Goal: Task Accomplishment & Management: Manage account settings

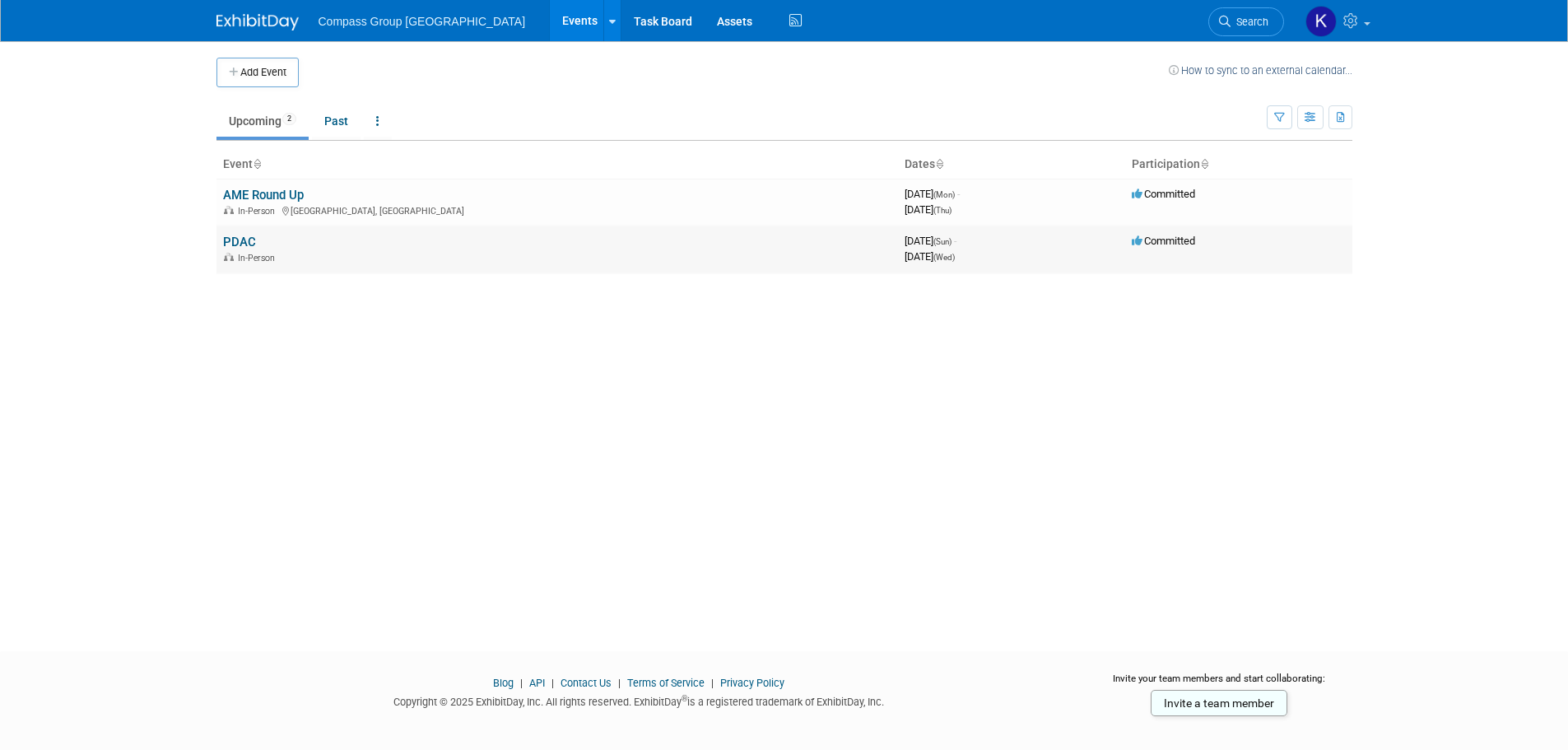
click at [1171, 251] on td "Committed" at bounding box center [1238, 249] width 227 height 47
click at [230, 238] on link "PDAC" at bounding box center [240, 242] width 33 height 15
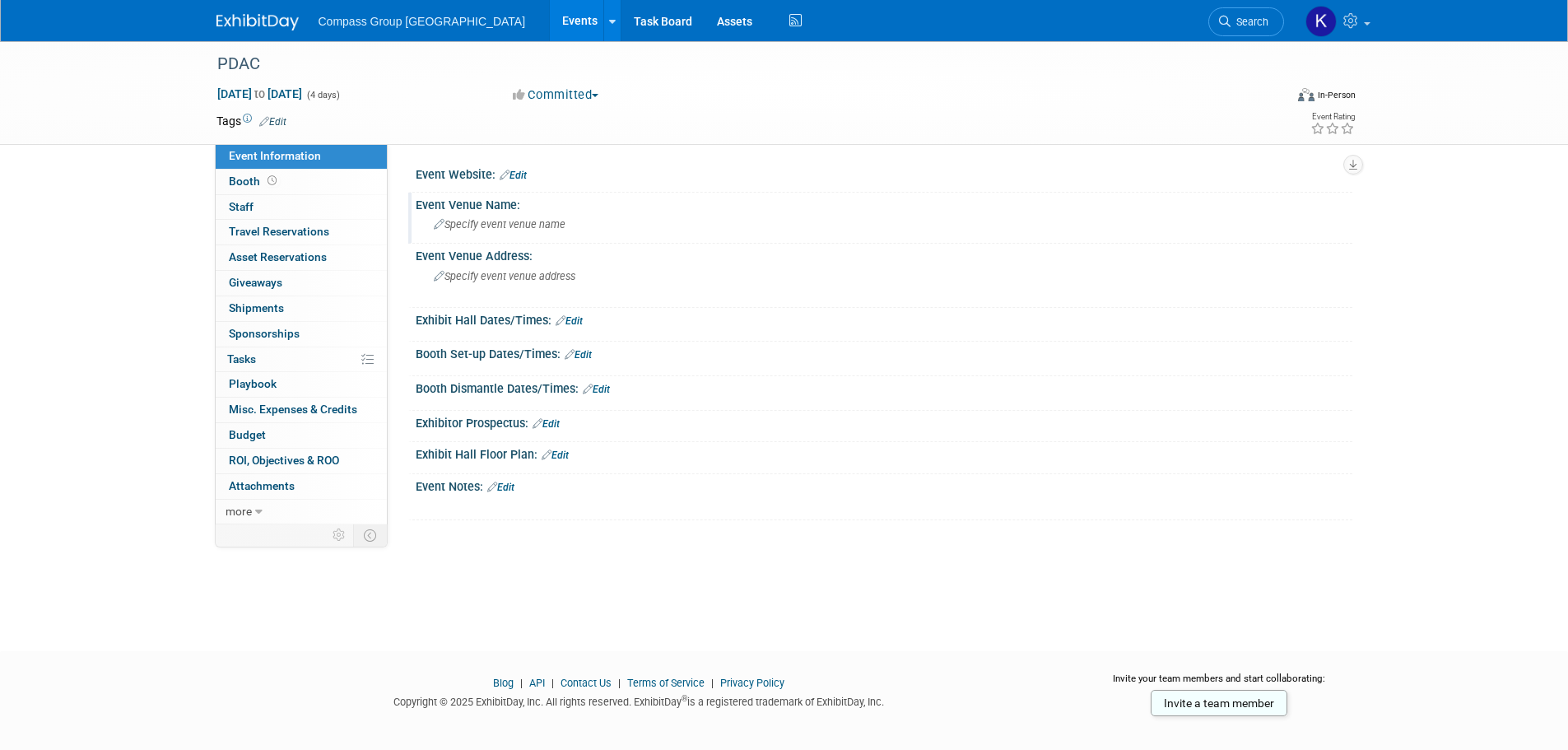
click at [442, 226] on icon at bounding box center [438, 225] width 11 height 11
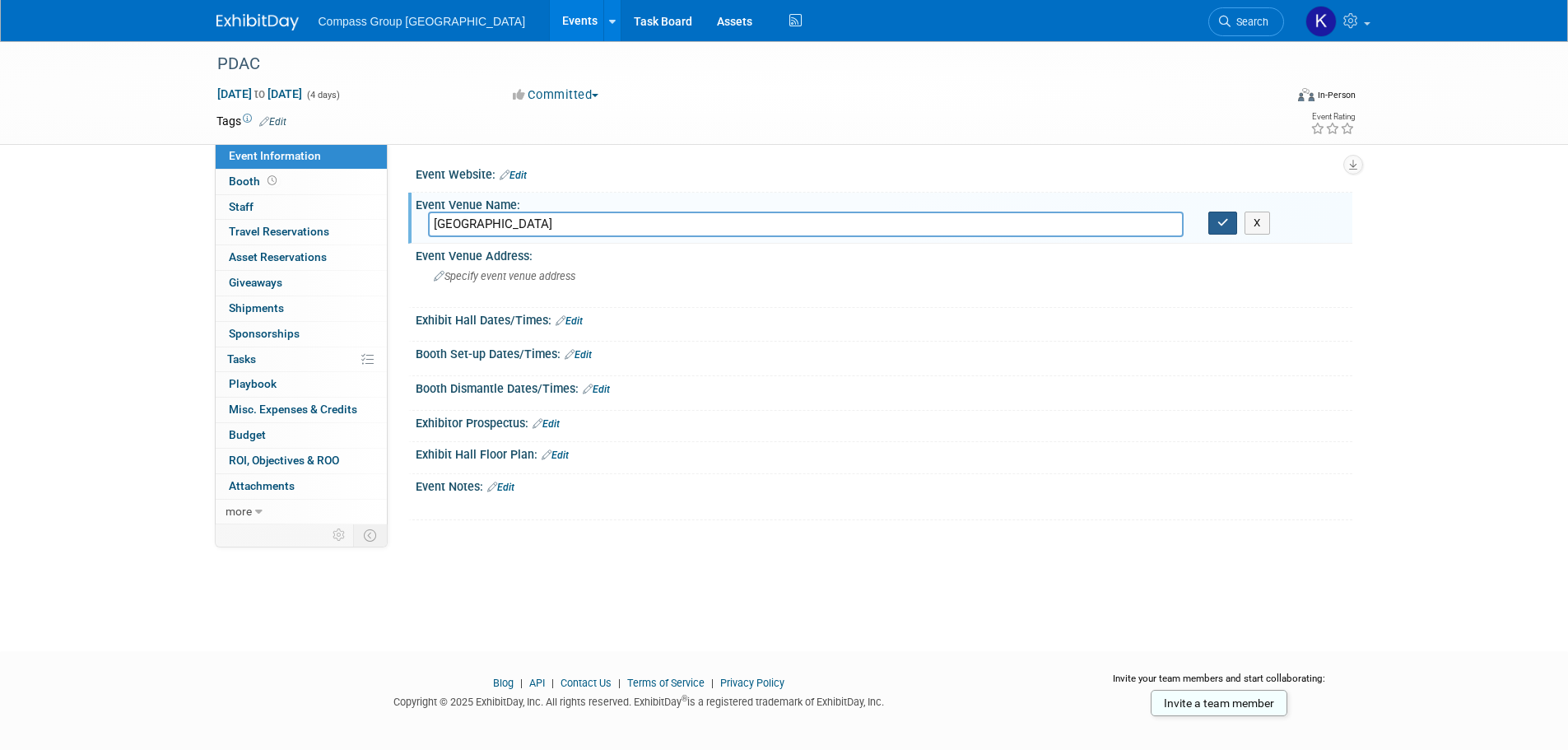
type input "Metro Toronto Convention Centre"
click at [1230, 224] on button "button" at bounding box center [1223, 223] width 30 height 23
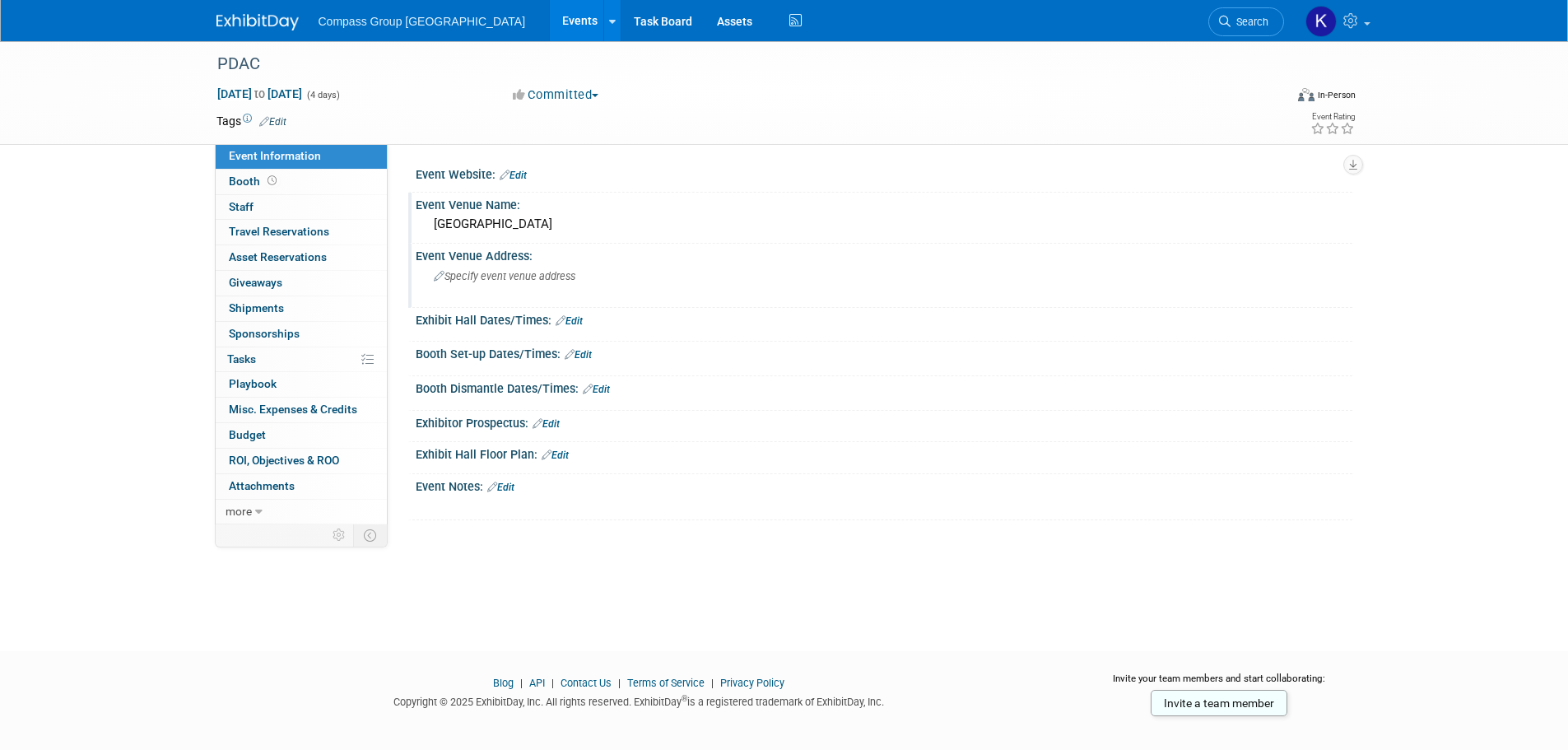
click at [502, 265] on div "Specify event venue address" at bounding box center [610, 283] width 365 height 38
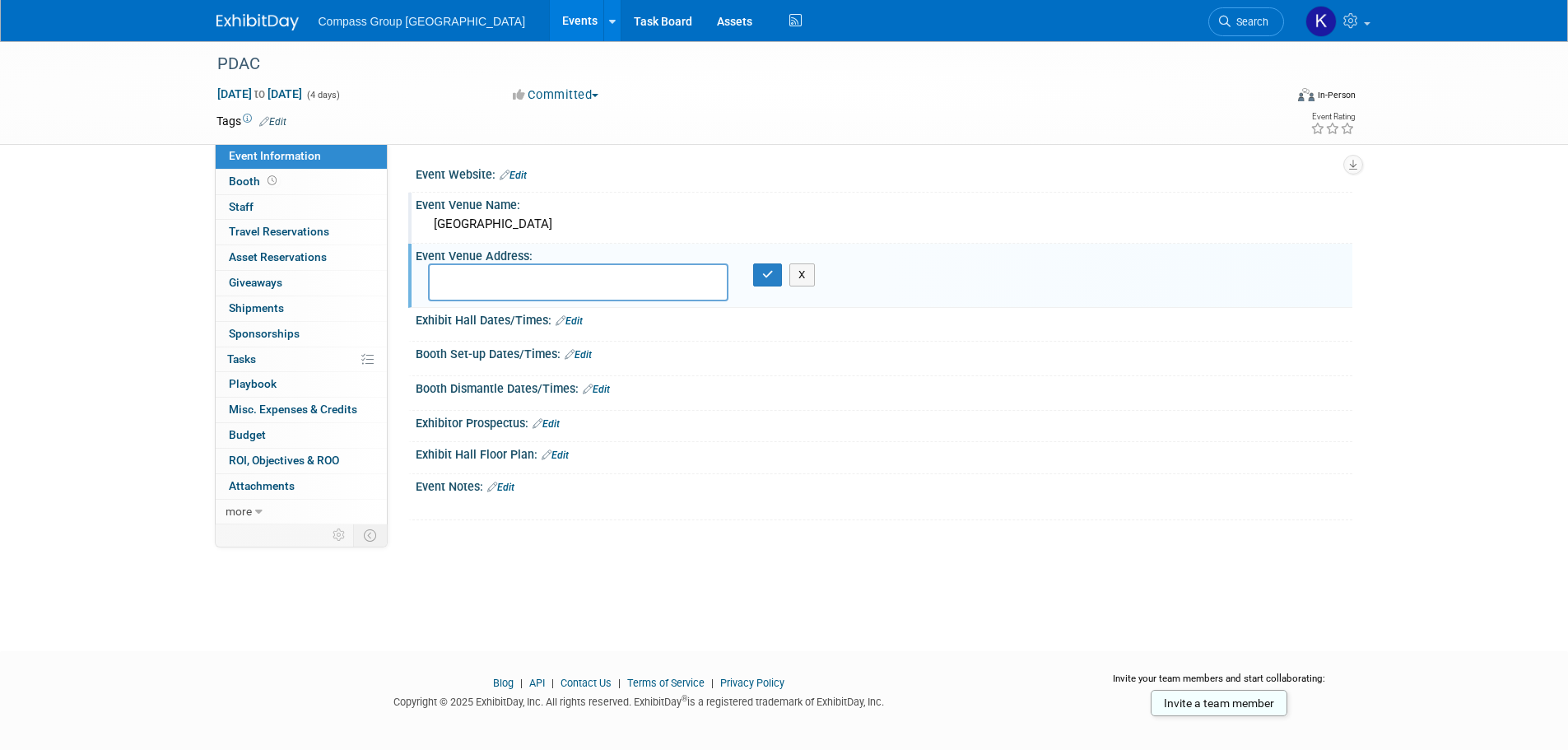
paste textarea "255 Front St W, Toronto, ON M5V 2W6"
type textarea "255 Front St W, Toronto, ON M5V 2W6"
click at [768, 274] on icon "button" at bounding box center [768, 274] width 12 height 11
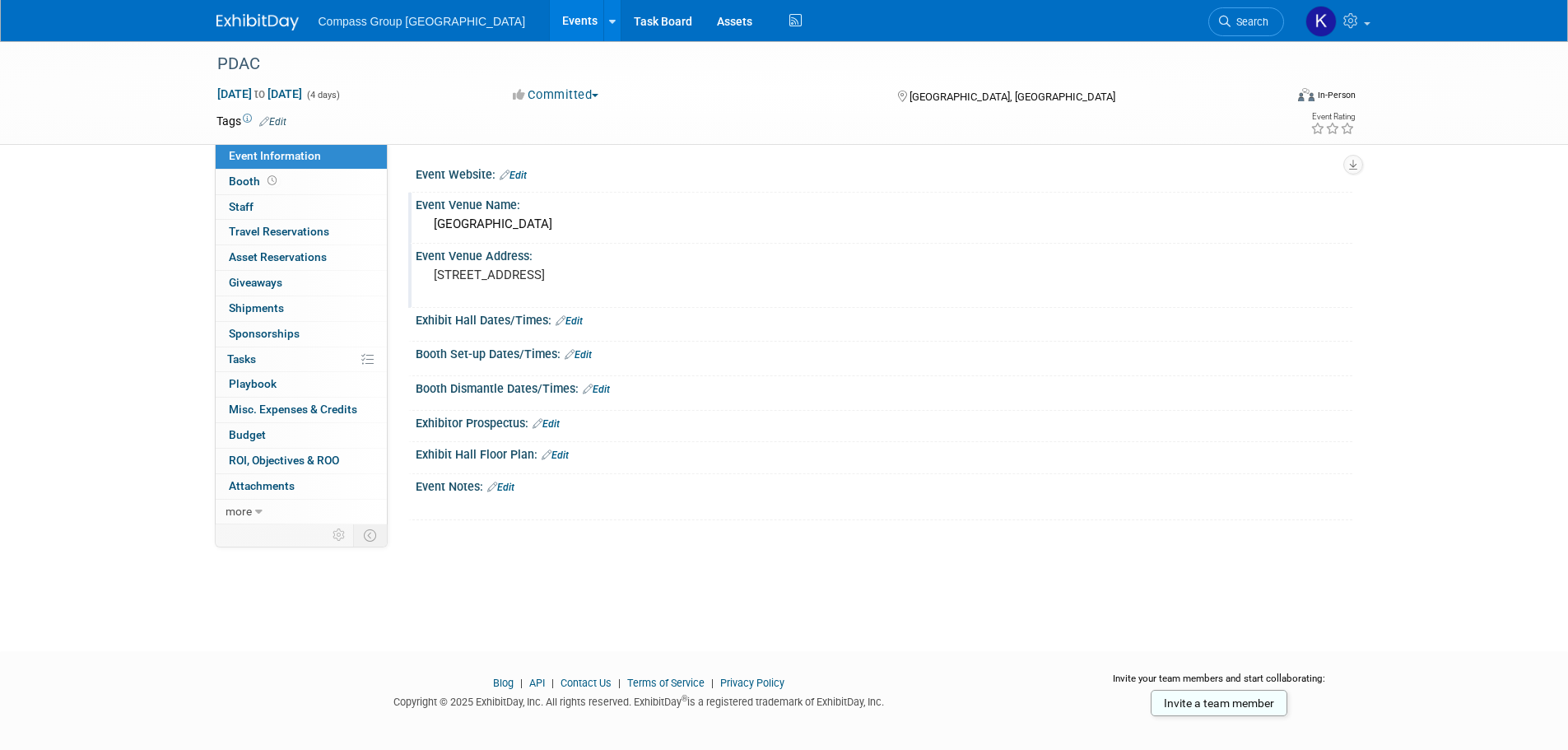
click at [564, 453] on link "Edit" at bounding box center [555, 455] width 27 height 12
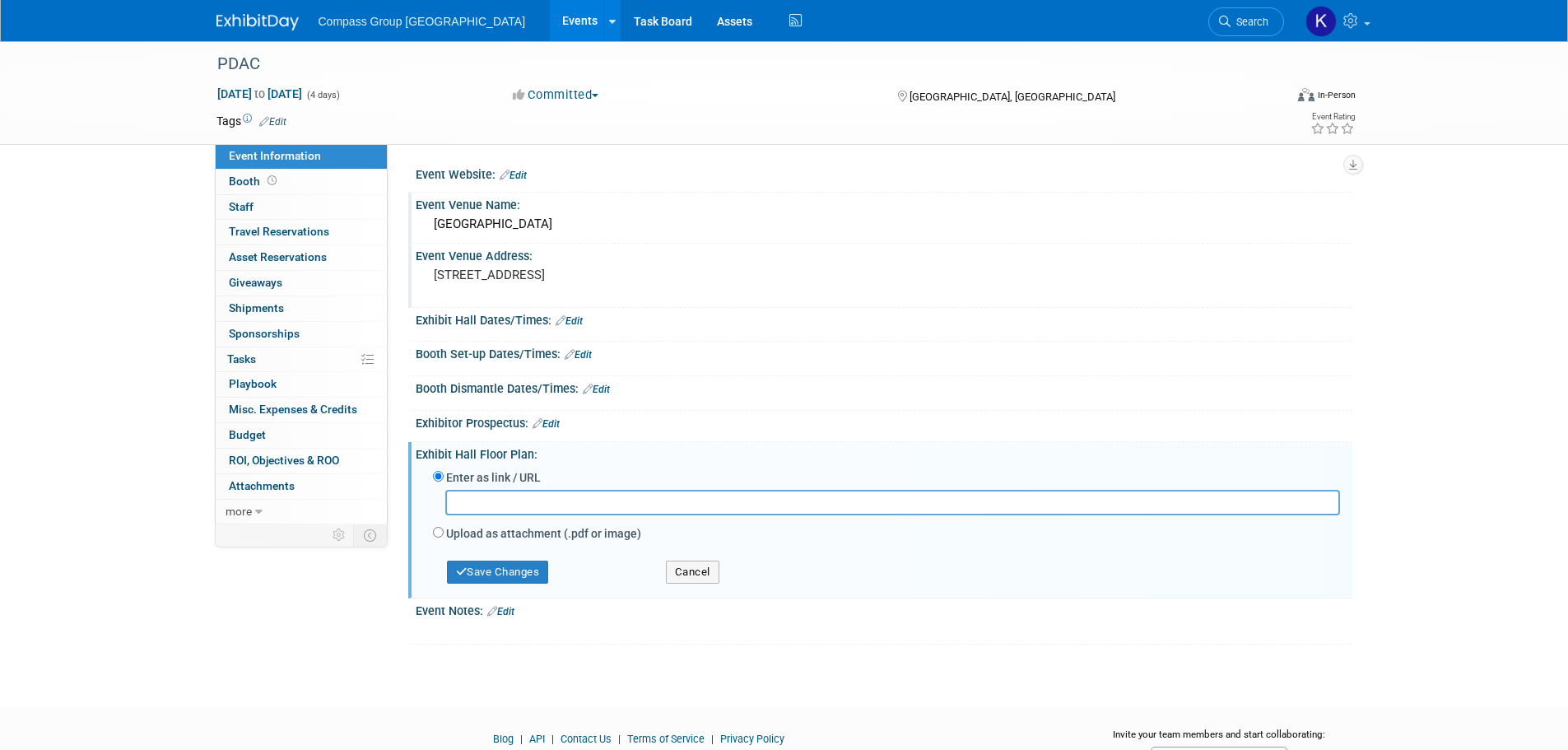
paste input "https://cdn7.pdac.ca/web/floorplans/Trade-Show-North-Floorplan-2026.pdf?_gl=1*m…"
type input "https://cdn7.pdac.ca/web/floorplans/Trade-Show-North-Floorplan-2026.pdf?_gl=1*m…"
click at [920, 499] on input "https://cdn7.pdac.ca/web/floorplans/Trade-Show-North-Floorplan-2026.pdf?_gl=1*m…" at bounding box center [892, 502] width 895 height 26
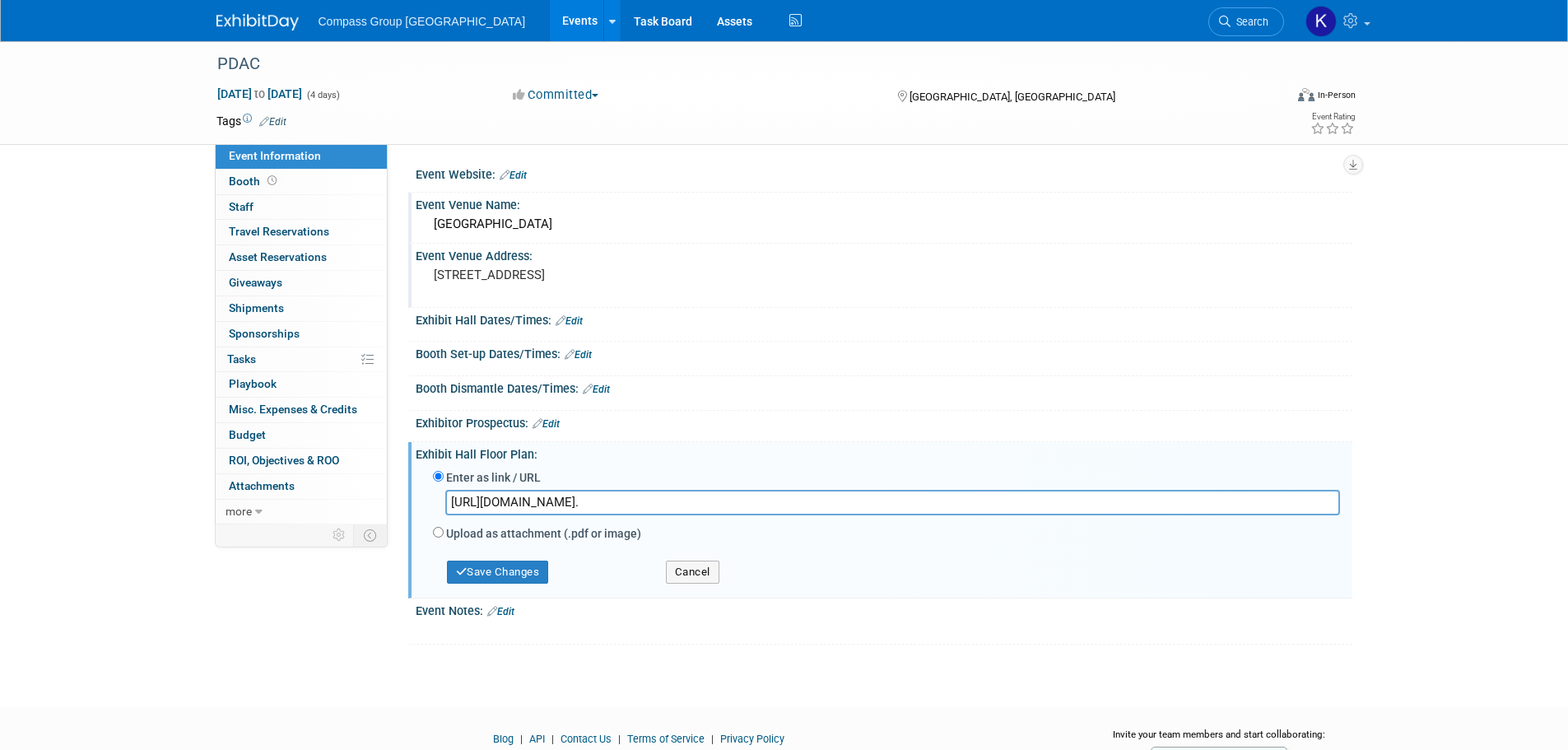
scroll to position [0, 199]
click at [531, 570] on button "Save Changes" at bounding box center [498, 572] width 102 height 23
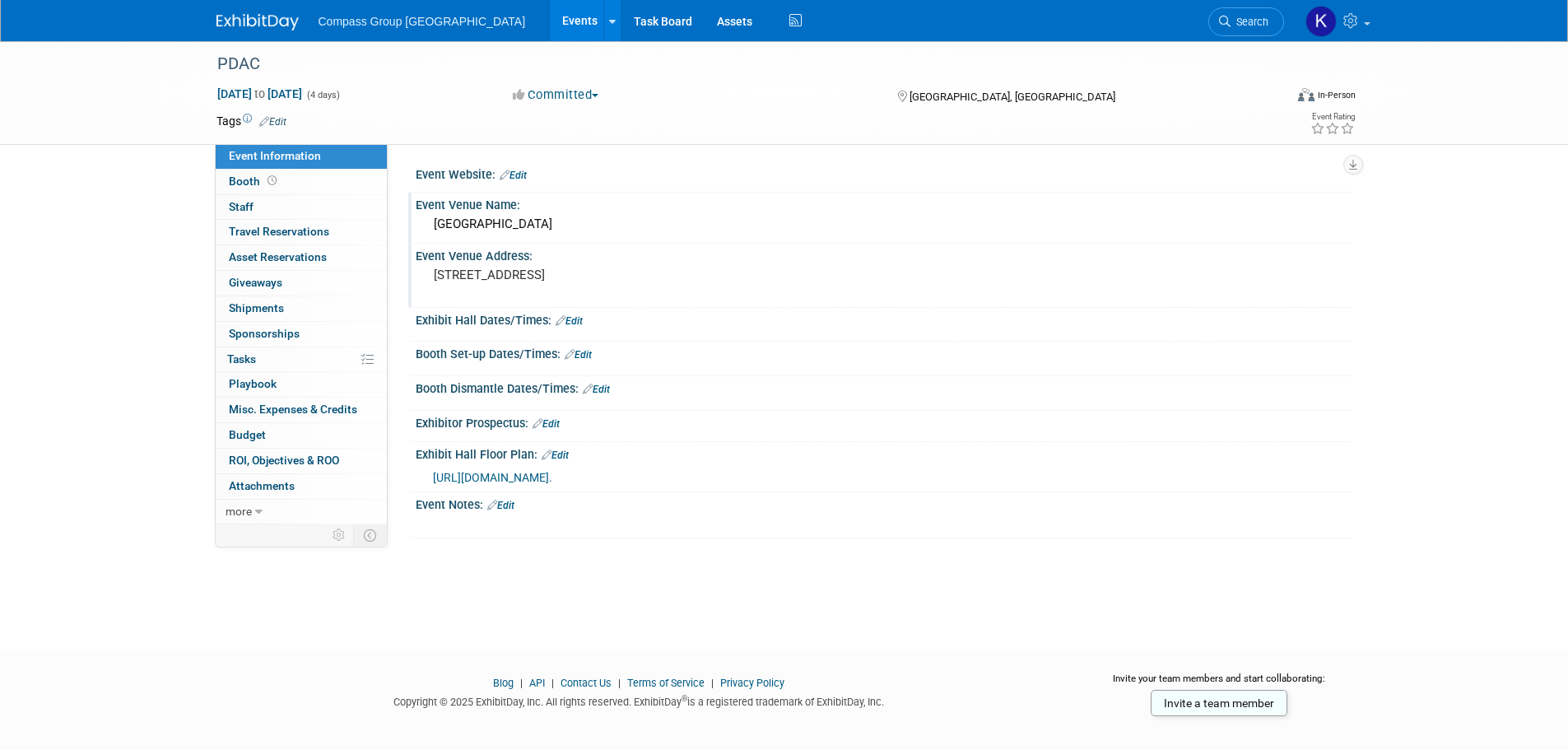
click at [552, 471] on span "https://cdn7.pdac.ca/web/floorplans/Trade-Show-North-Floorplan-2026.pdf?_gl=1*m…" at bounding box center [492, 477] width 119 height 13
click at [559, 424] on link "Edit" at bounding box center [545, 424] width 27 height 12
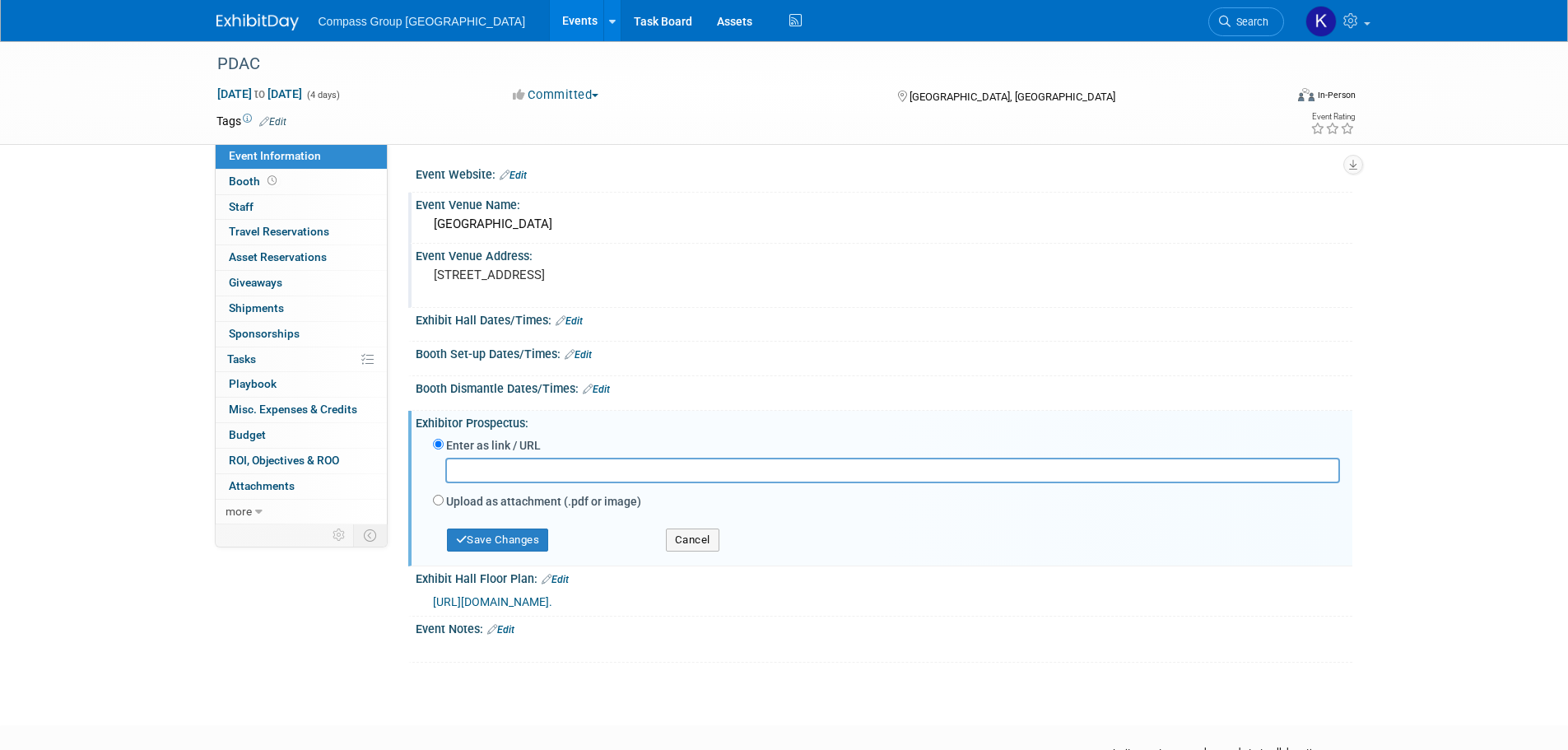
click at [502, 424] on div "Exhibitor Prospectus: Edit" at bounding box center [883, 420] width 937 height 21
drag, startPoint x: 463, startPoint y: 424, endPoint x: 498, endPoint y: 428, distance: 35.2
click at [498, 428] on div "Exhibitor Prospectus: Edit" at bounding box center [883, 420] width 937 height 21
click at [705, 545] on button "Cancel" at bounding box center [692, 540] width 54 height 23
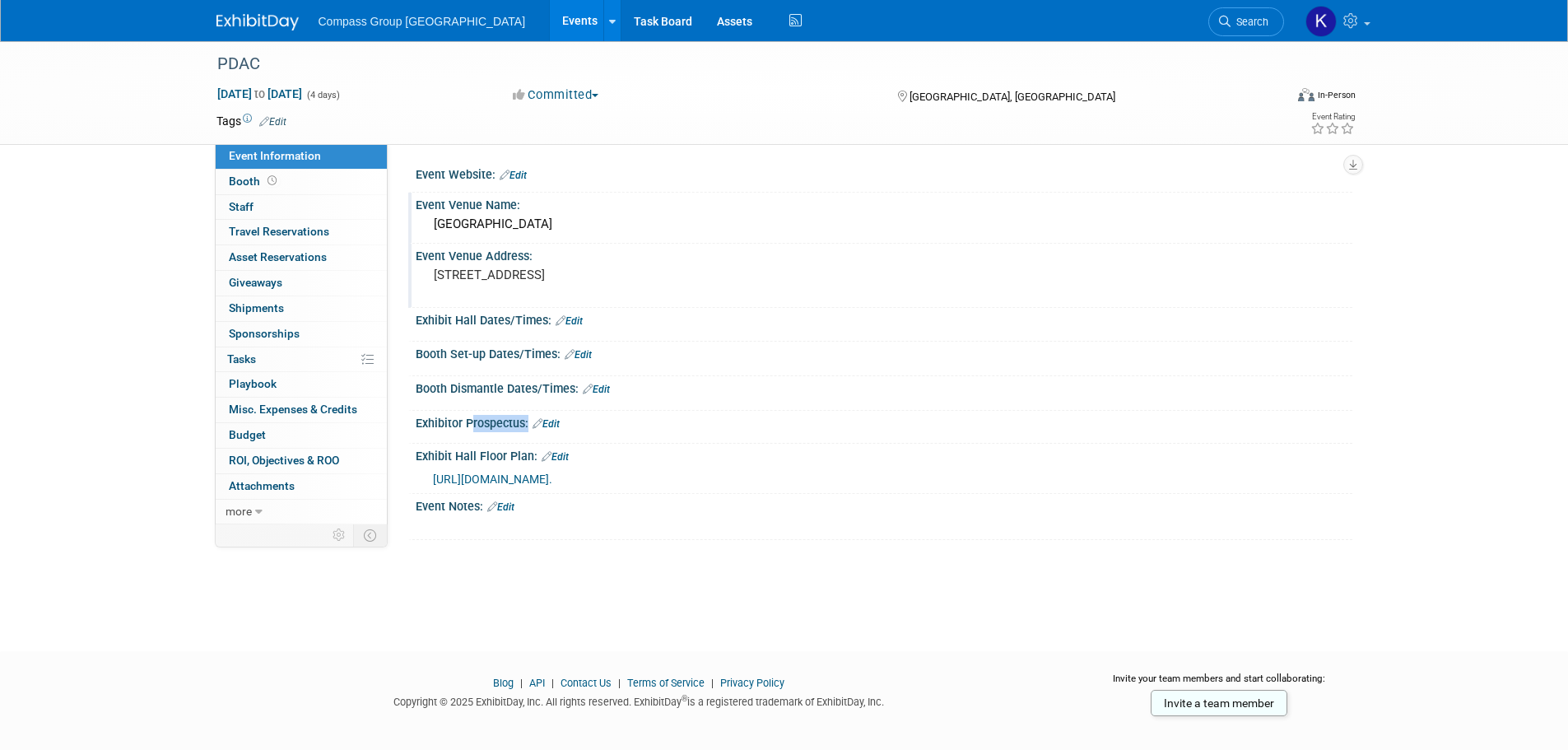
drag, startPoint x: 466, startPoint y: 422, endPoint x: 522, endPoint y: 424, distance: 56.0
click at [522, 424] on div "Exhibitor Prospectus: Edit" at bounding box center [883, 421] width 937 height 21
copy div "Prospectus"
click at [578, 323] on link "Edit" at bounding box center [569, 321] width 27 height 12
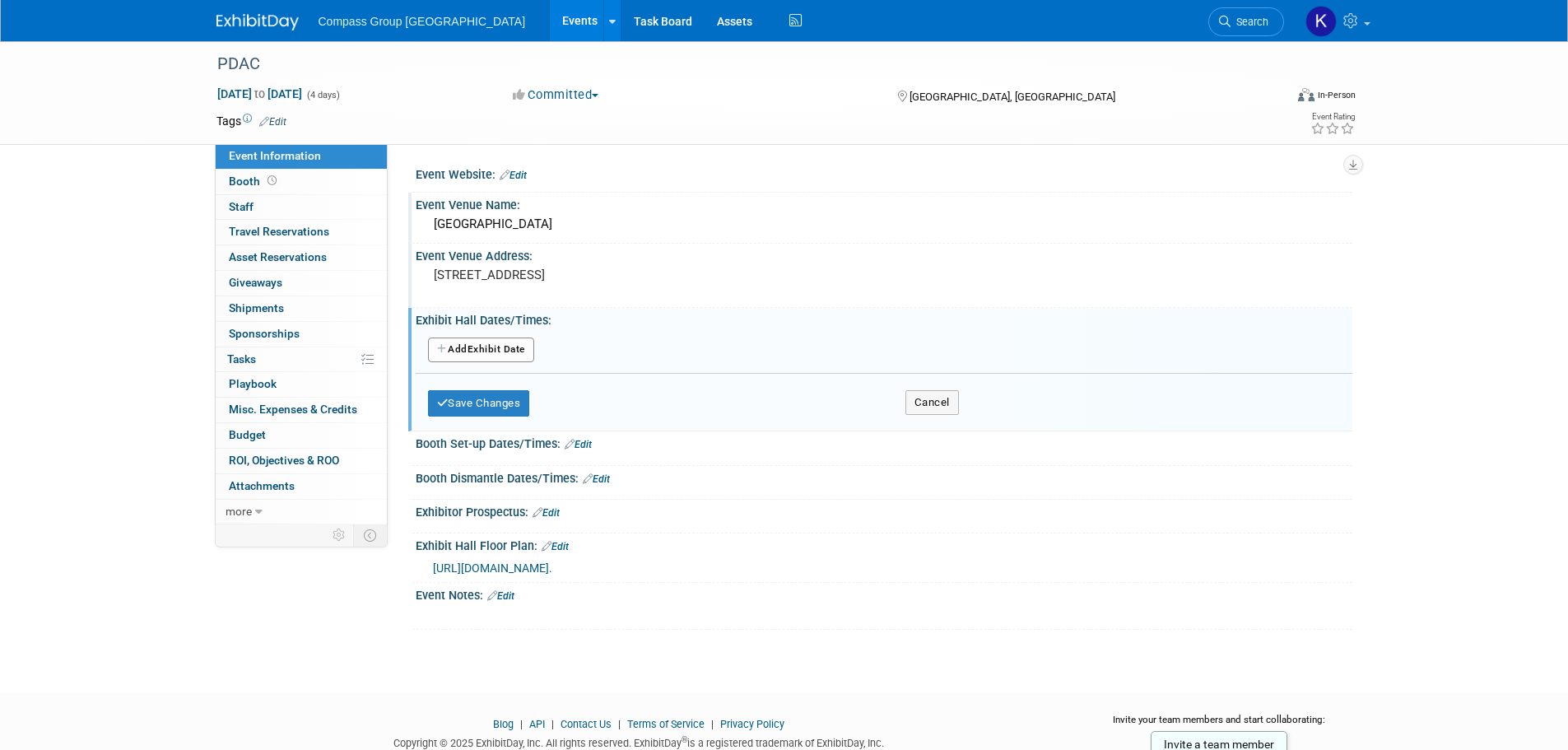
click at [517, 345] on button "Add Another Exhibit Date" at bounding box center [480, 349] width 106 height 25
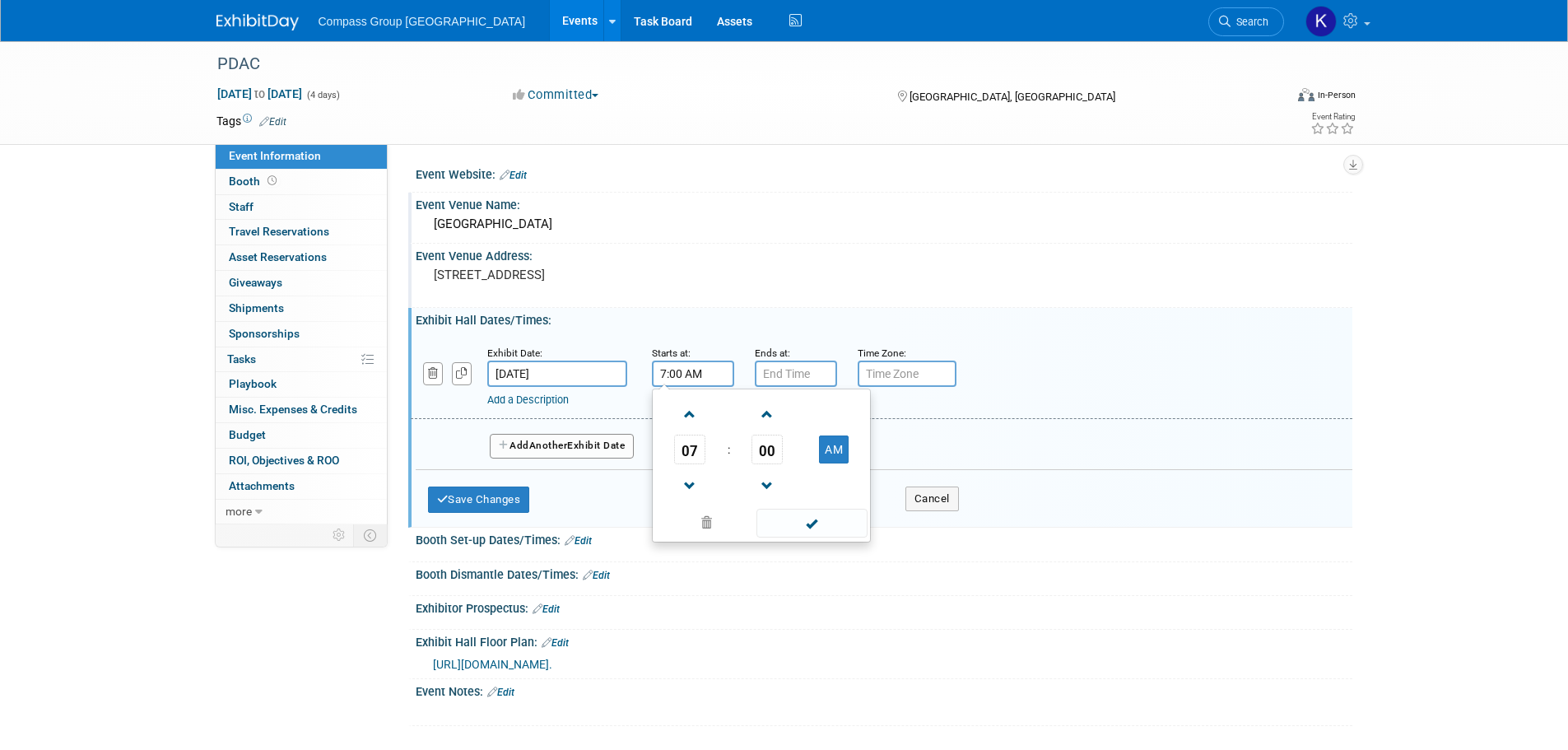
click at [673, 373] on input "7:00 AM" at bounding box center [693, 373] width 82 height 26
click at [690, 477] on span at bounding box center [690, 485] width 29 height 29
click at [690, 418] on span at bounding box center [690, 414] width 29 height 29
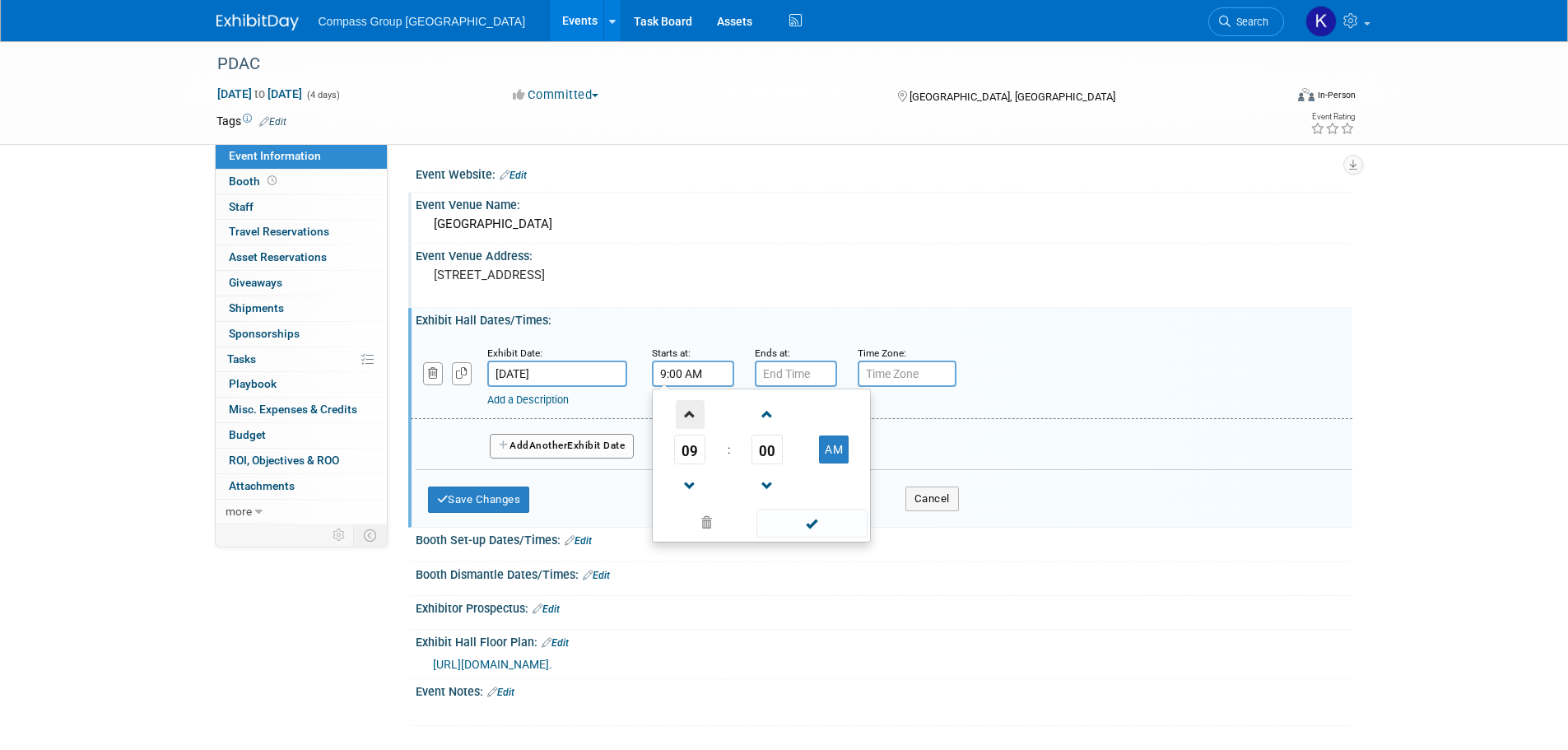
click at [690, 418] on span at bounding box center [690, 414] width 29 height 29
type input "10:00 AM"
click at [843, 528] on span at bounding box center [812, 523] width 111 height 29
click at [816, 377] on input "7:00 PM" at bounding box center [796, 373] width 82 height 26
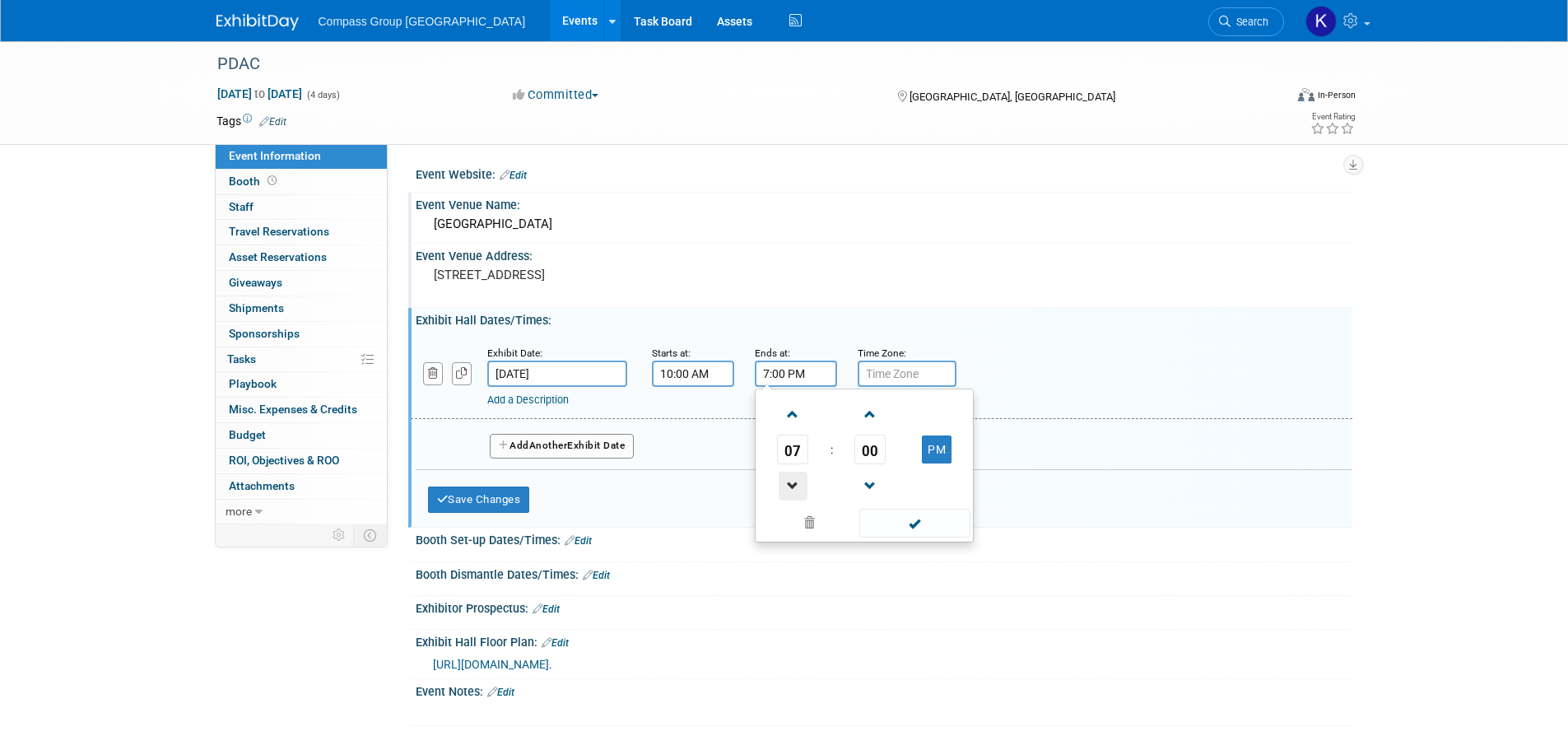
click at [786, 484] on span at bounding box center [793, 485] width 29 height 29
type input "5:00 PM"
click at [898, 511] on span at bounding box center [915, 523] width 111 height 29
click at [899, 370] on input "text" at bounding box center [907, 373] width 99 height 26
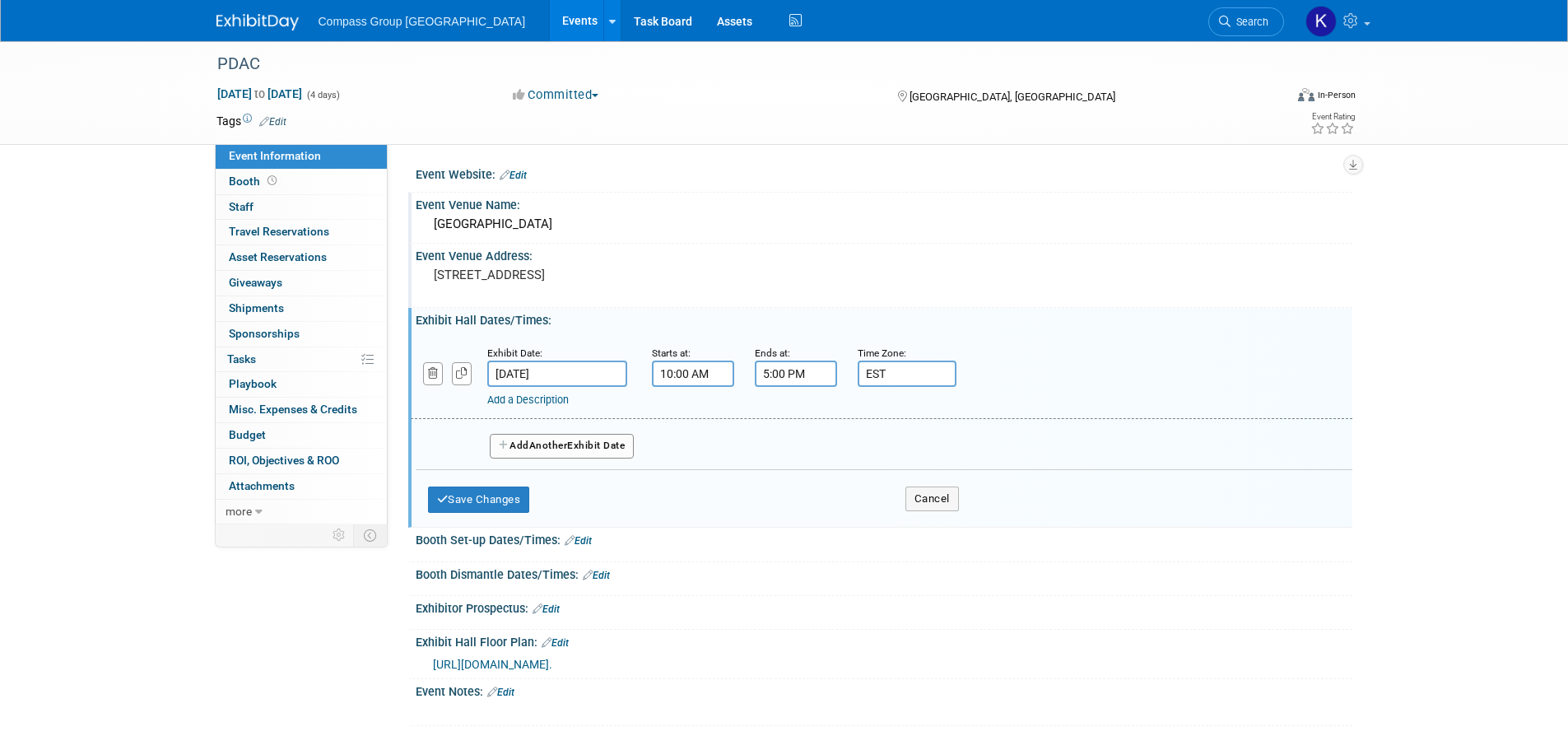
type input "EST"
click at [1047, 359] on div "Add a Description Description:" at bounding box center [881, 375] width 967 height 63
click at [560, 448] on span "Another" at bounding box center [548, 445] width 39 height 12
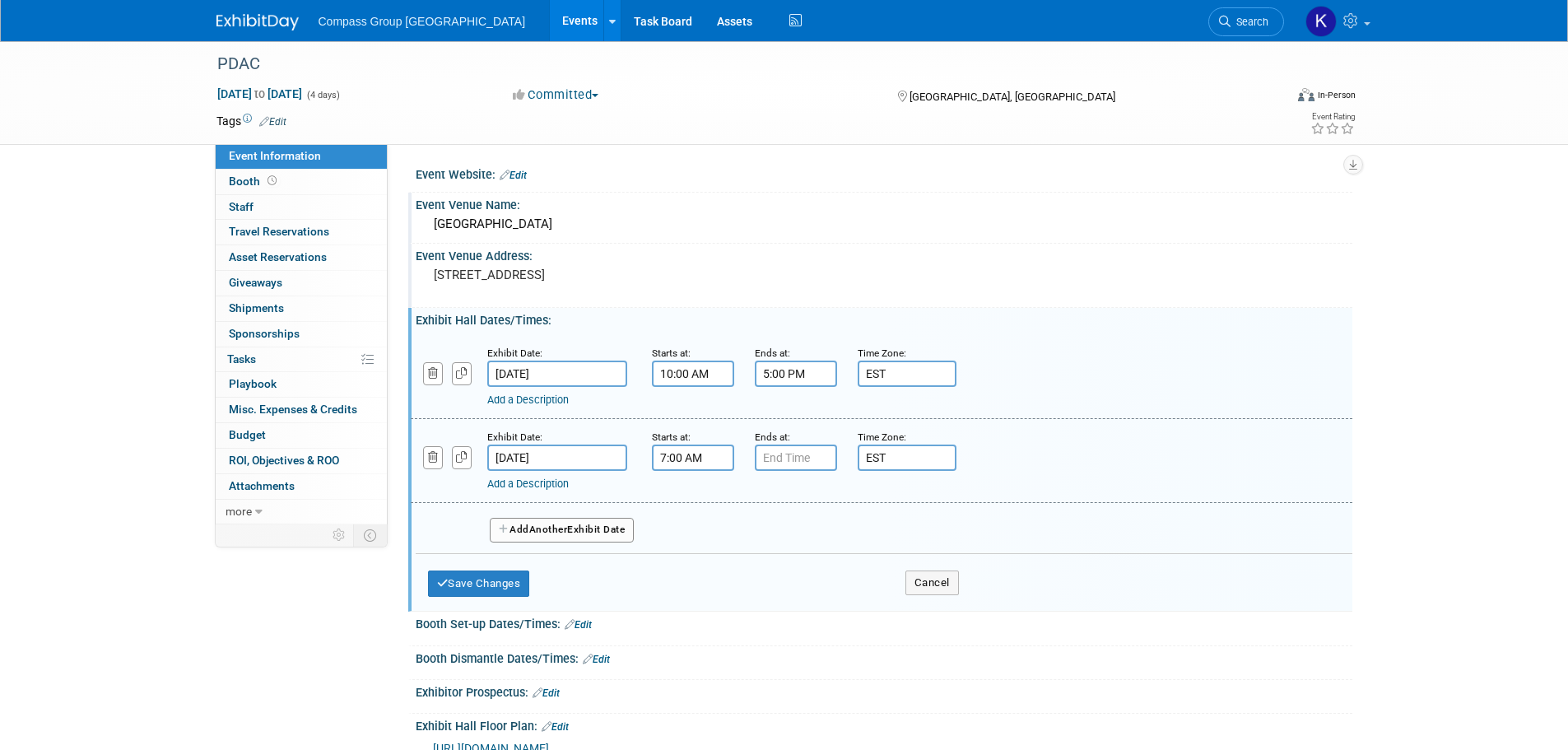
click at [718, 457] on input "7:00 AM" at bounding box center [693, 457] width 82 height 26
click at [687, 497] on span at bounding box center [690, 498] width 29 height 29
type input "10:00 AM"
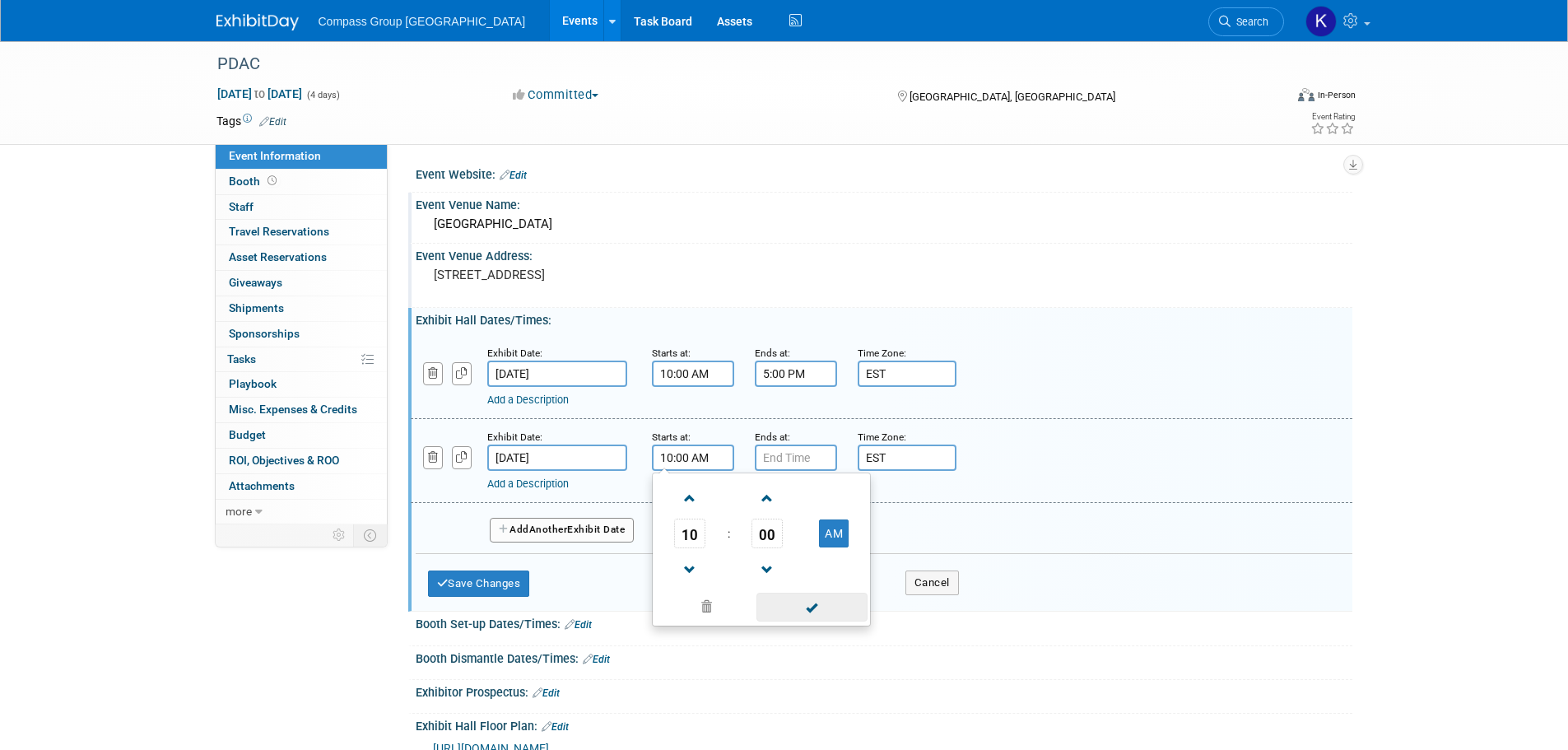
click at [801, 605] on span at bounding box center [812, 607] width 111 height 29
click at [779, 455] on input "7:00 PM" at bounding box center [796, 457] width 82 height 26
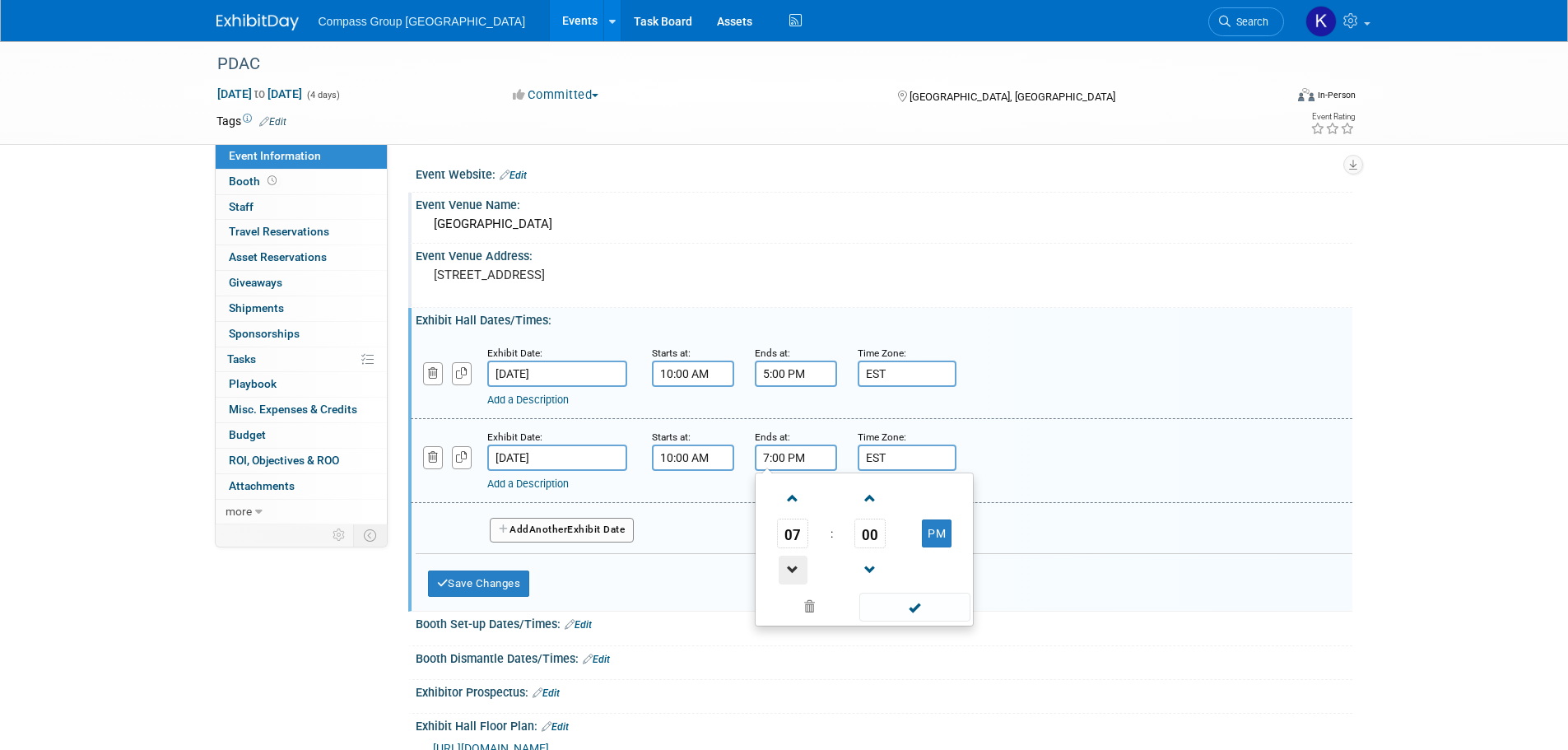
click at [792, 569] on span at bounding box center [793, 570] width 29 height 29
type input "5:00 PM"
click at [889, 610] on span at bounding box center [915, 607] width 111 height 29
click at [561, 487] on link "Add a Description" at bounding box center [527, 483] width 82 height 12
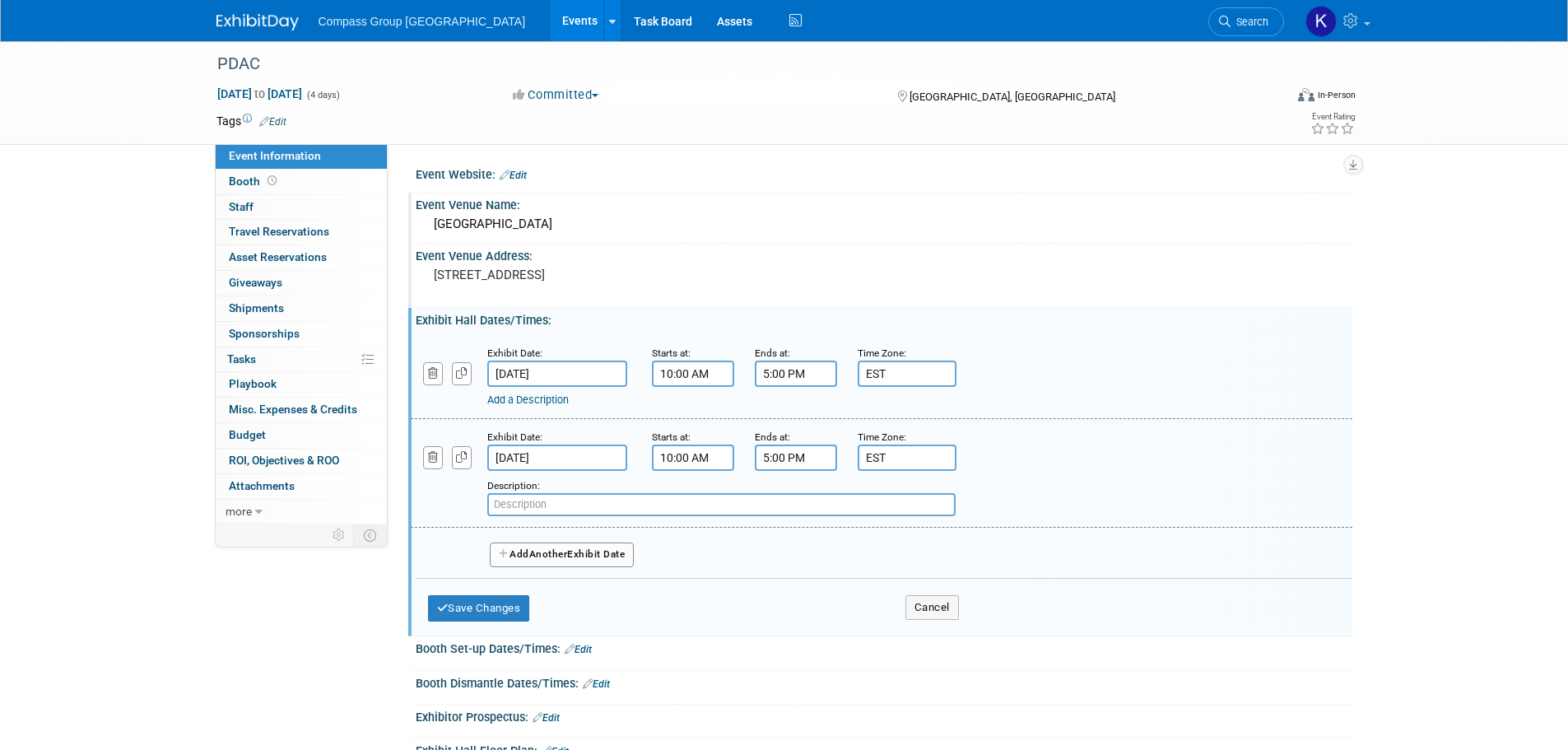
click at [583, 552] on button "Add Another Exhibit Date" at bounding box center [562, 555] width 145 height 25
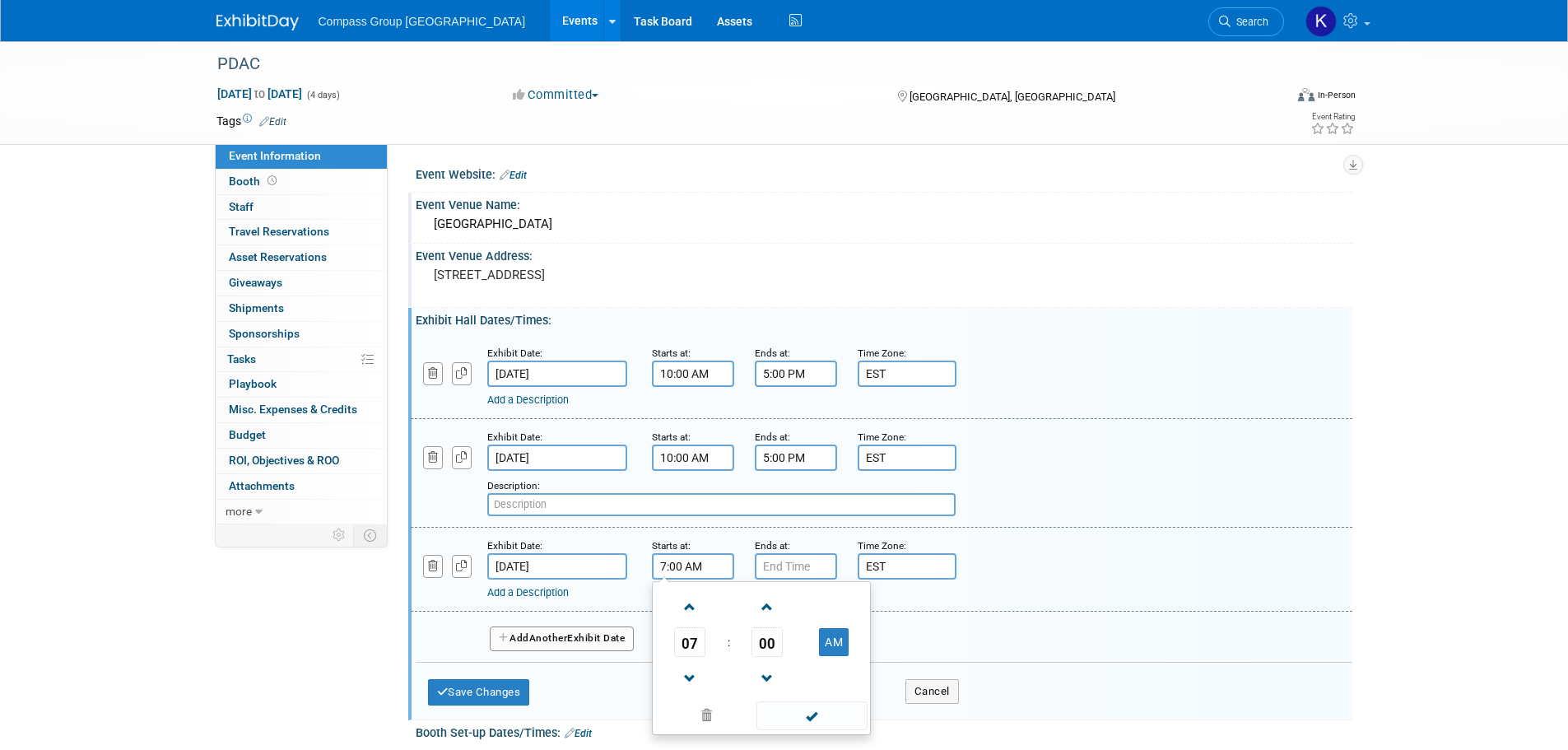
click at [690, 574] on input "7:00 AM" at bounding box center [693, 566] width 82 height 26
click at [691, 609] on span at bounding box center [690, 607] width 29 height 29
type input "9:00 AM"
type input "7:00 PM"
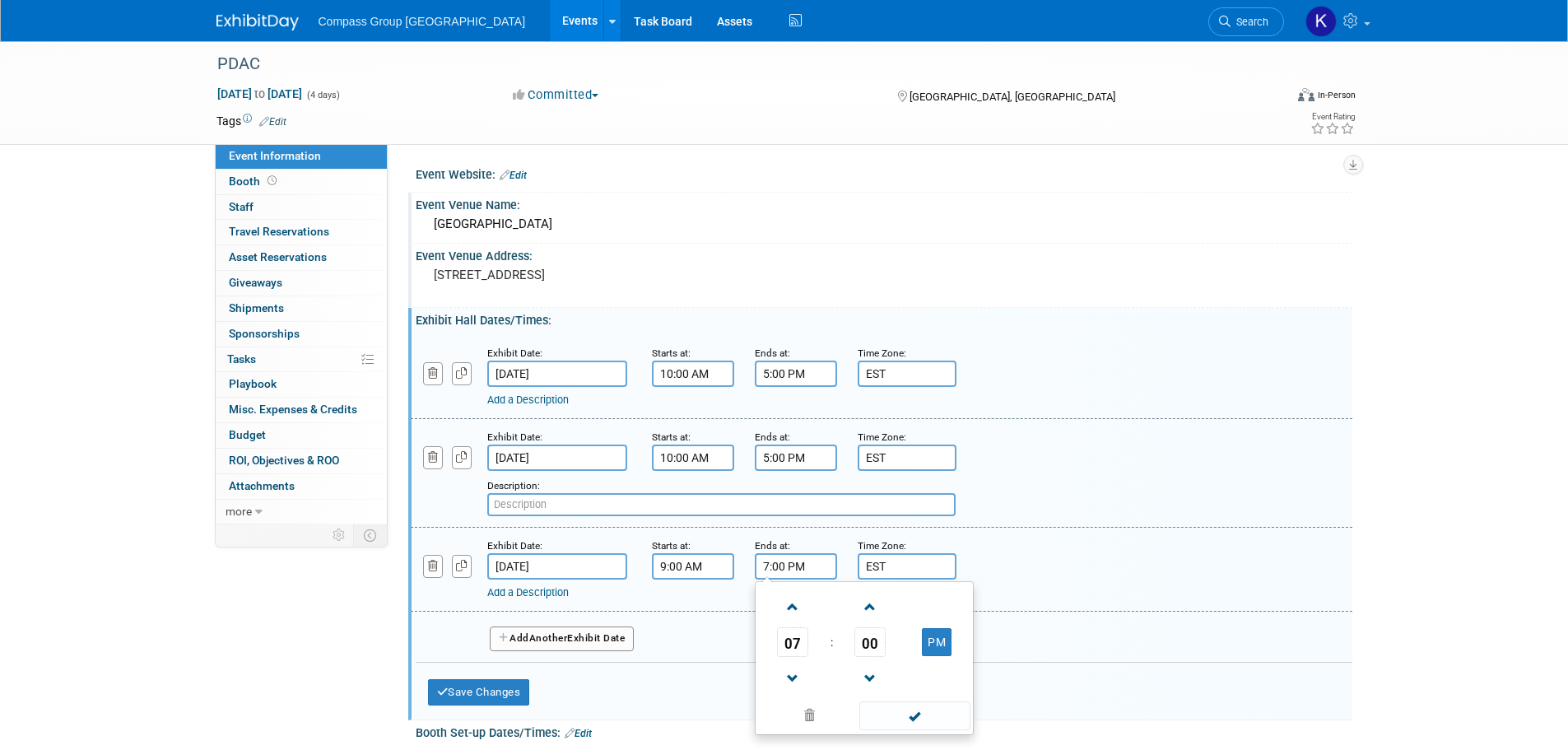
click at [784, 561] on input "7:00 PM" at bounding box center [796, 566] width 82 height 26
click at [696, 562] on input "9:00 AM" at bounding box center [693, 566] width 82 height 26
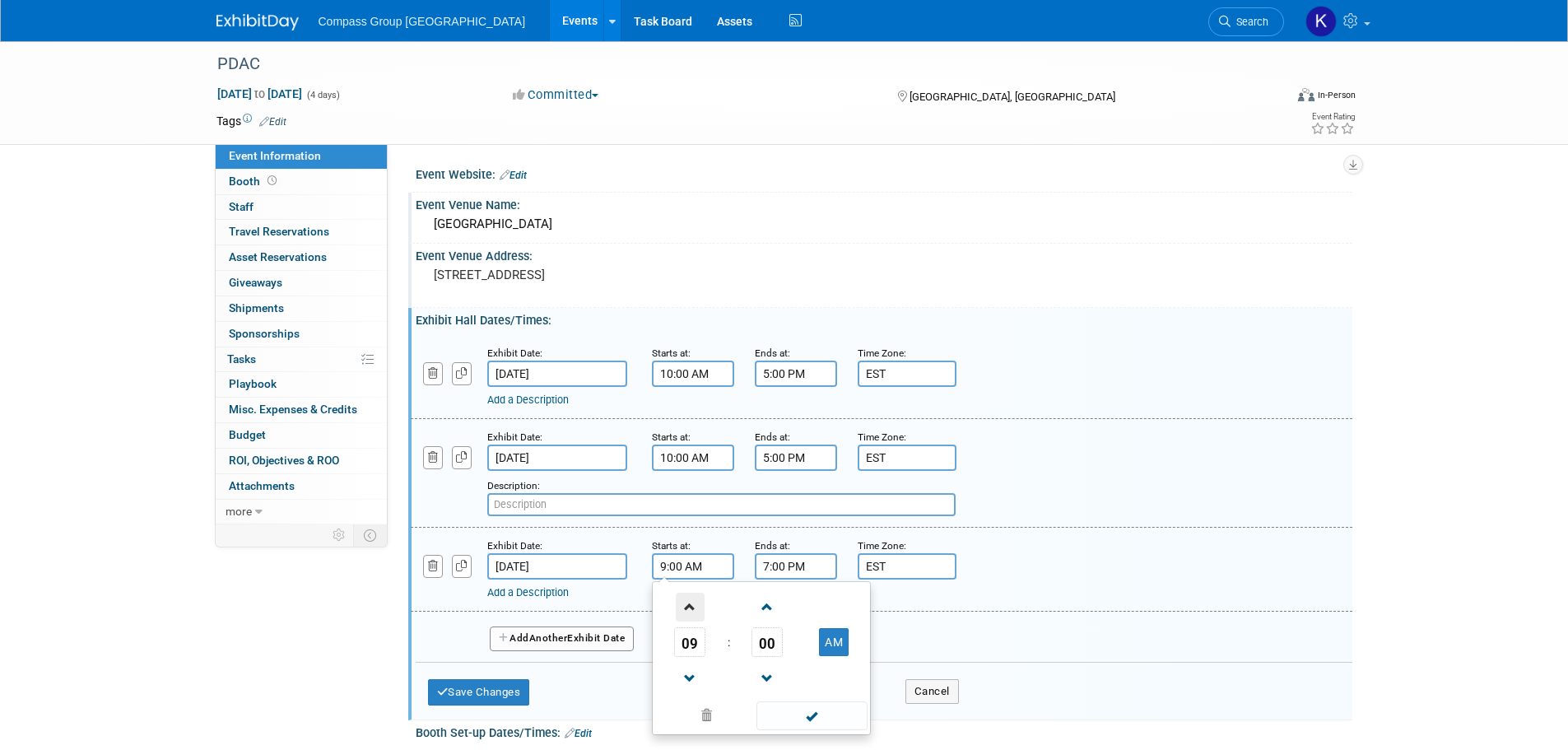
click at [693, 604] on span at bounding box center [690, 607] width 29 height 29
type input "10:00 AM"
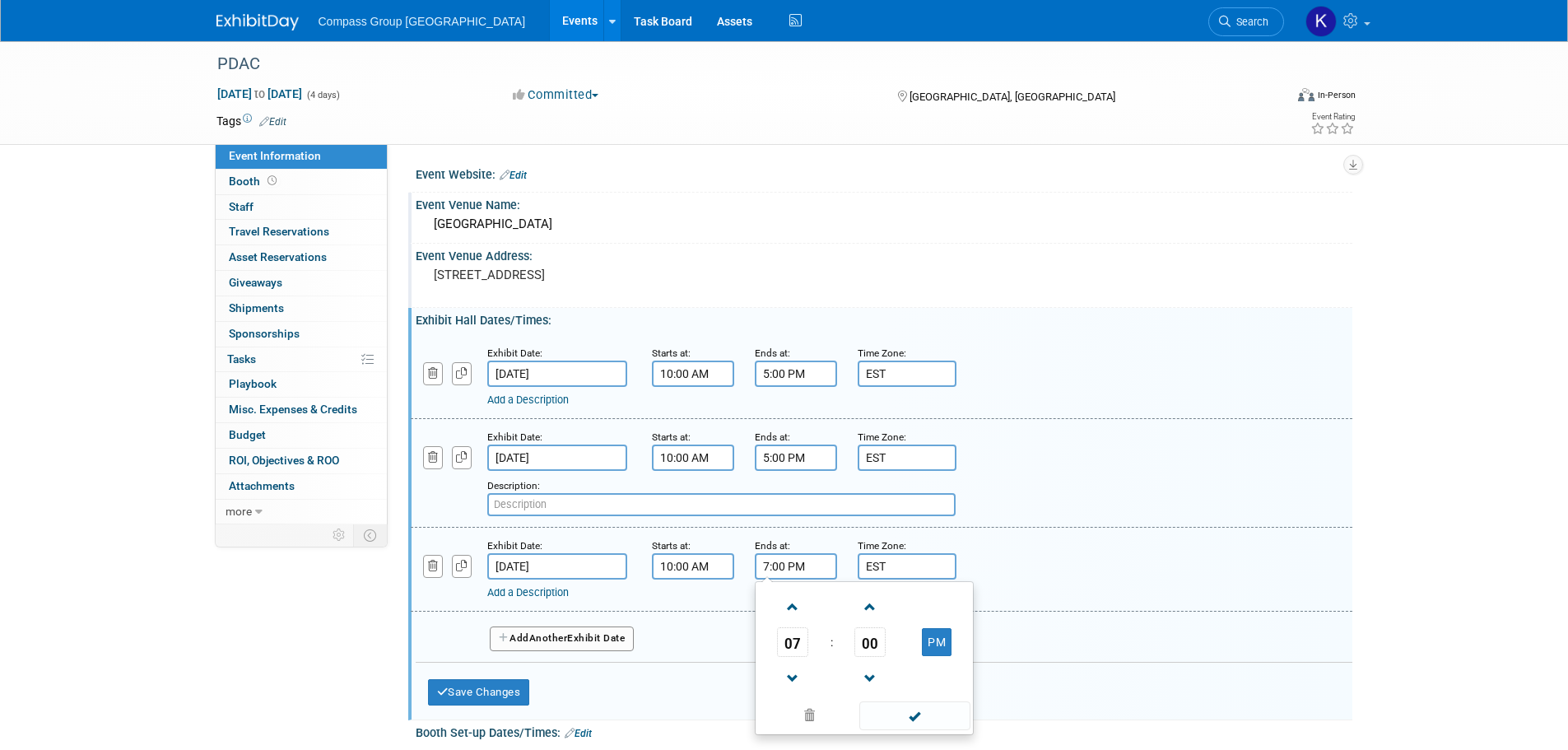
click at [802, 570] on input "7:00 PM" at bounding box center [796, 566] width 82 height 26
click at [790, 675] on span at bounding box center [793, 678] width 29 height 29
type input "5:00 PM"
click at [898, 718] on span at bounding box center [915, 715] width 111 height 29
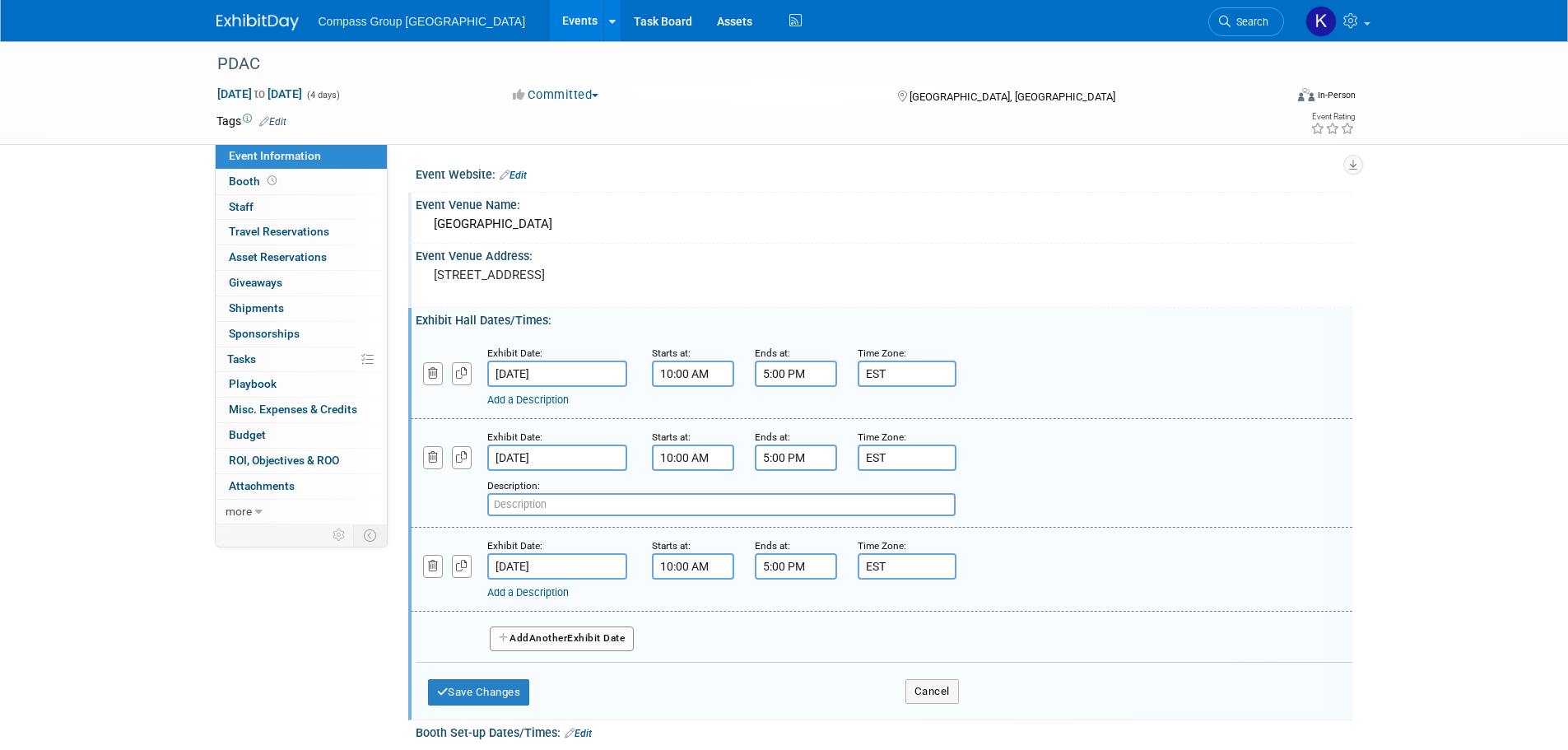
click at [542, 634] on span "Another" at bounding box center [548, 638] width 39 height 12
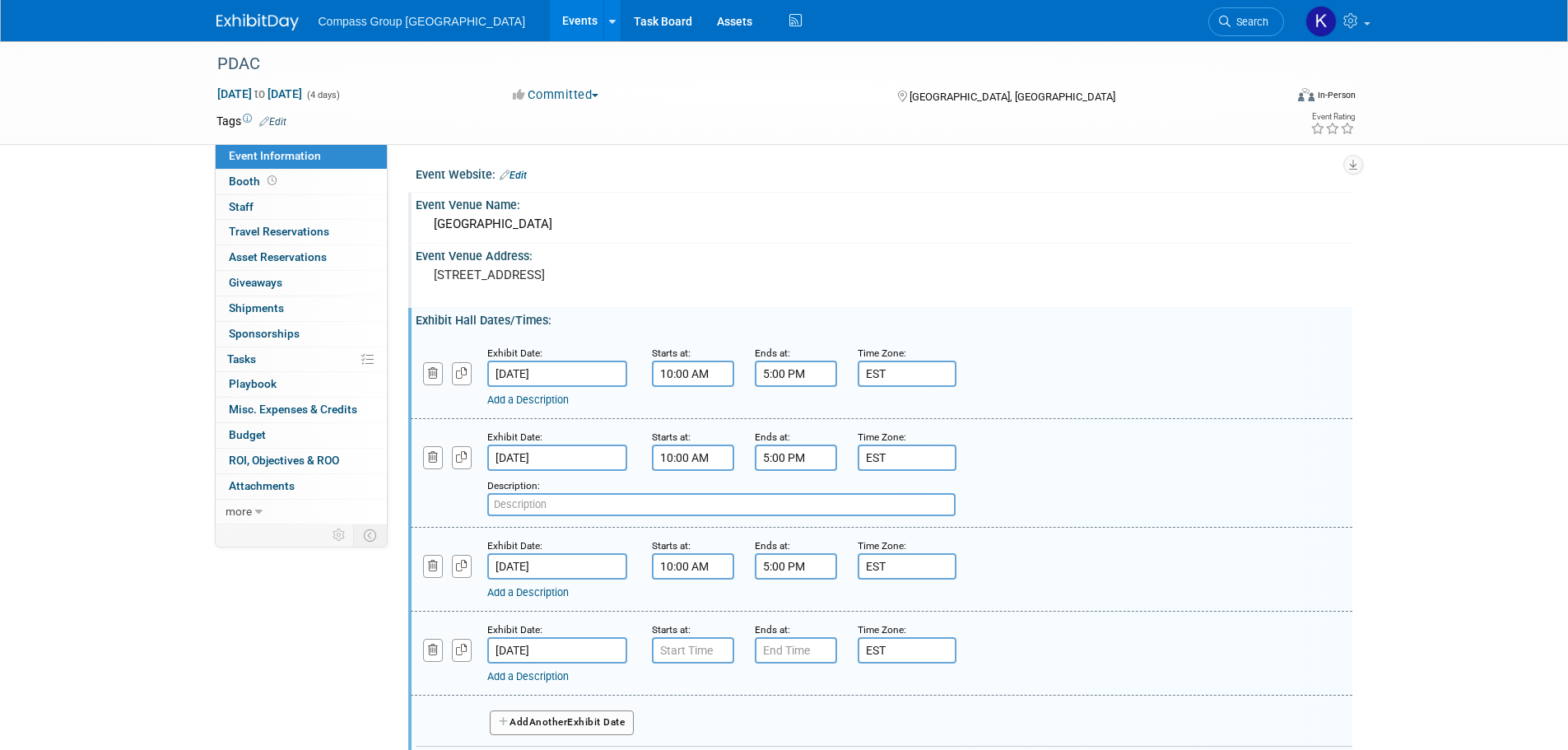
click at [881, 507] on input "text" at bounding box center [721, 504] width 468 height 23
click at [1018, 506] on div "Description:" at bounding box center [839, 496] width 704 height 40
click at [714, 654] on input "7:00 AM" at bounding box center [693, 650] width 82 height 26
click at [696, 687] on span at bounding box center [690, 691] width 29 height 29
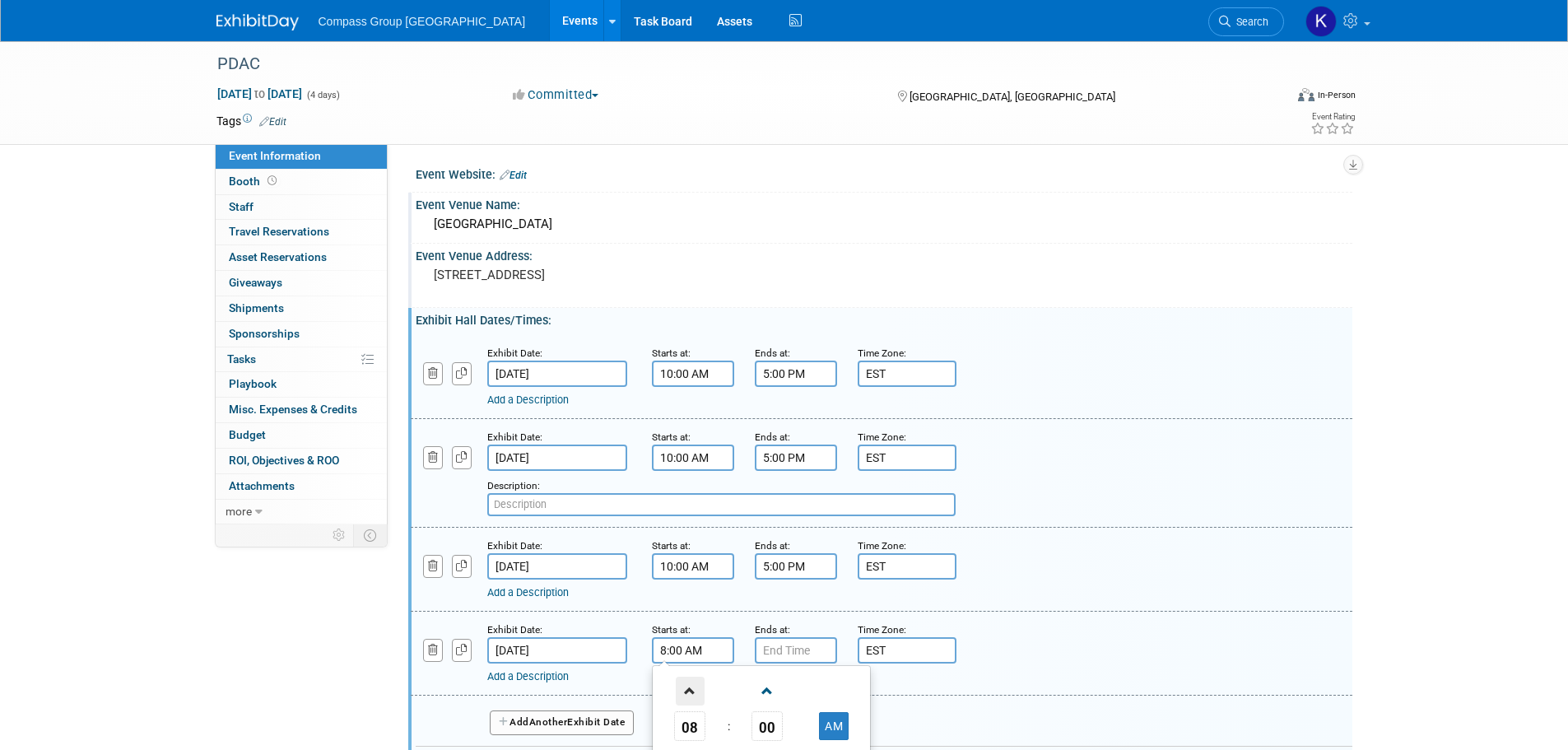
type input "9:00 AM"
click at [776, 653] on input "7:00 PM" at bounding box center [796, 650] width 82 height 26
click at [780, 681] on span at bounding box center [793, 691] width 29 height 29
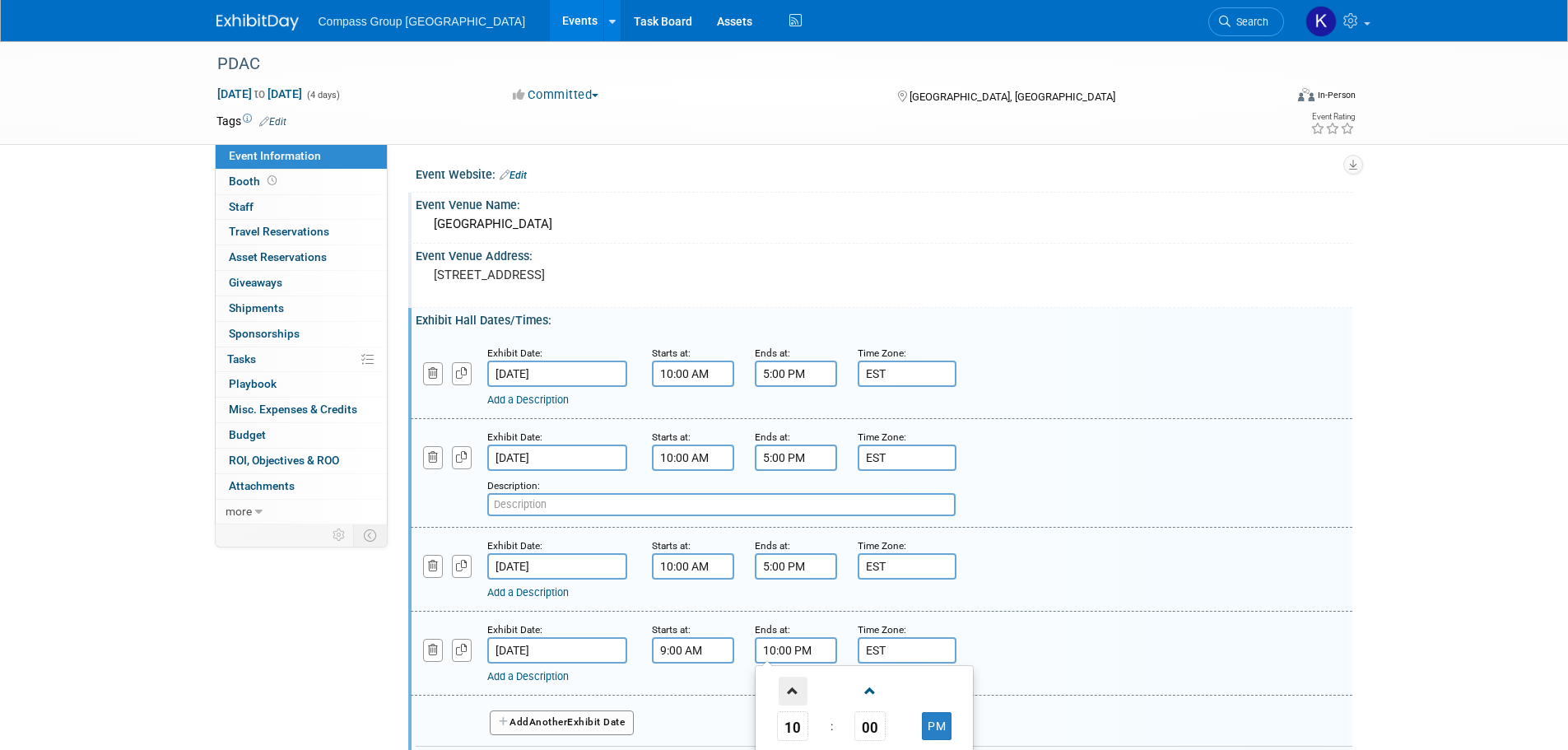
click at [780, 681] on span at bounding box center [793, 691] width 29 height 29
click at [935, 723] on button "AM" at bounding box center [937, 726] width 30 height 28
type input "12:00 PM"
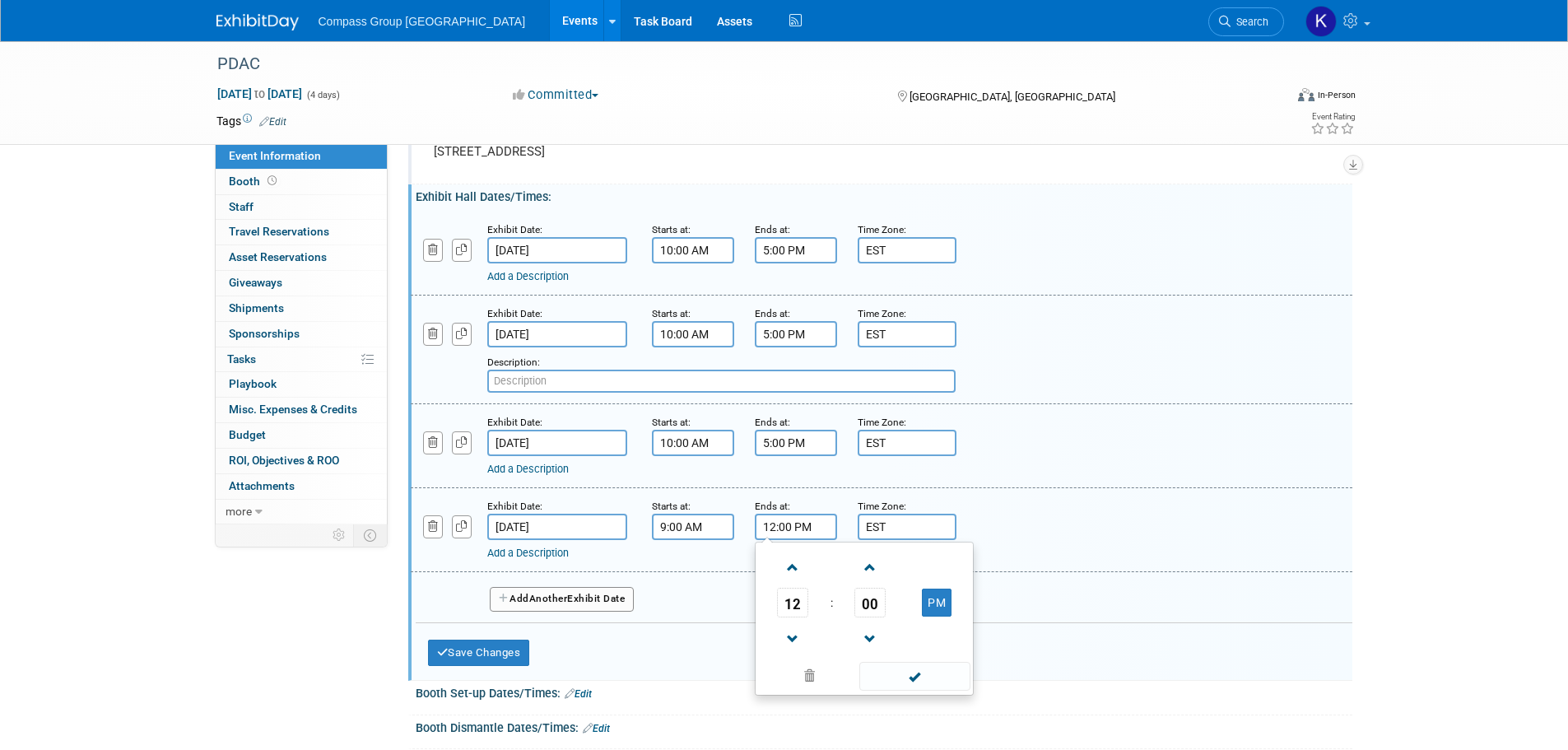
scroll to position [165, 0]
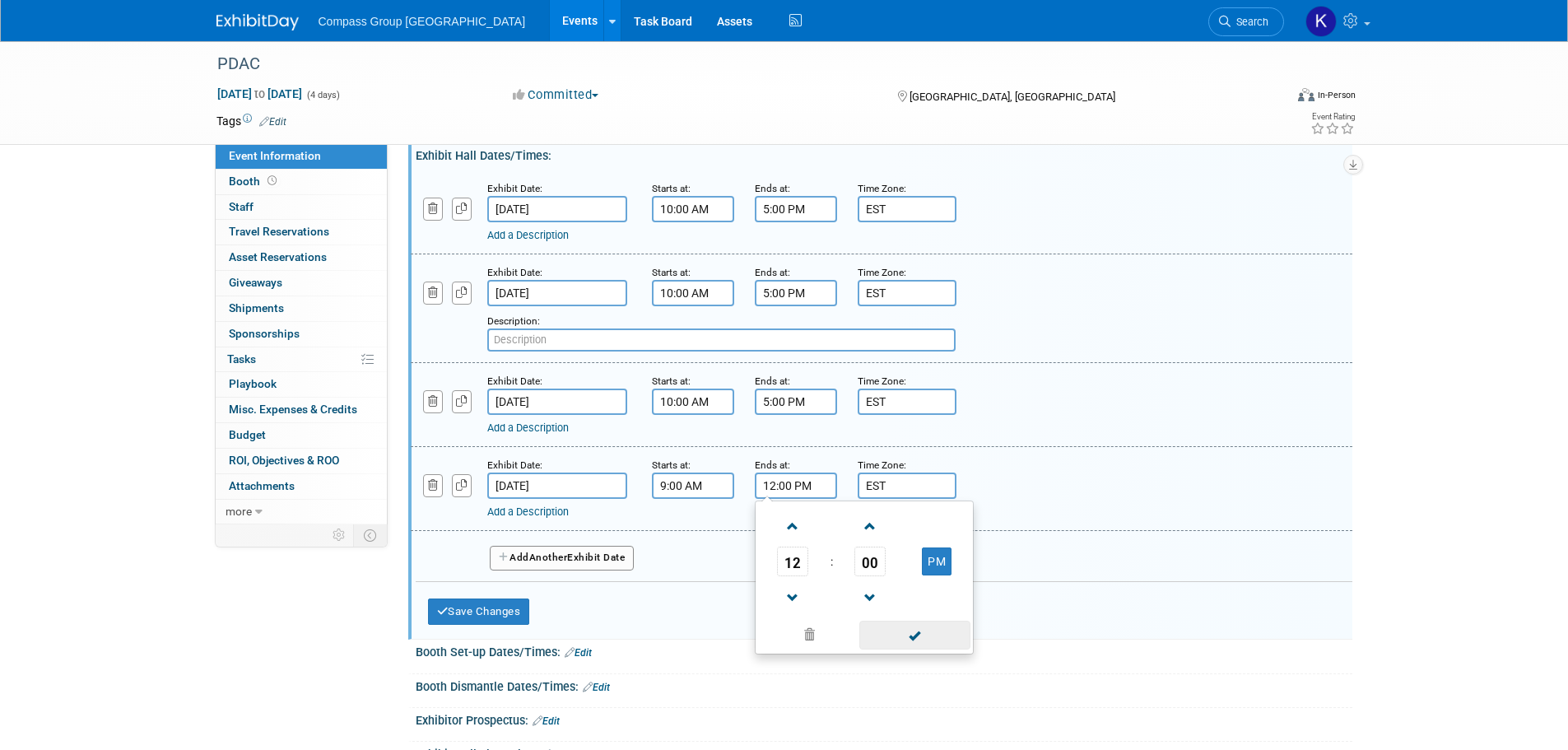
click at [936, 635] on span at bounding box center [915, 635] width 111 height 29
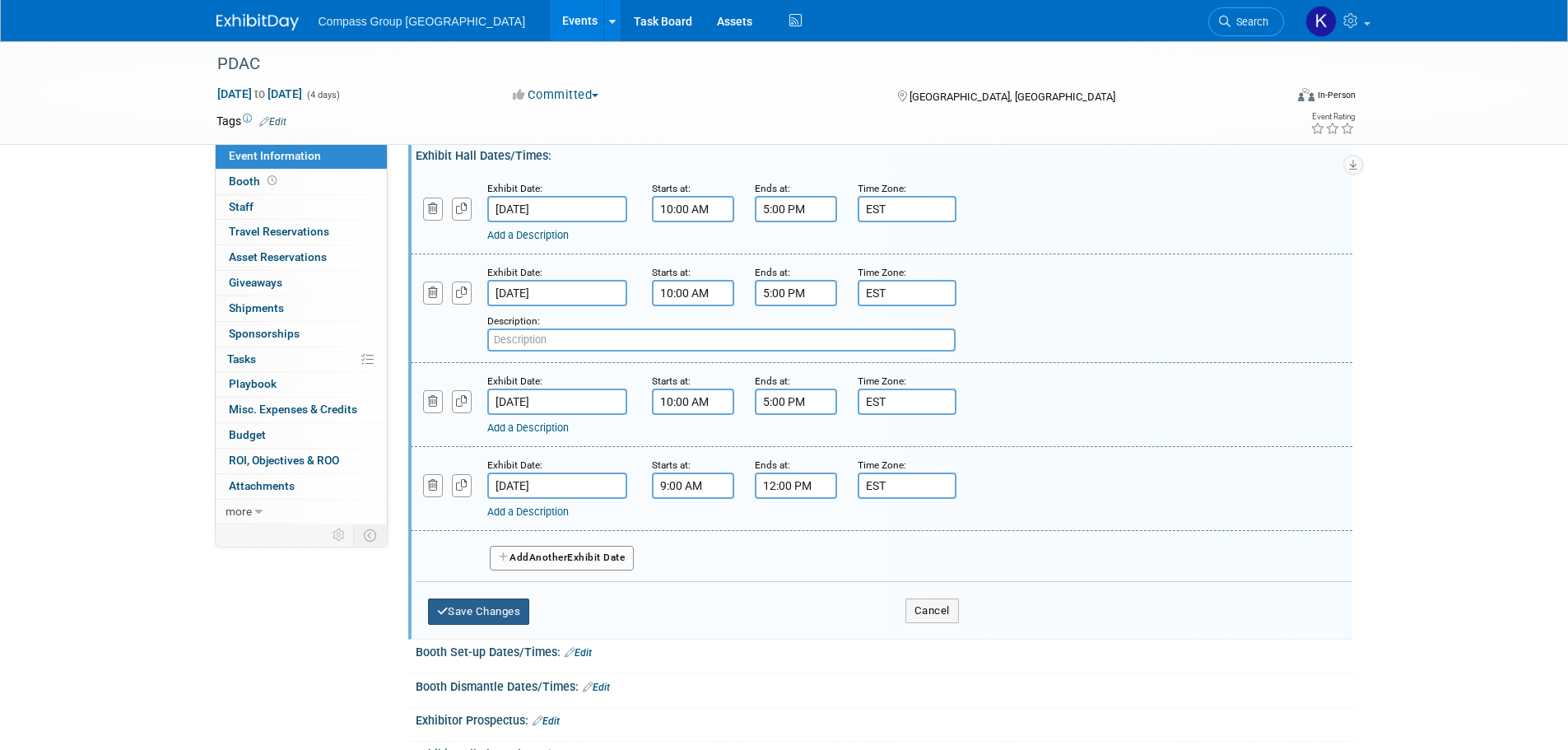
click at [512, 619] on button "Save Changes" at bounding box center [479, 612] width 102 height 26
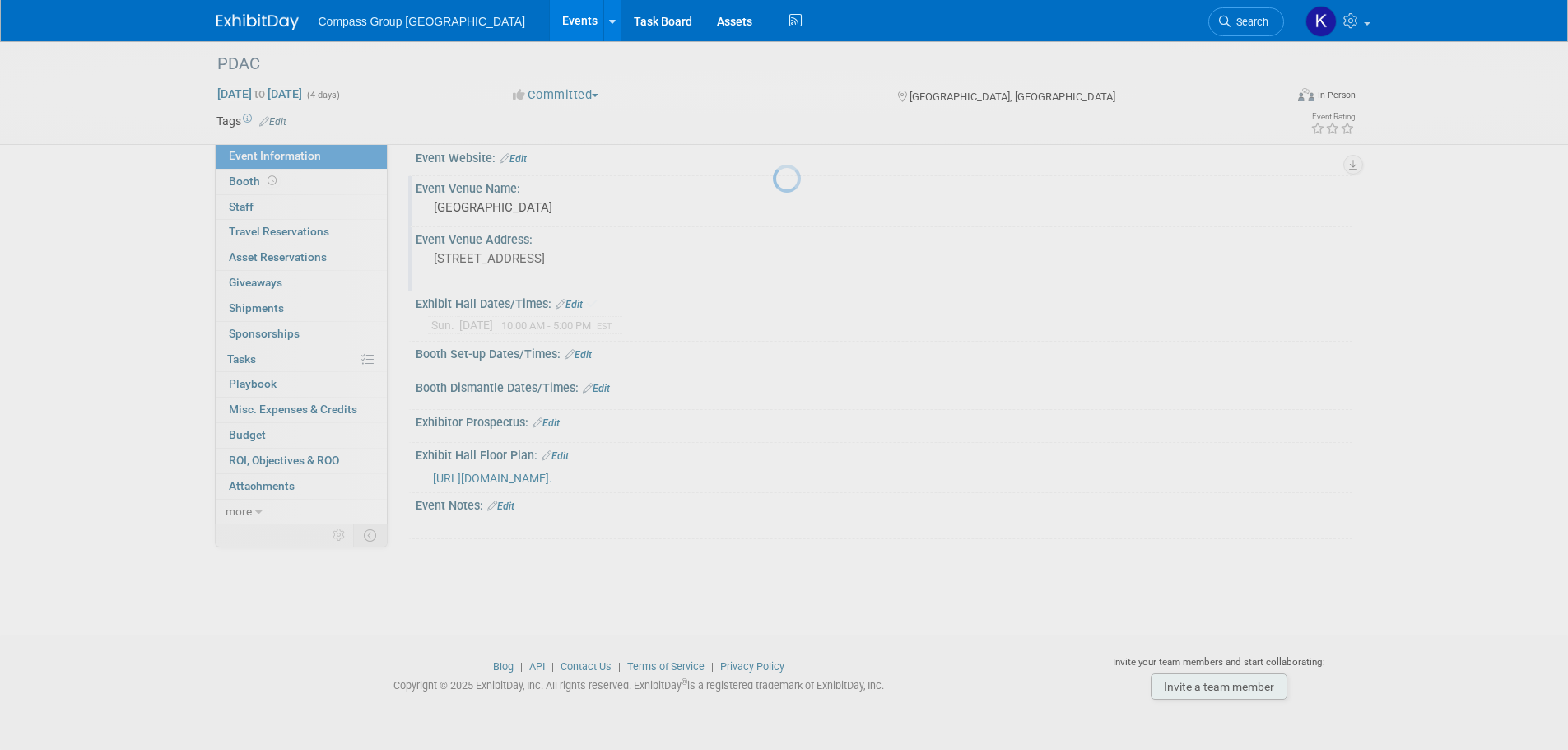
scroll to position [16, 0]
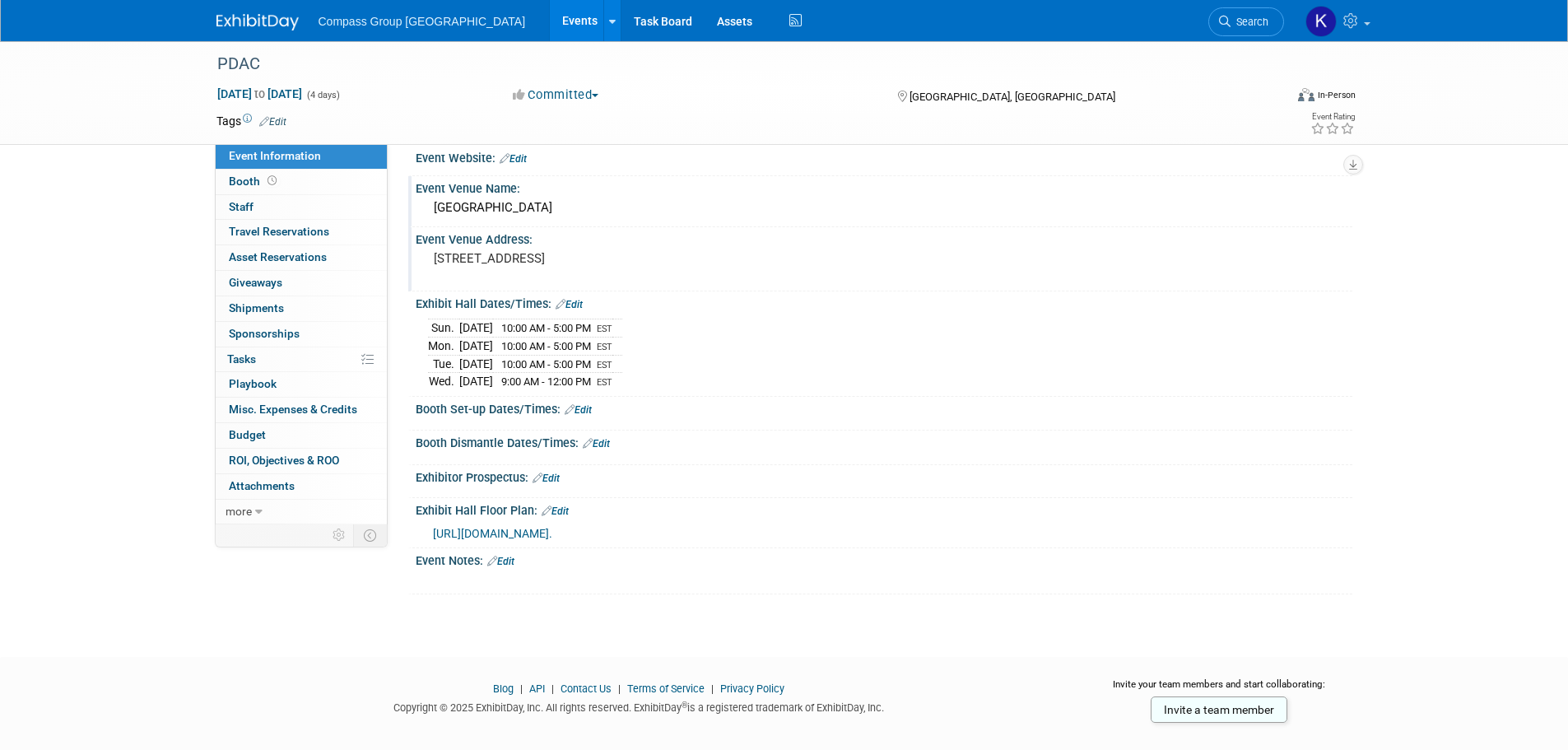
click at [551, 479] on link "Edit" at bounding box center [545, 478] width 27 height 12
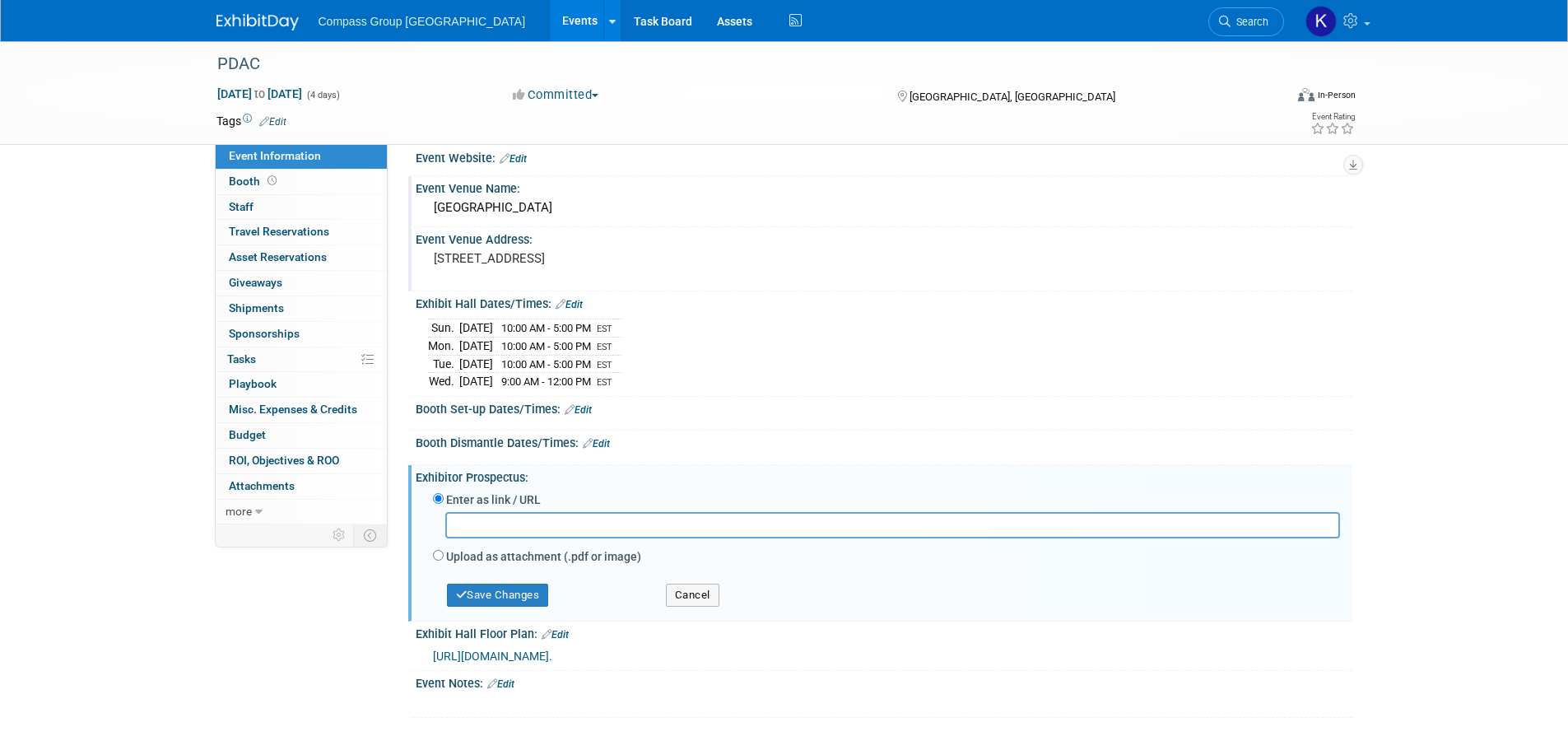
click at [557, 518] on input "text" at bounding box center [892, 524] width 895 height 26
paste input "https://cdn7.pdac.ca/web/files/PDAC.26_Exhibitor-Prospectus.Final.pdf?_gl=1*bwd…"
type input "https://cdn7.pdac.ca/web/files/PDAC.26_Exhibitor-Prospectus.Final.pdf?_gl=1*bwd…"
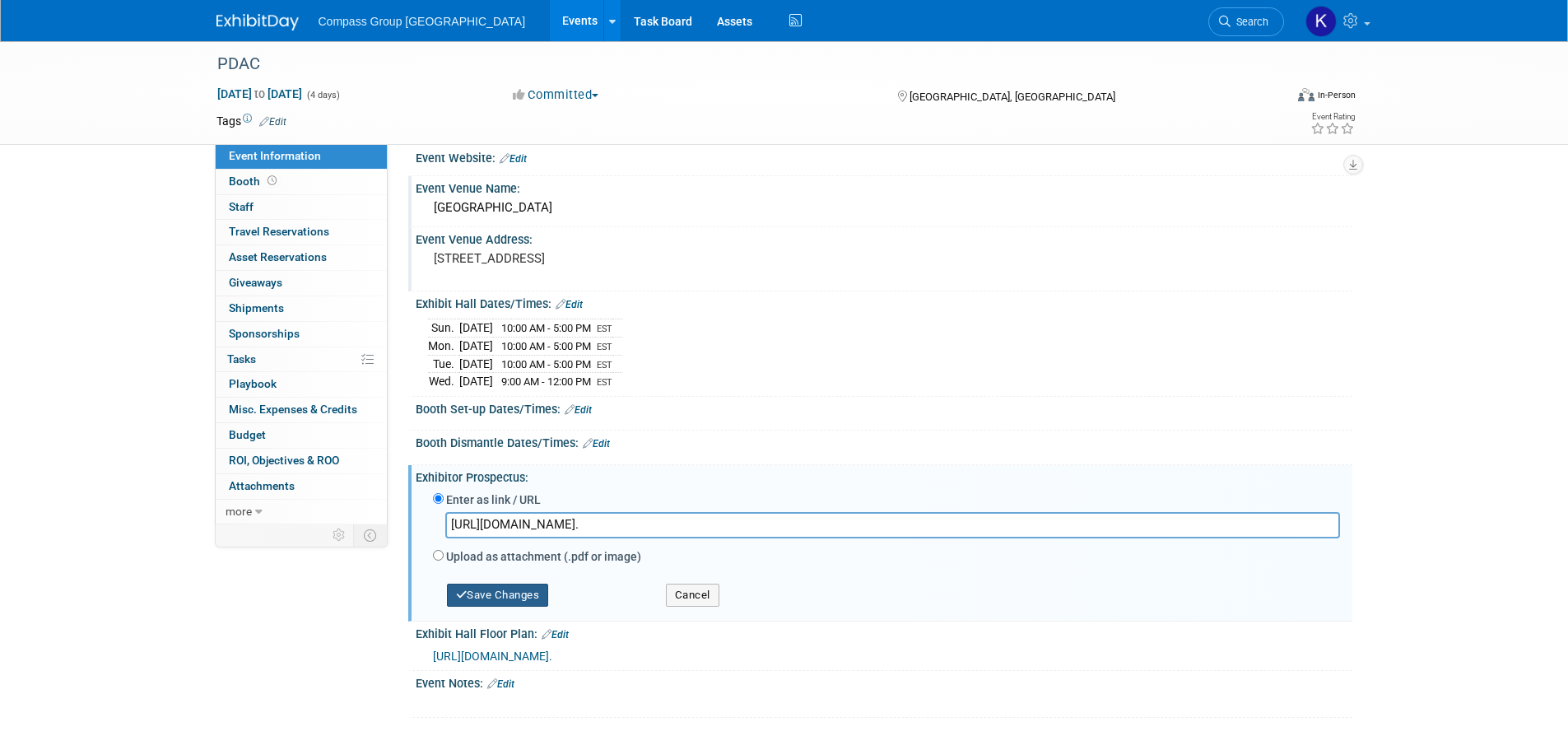
click at [524, 593] on button "Save Changes" at bounding box center [498, 595] width 102 height 23
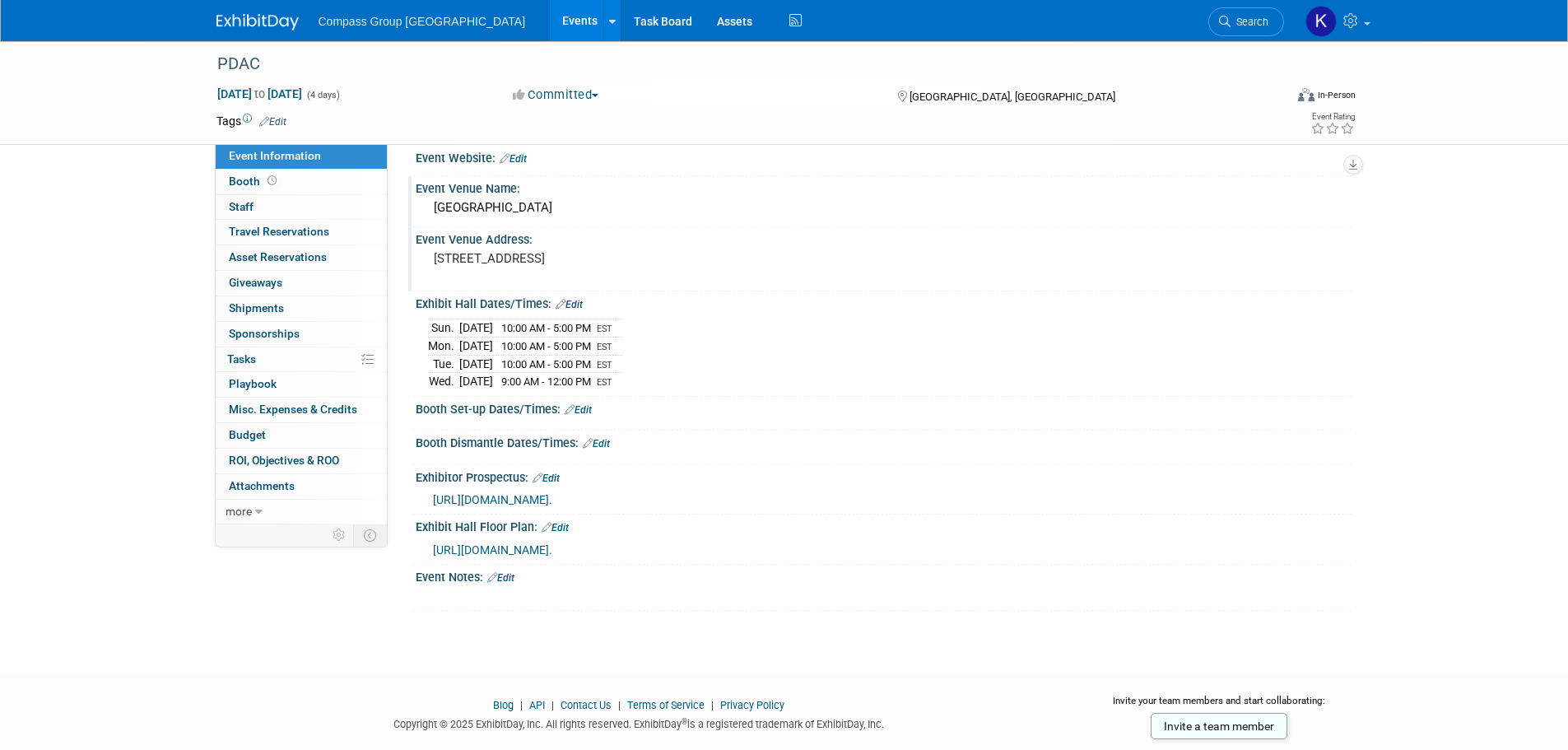
click at [101, 256] on div "PDAC Mar 1, 2026 to Mar 4, 2026 (4 days) Mar 1, 2026 to Mar 4, 2026 Committed C…" at bounding box center [784, 334] width 1568 height 619
click at [241, 176] on span "Booth" at bounding box center [255, 181] width 51 height 13
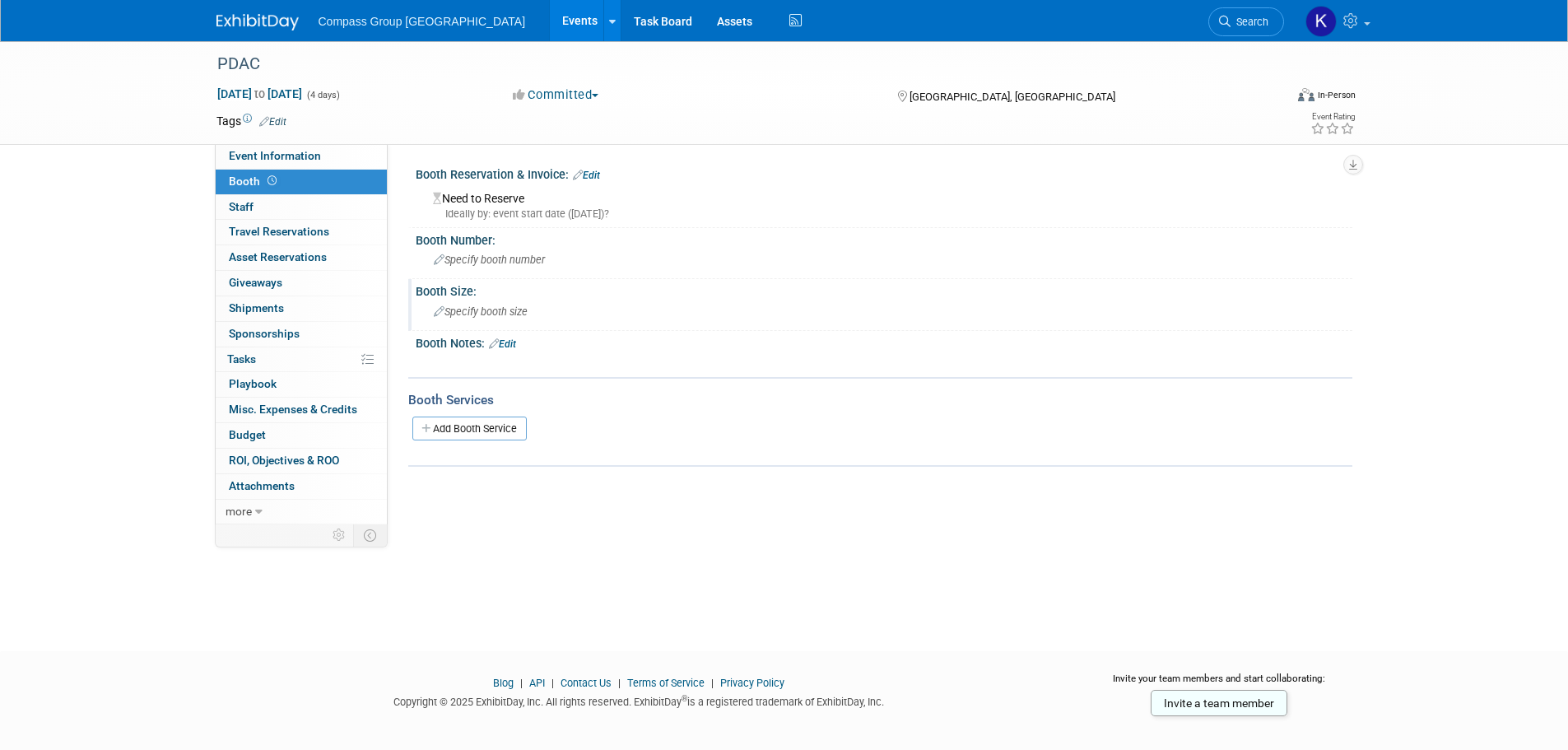
click at [433, 317] on icon at bounding box center [438, 312] width 11 height 11
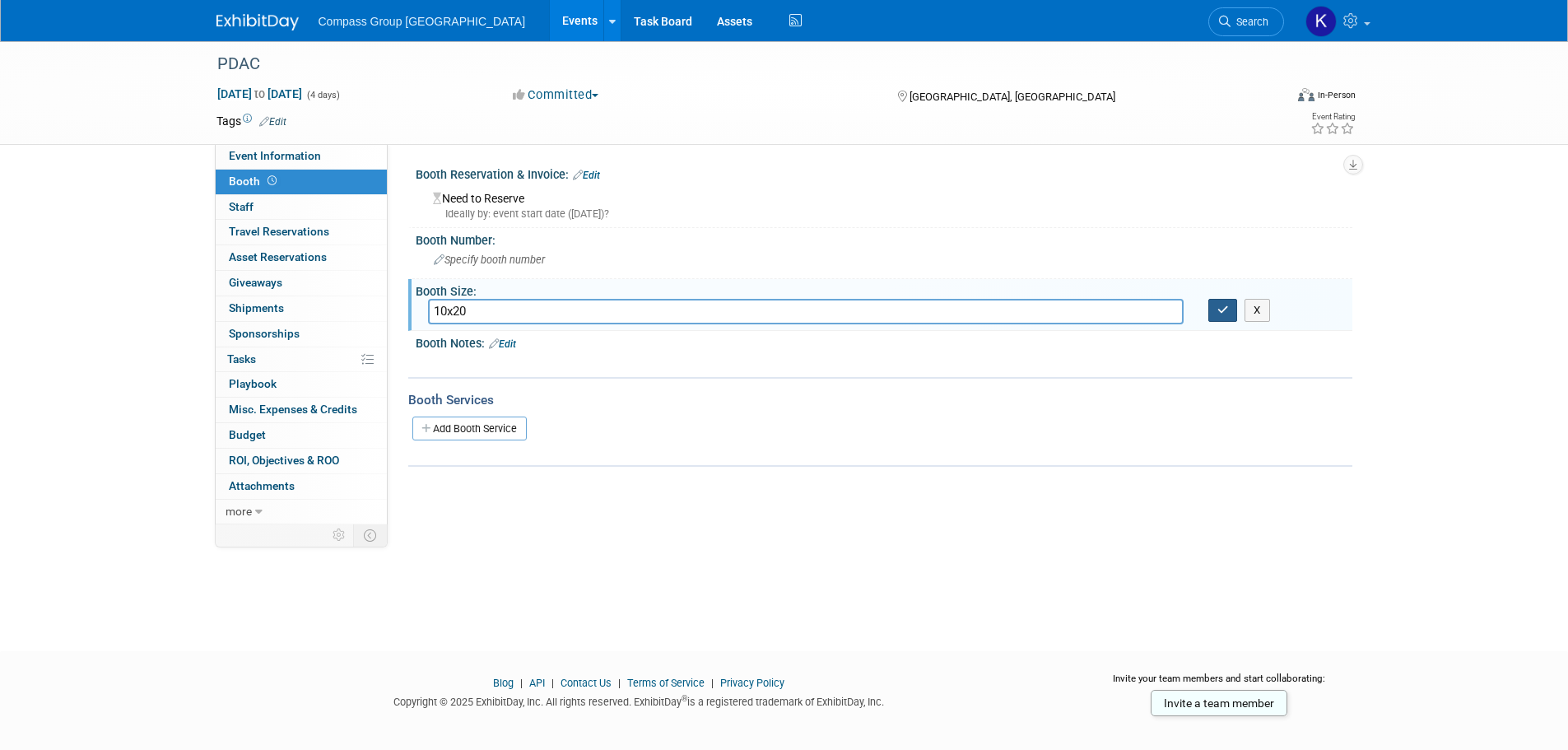
type input "10x20"
click at [1228, 309] on icon "button" at bounding box center [1223, 310] width 12 height 11
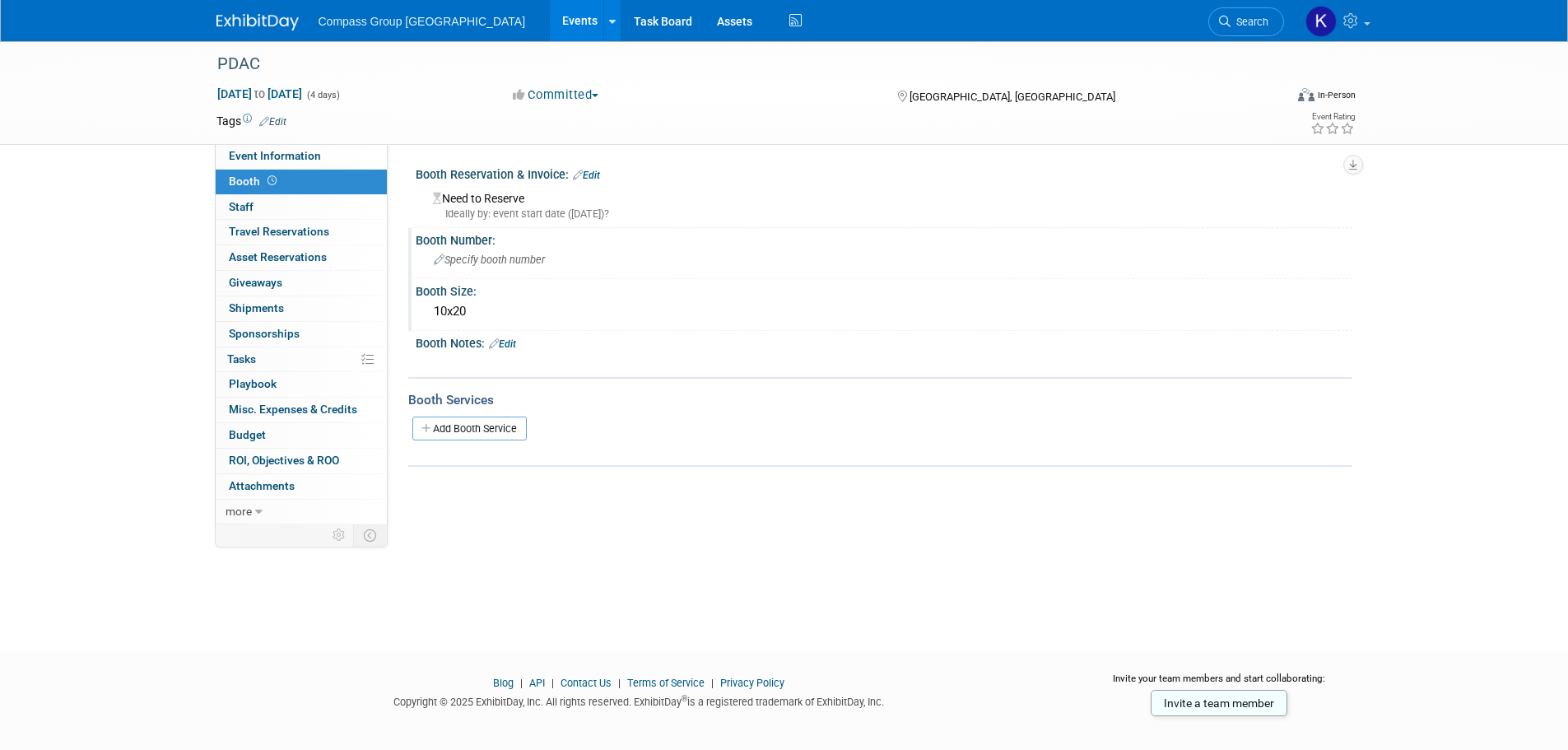
click at [478, 255] on span "Specify booth number" at bounding box center [489, 260] width 111 height 12
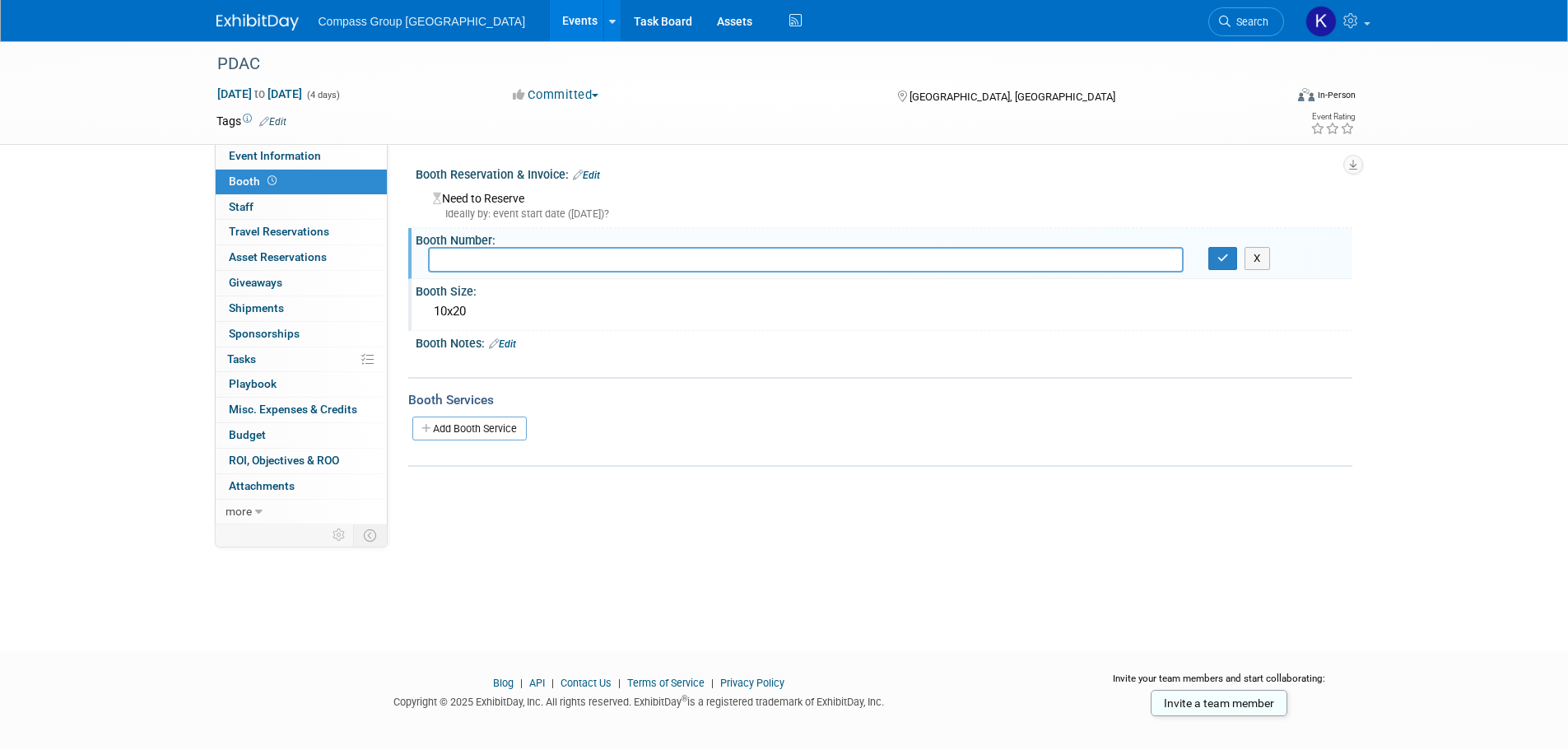
click at [626, 356] on div at bounding box center [800, 363] width 742 height 16
click at [534, 187] on div "Need to Reserve Ideally by: event start date (Sun. Mar 1, 2026)?" at bounding box center [883, 204] width 912 height 35
click at [593, 177] on link "Edit" at bounding box center [586, 176] width 27 height 12
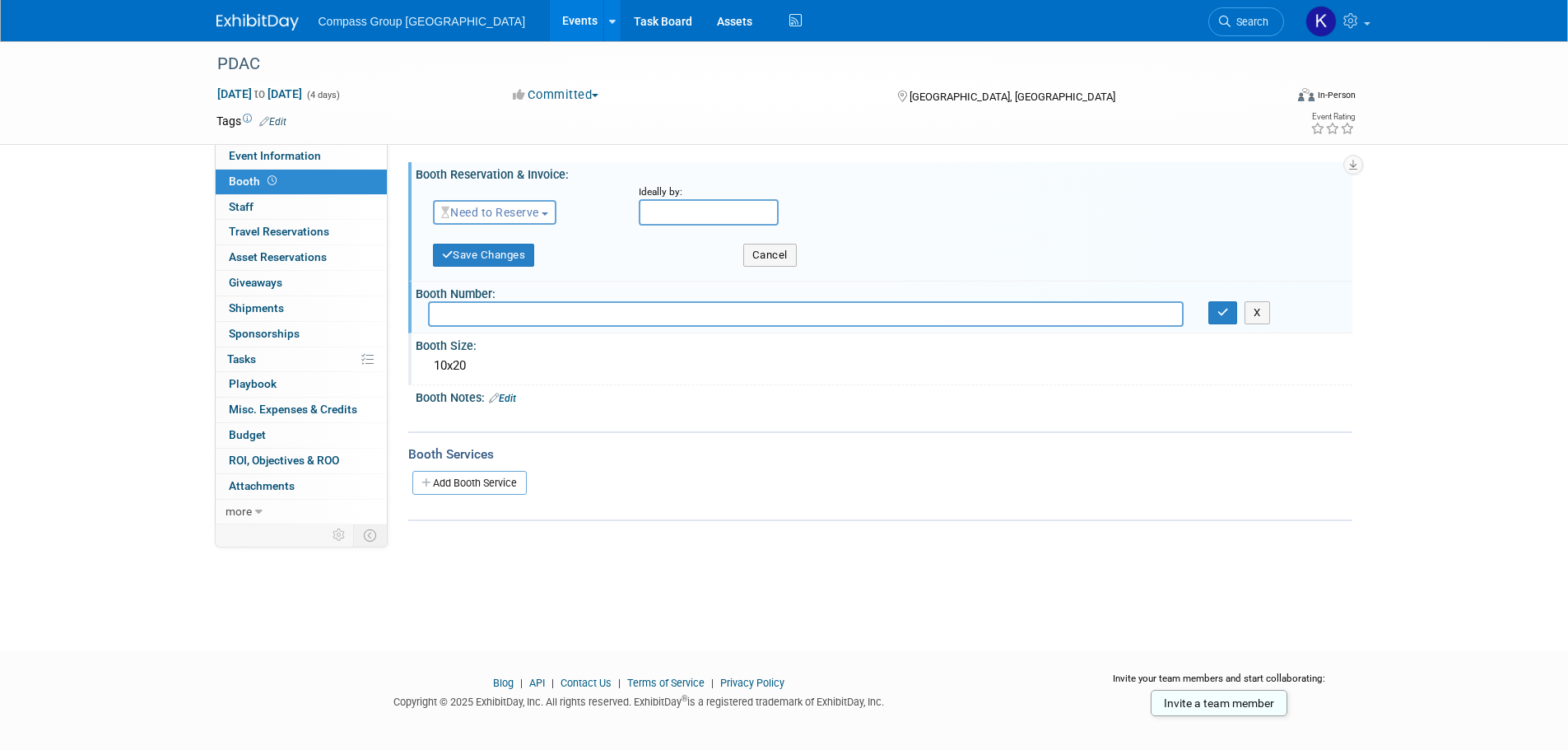
click at [539, 216] on span "Need to Reserve" at bounding box center [489, 213] width 98 height 13
click at [529, 260] on link "Reserved" at bounding box center [522, 264] width 176 height 23
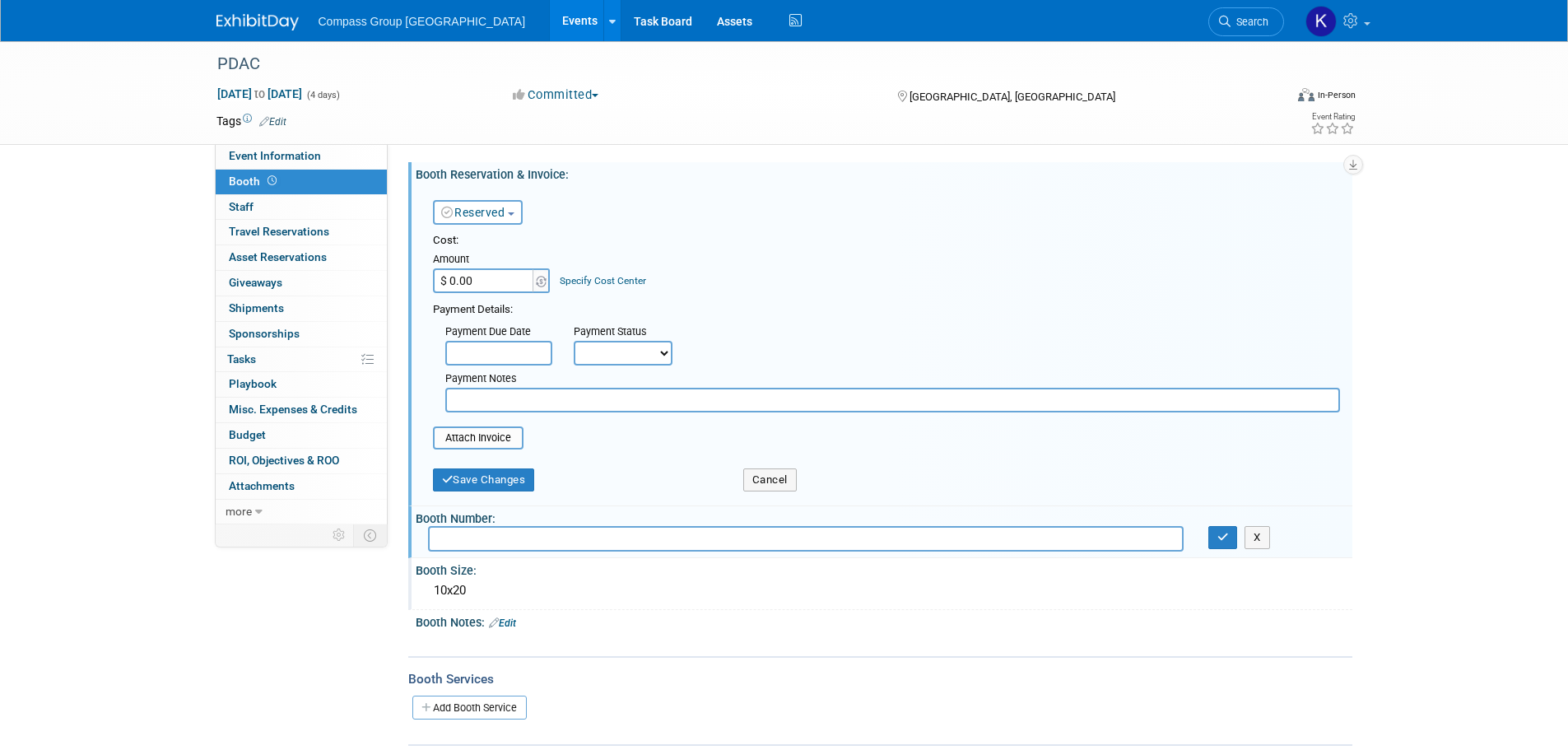
click at [494, 282] on input "$ 0.00" at bounding box center [484, 281] width 103 height 25
paste input "6,719.79"
type input "$ 6,719.79"
click at [646, 346] on select "Not Paid Yet Partially Paid Paid in Full" at bounding box center [623, 353] width 99 height 25
select select "1"
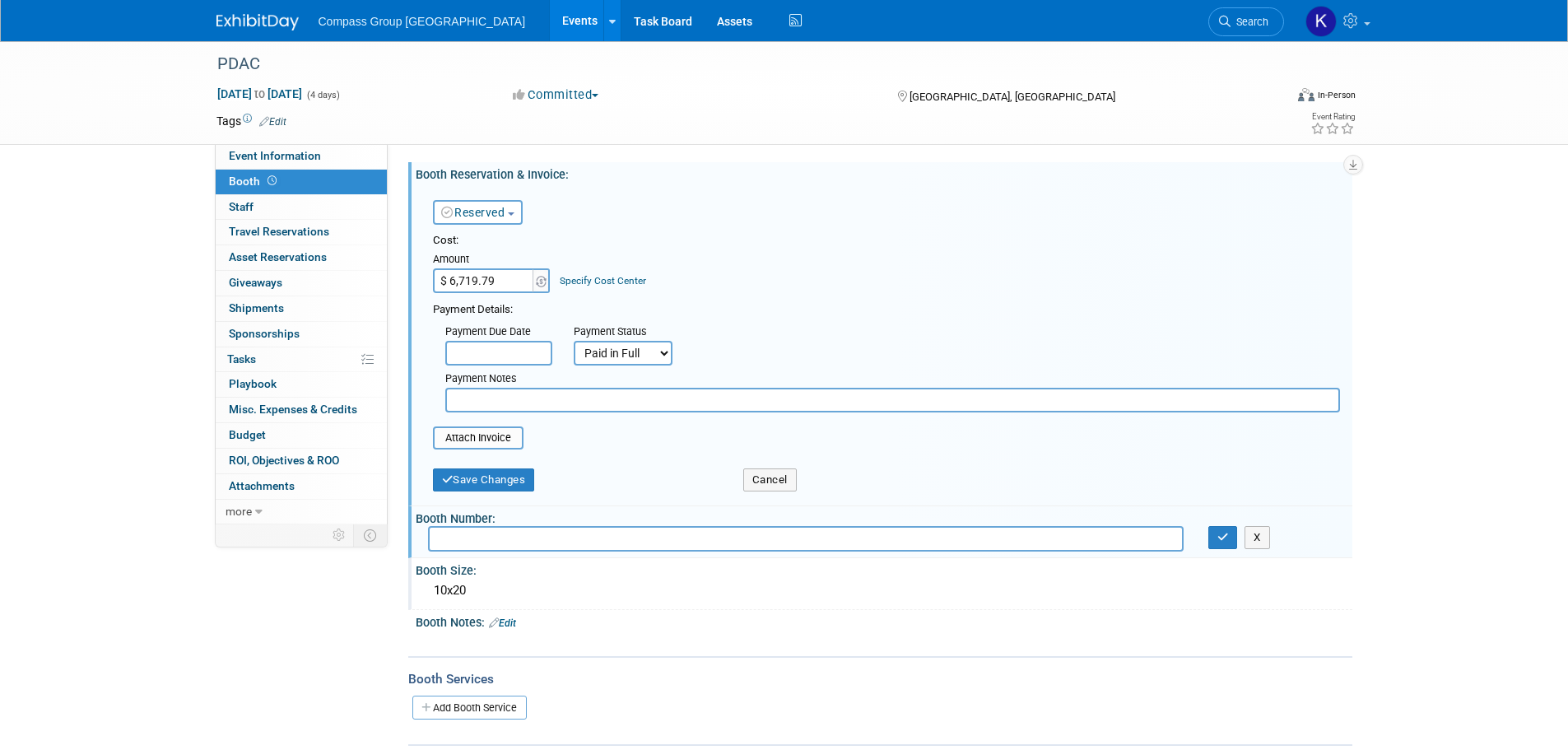
click at [573, 340] on select "Not Paid Yet Partially Paid Paid in Full" at bounding box center [623, 353] width 99 height 25
click at [503, 483] on button "Save Changes" at bounding box center [484, 480] width 102 height 23
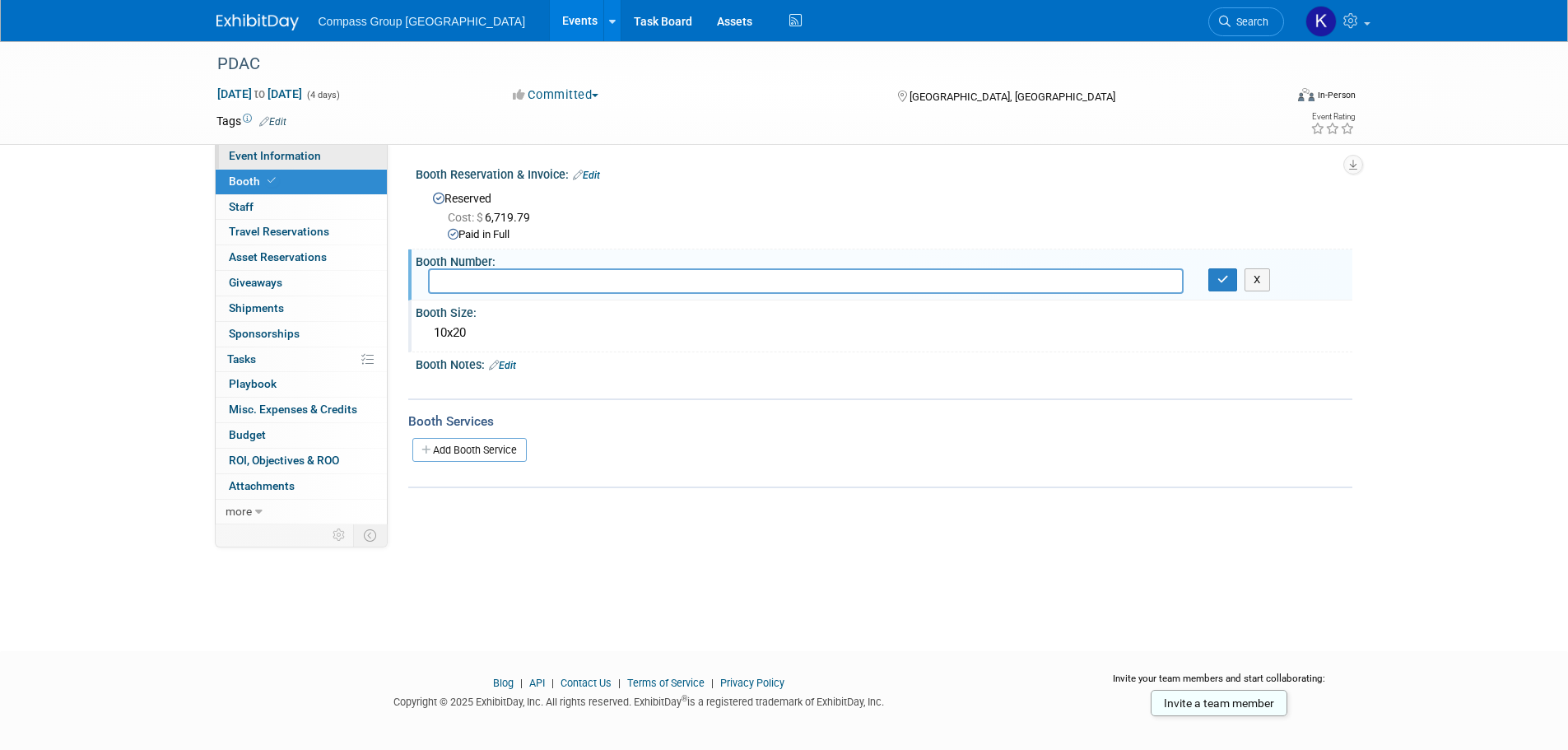
click at [321, 157] on link "Event Information" at bounding box center [302, 157] width 171 height 25
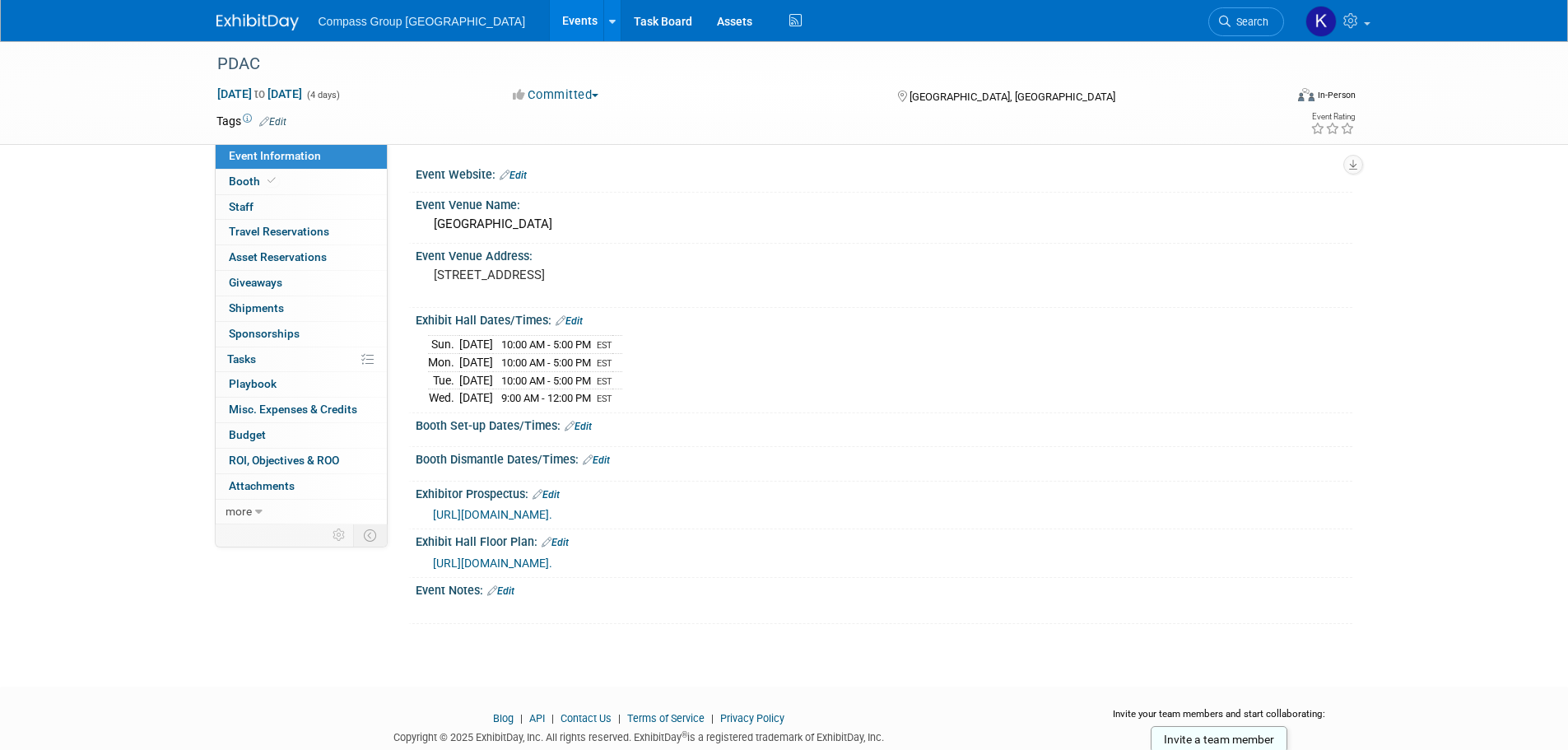
click at [97, 285] on div "PDAC Mar 1, 2026 to Mar 4, 2026 (4 days) Mar 1, 2026 to Mar 4, 2026 Committed C…" at bounding box center [784, 349] width 1568 height 616
click at [304, 407] on span "Misc. Expenses & Credits 0" at bounding box center [293, 409] width 129 height 13
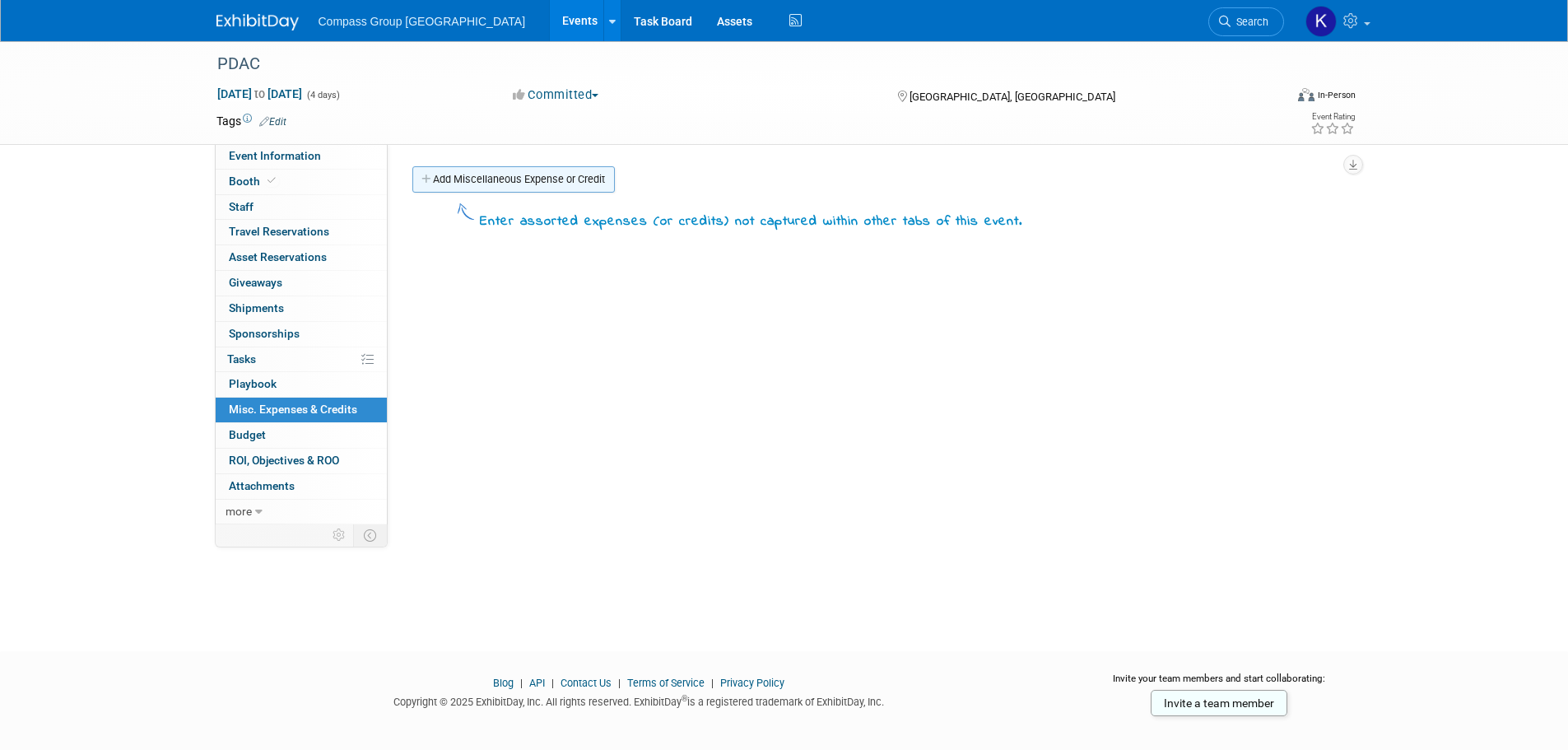
click at [457, 177] on link "Add Miscellaneous Expense or Credit" at bounding box center [513, 180] width 203 height 26
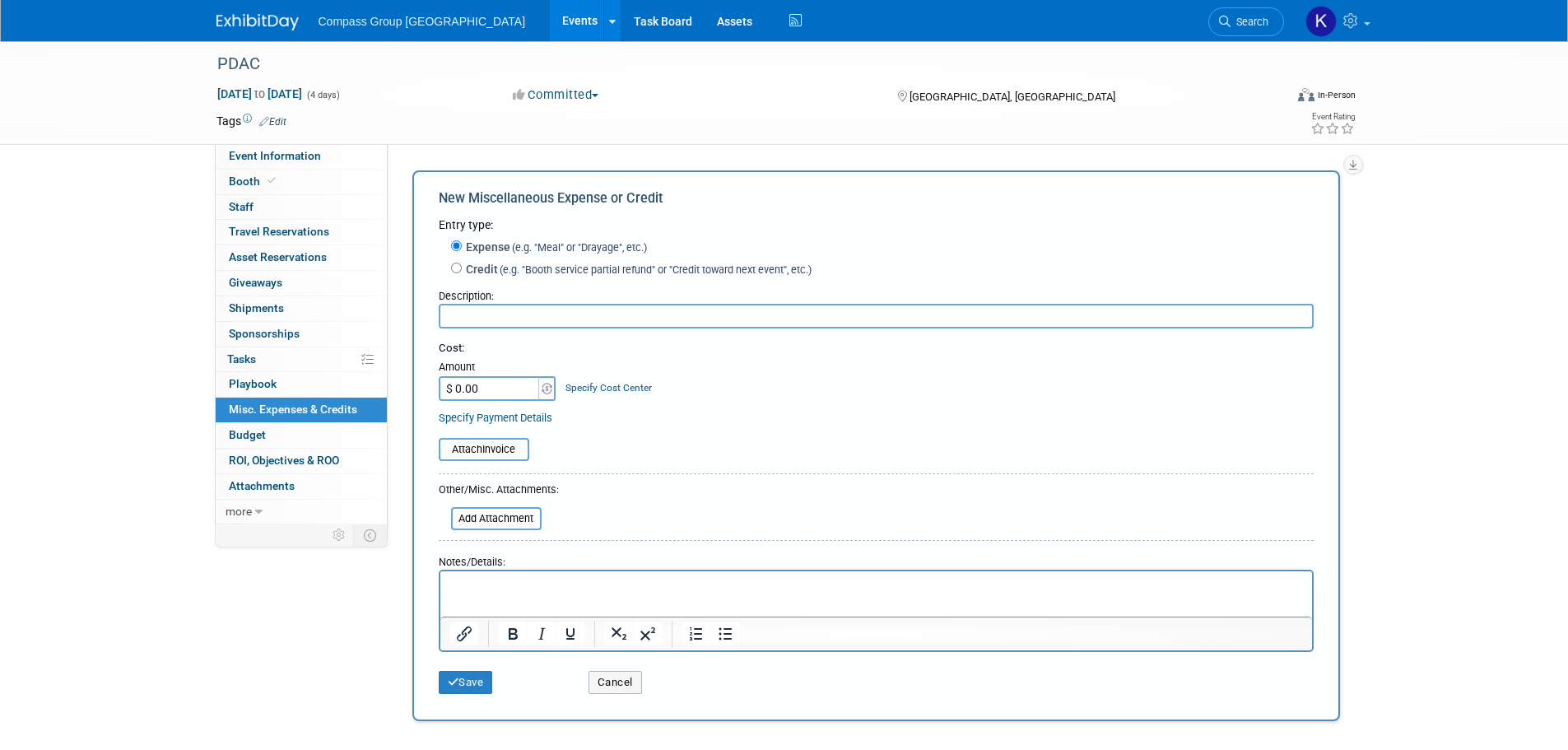
click at [115, 321] on div "PDAC Mar 1, 2026 to Mar 4, 2026 (4 days) Mar 1, 2026 to Mar 4, 2026 Committed C…" at bounding box center [784, 401] width 1568 height 719
click at [583, 682] on div "Cancel" at bounding box center [651, 677] width 150 height 34
click at [620, 688] on button "Cancel" at bounding box center [615, 682] width 54 height 23
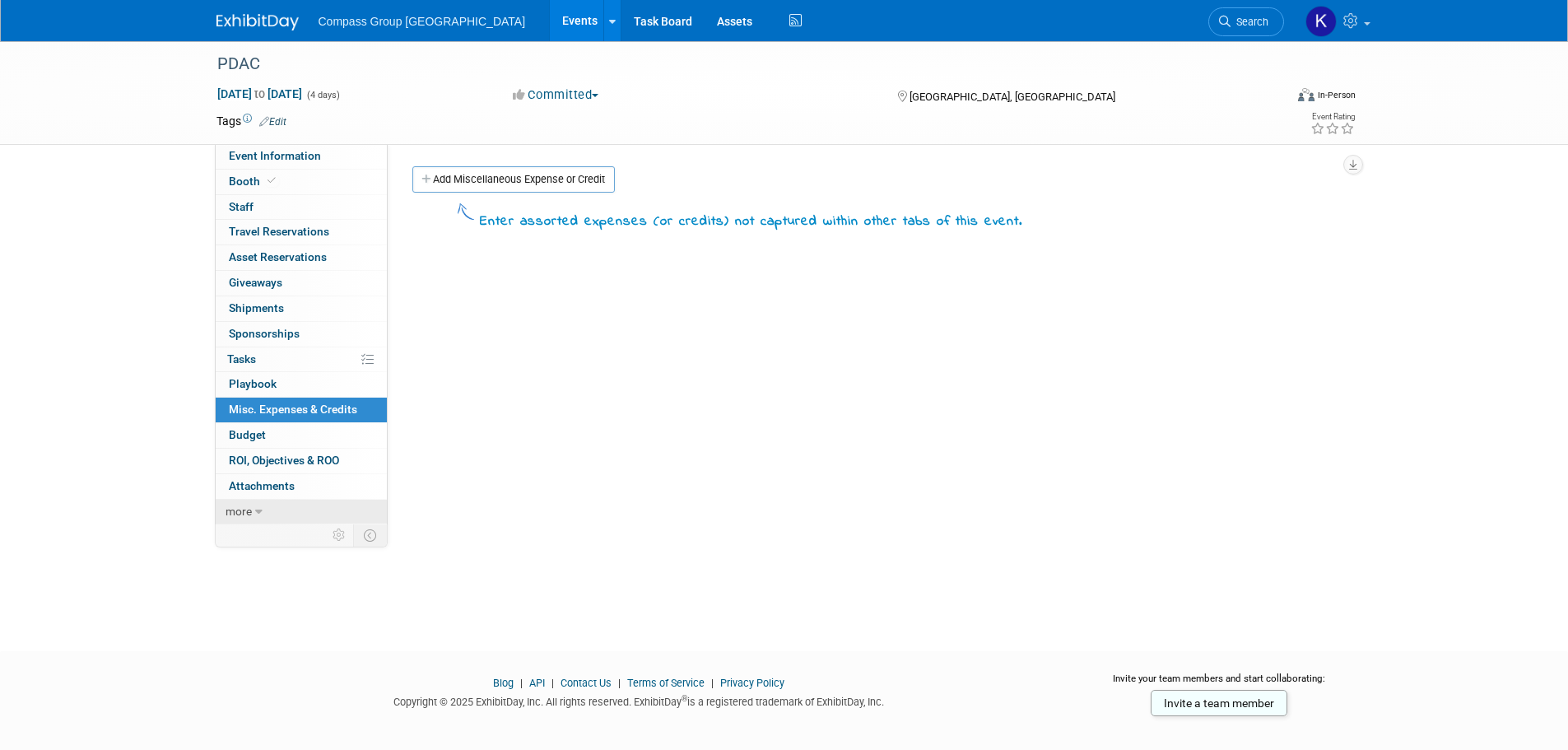
click at [264, 512] on link "more" at bounding box center [302, 512] width 171 height 25
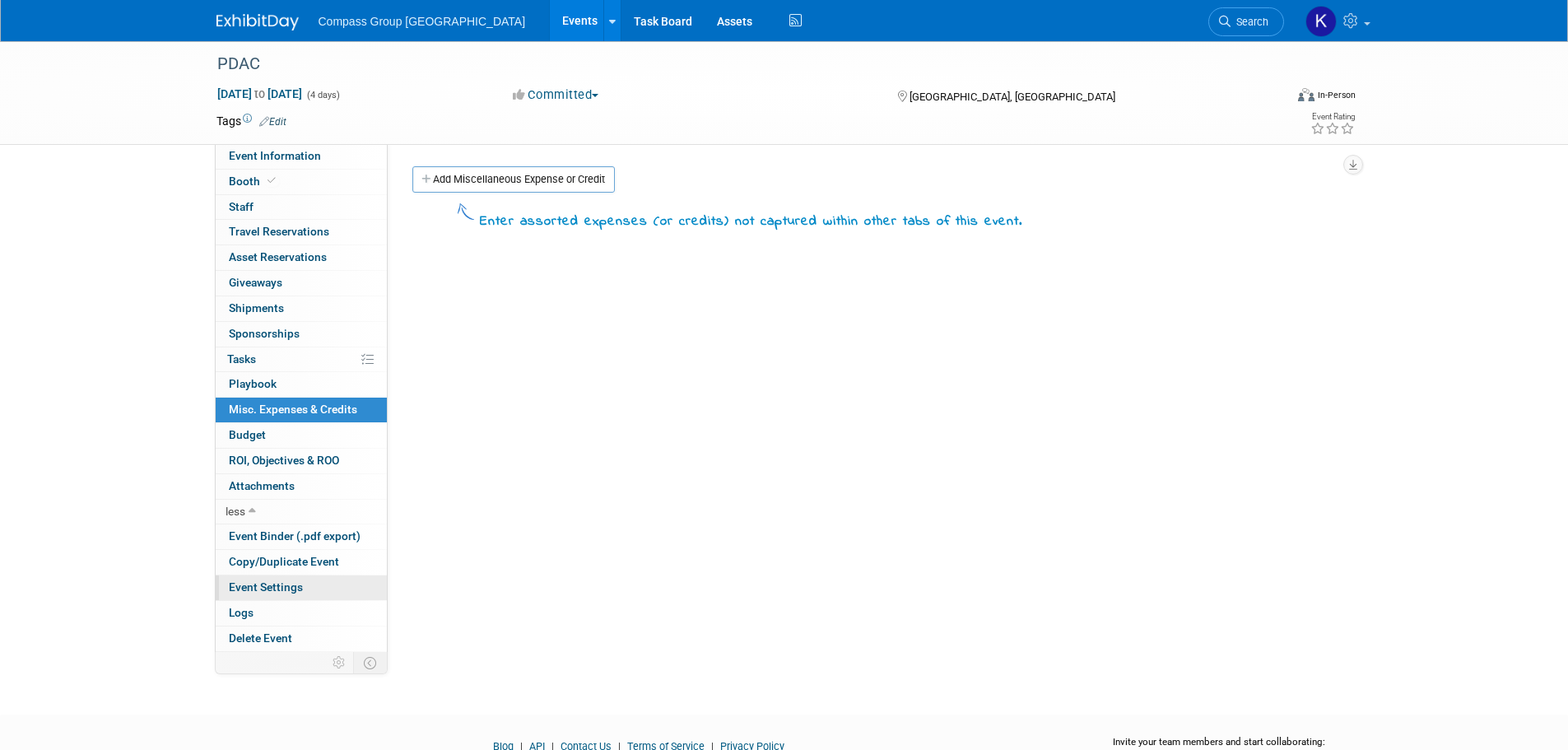
click at [264, 588] on span "Event Settings" at bounding box center [266, 587] width 74 height 13
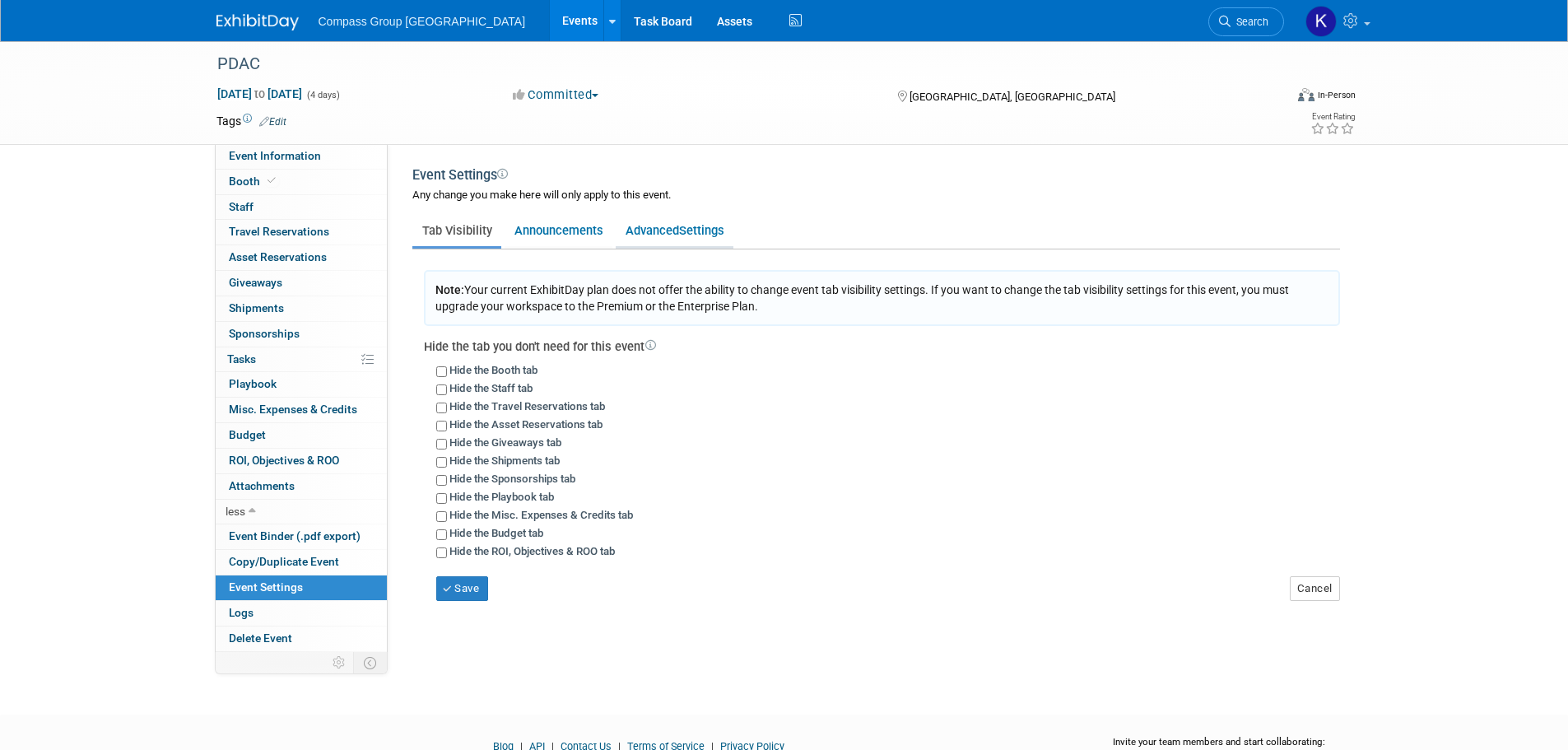
click at [681, 226] on span "Settings" at bounding box center [701, 231] width 45 height 15
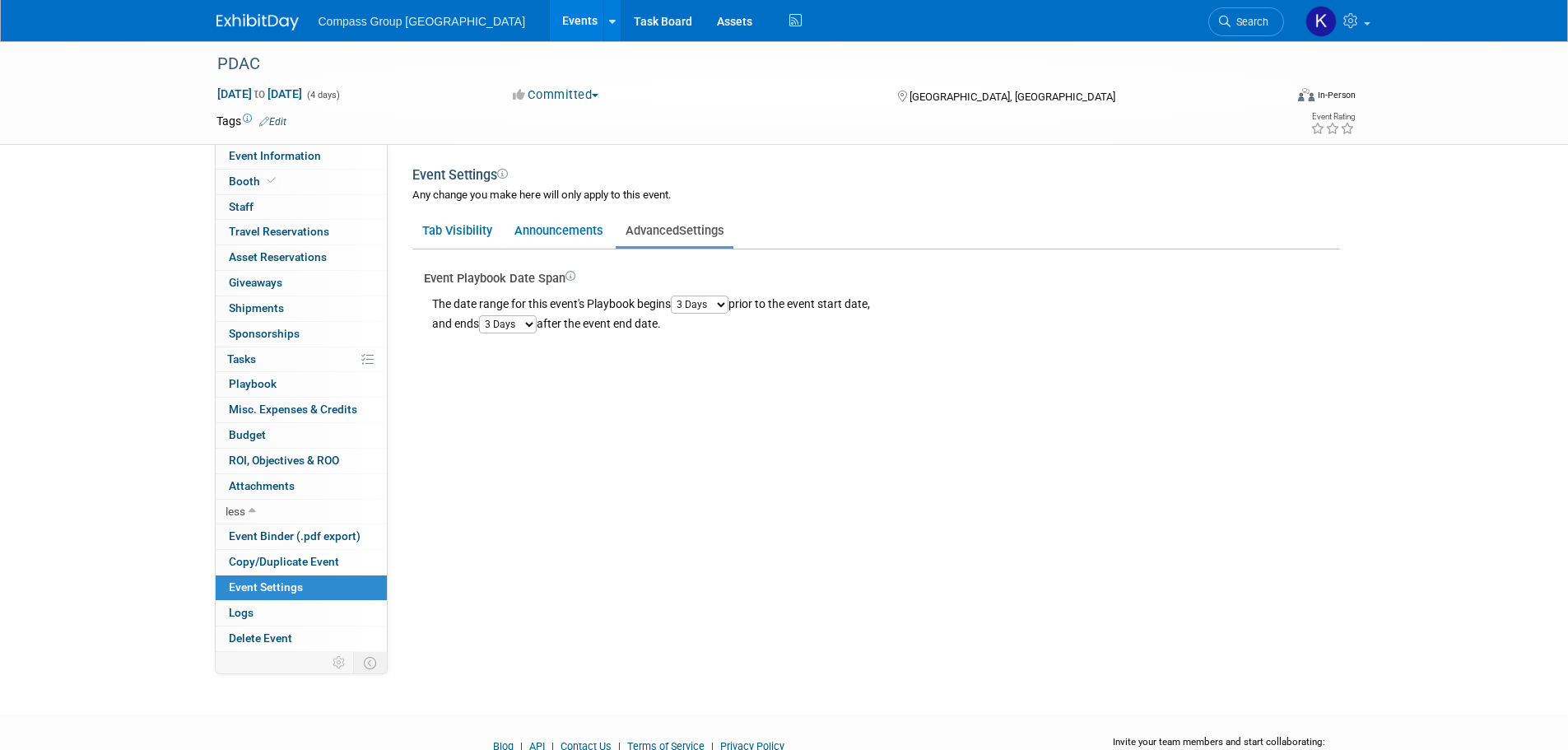
click at [709, 306] on select "1 Day 2 Days 3 Days 4 Days 5 Days 6 Days 7 Days 8 Days 9 Days 10 Days" at bounding box center [700, 305] width 58 height 18
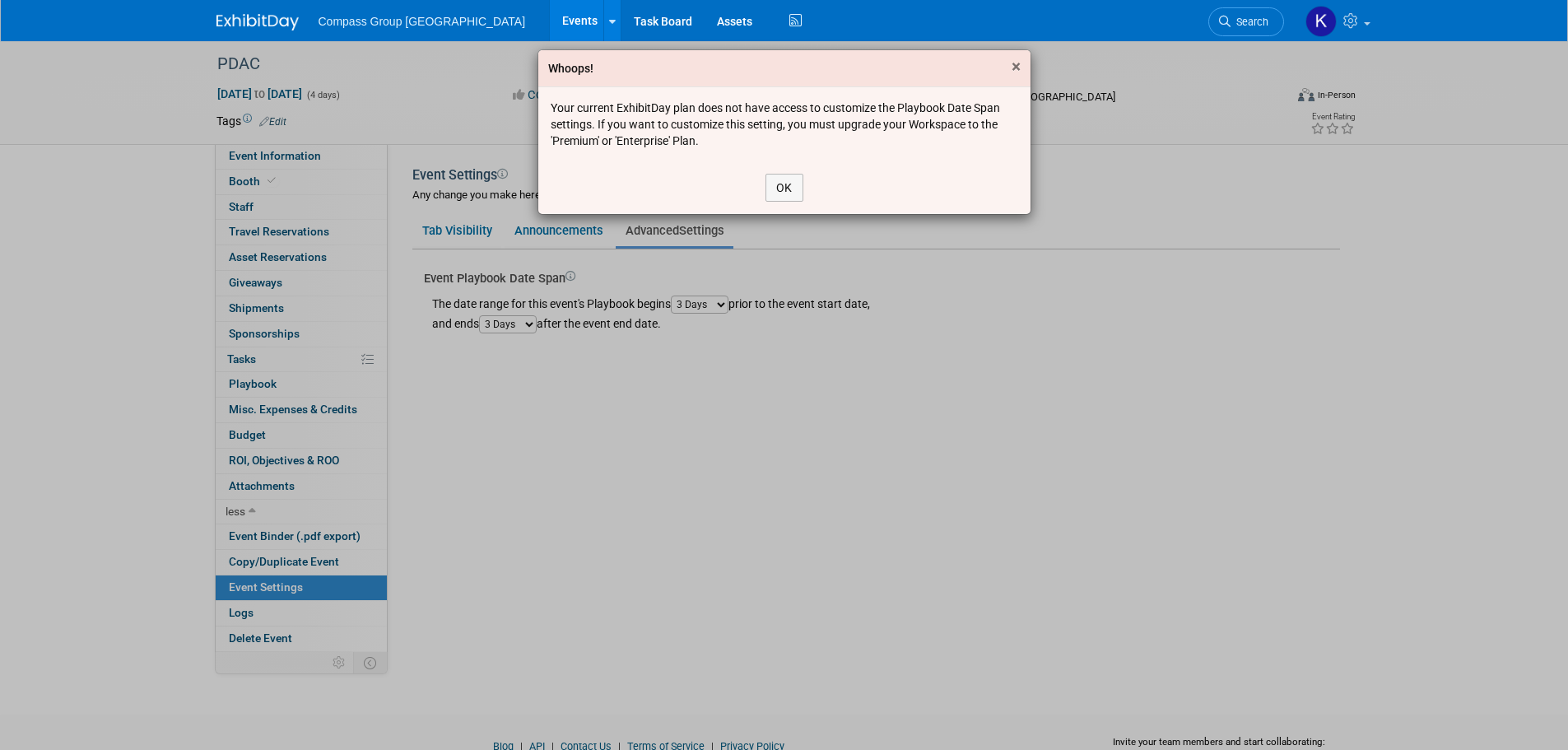
click at [1011, 71] on span "×" at bounding box center [1015, 67] width 9 height 20
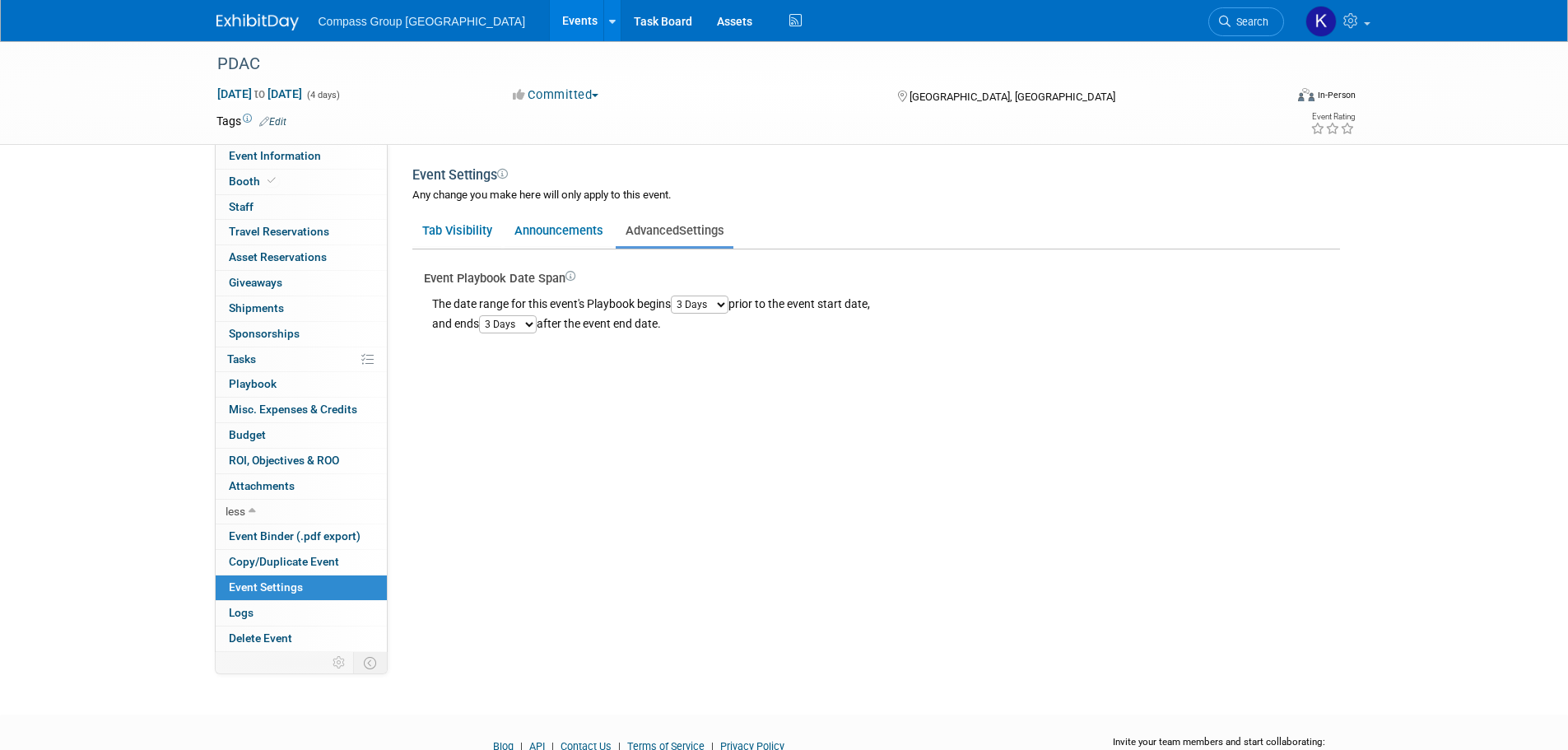
click at [732, 315] on div "The date range for this event's Playbook begins 1 Day 2 Days 3 Days 4 Days 5 Da…" at bounding box center [882, 311] width 916 height 47
click at [523, 317] on select "1 Day 2 Days 3 Days 4 Days 5 Days 6 Days 7 Days 8 Days 9 Days 10 Days" at bounding box center [508, 325] width 58 height 18
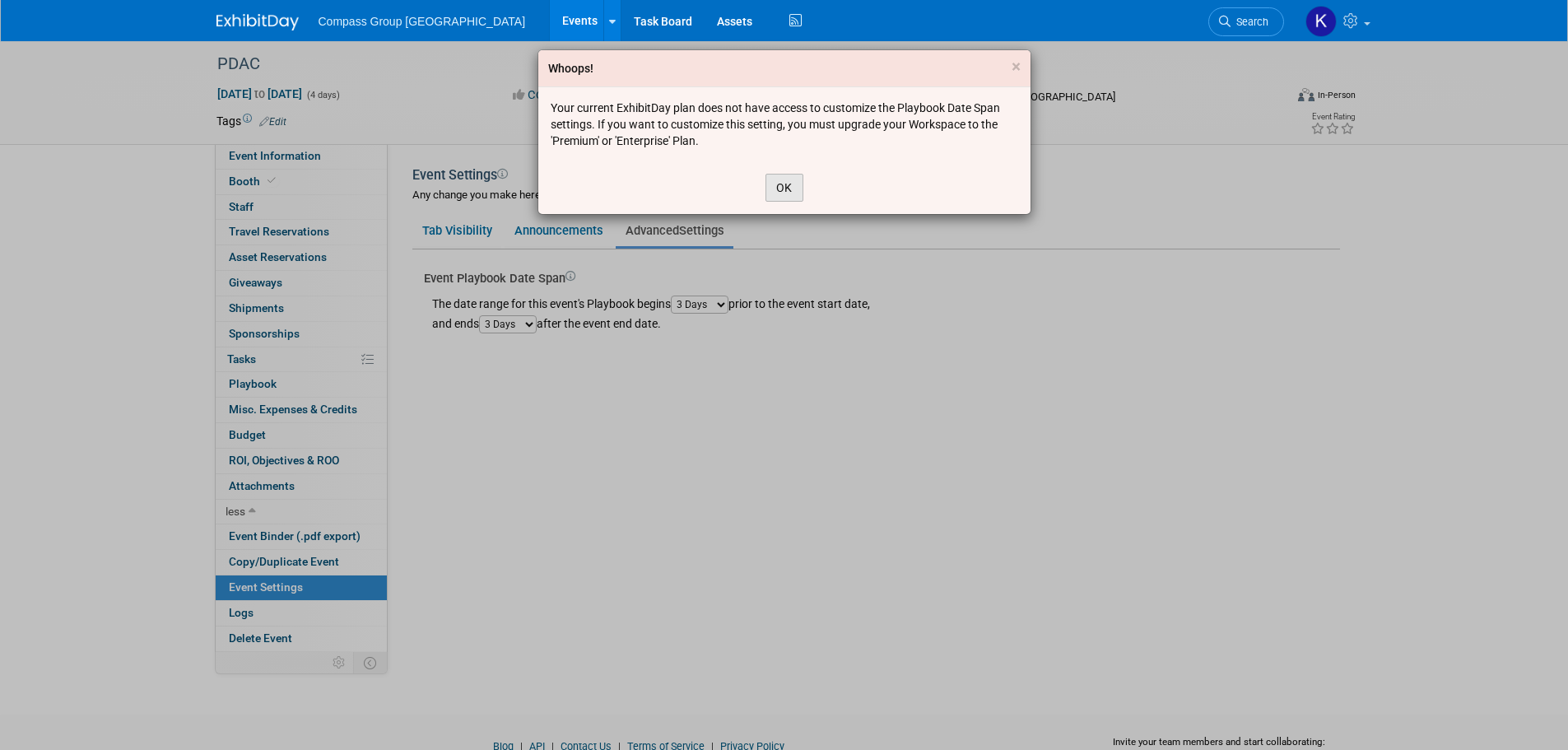
click at [779, 191] on button "OK" at bounding box center [784, 188] width 38 height 28
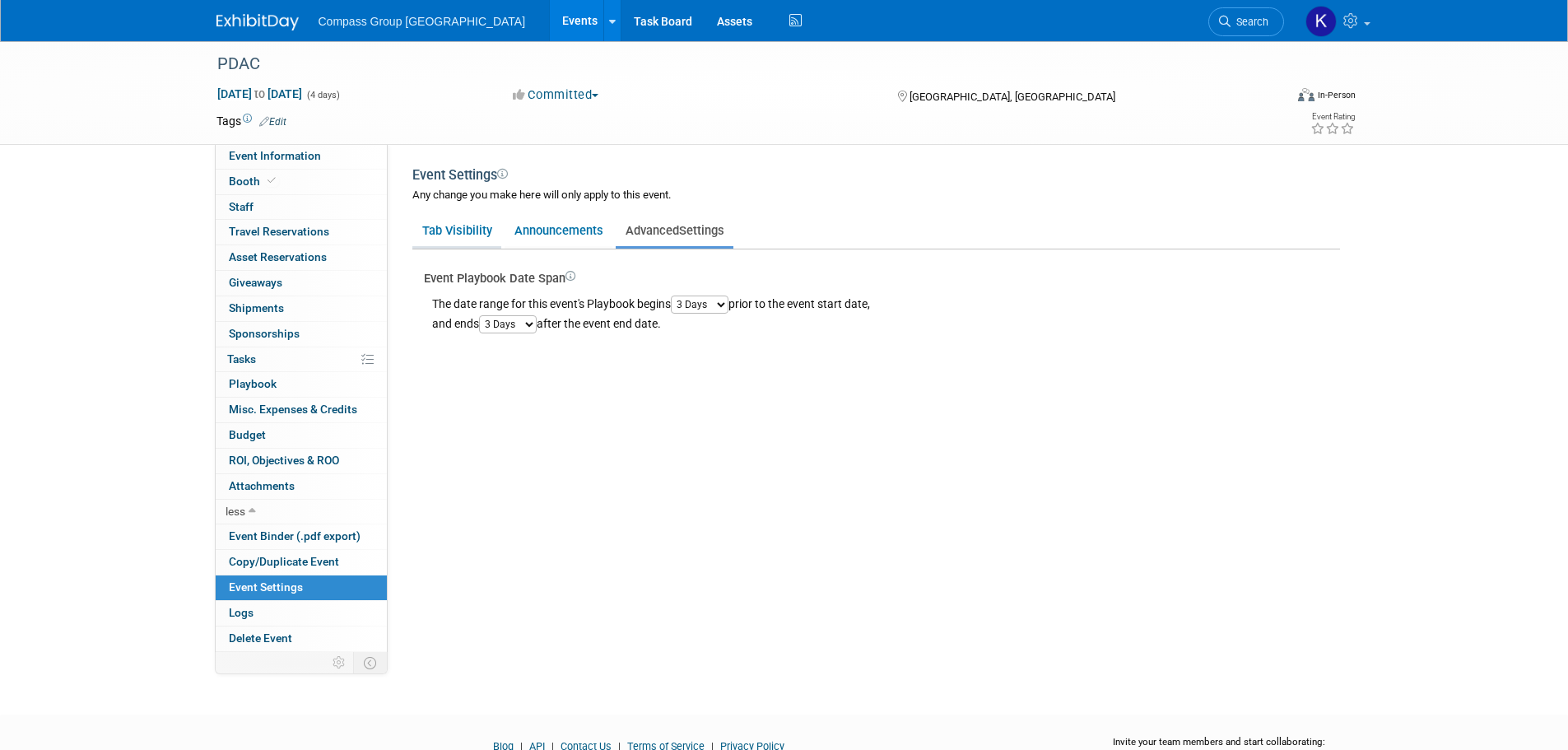
click at [457, 230] on link "Tab Visibility" at bounding box center [456, 231] width 89 height 31
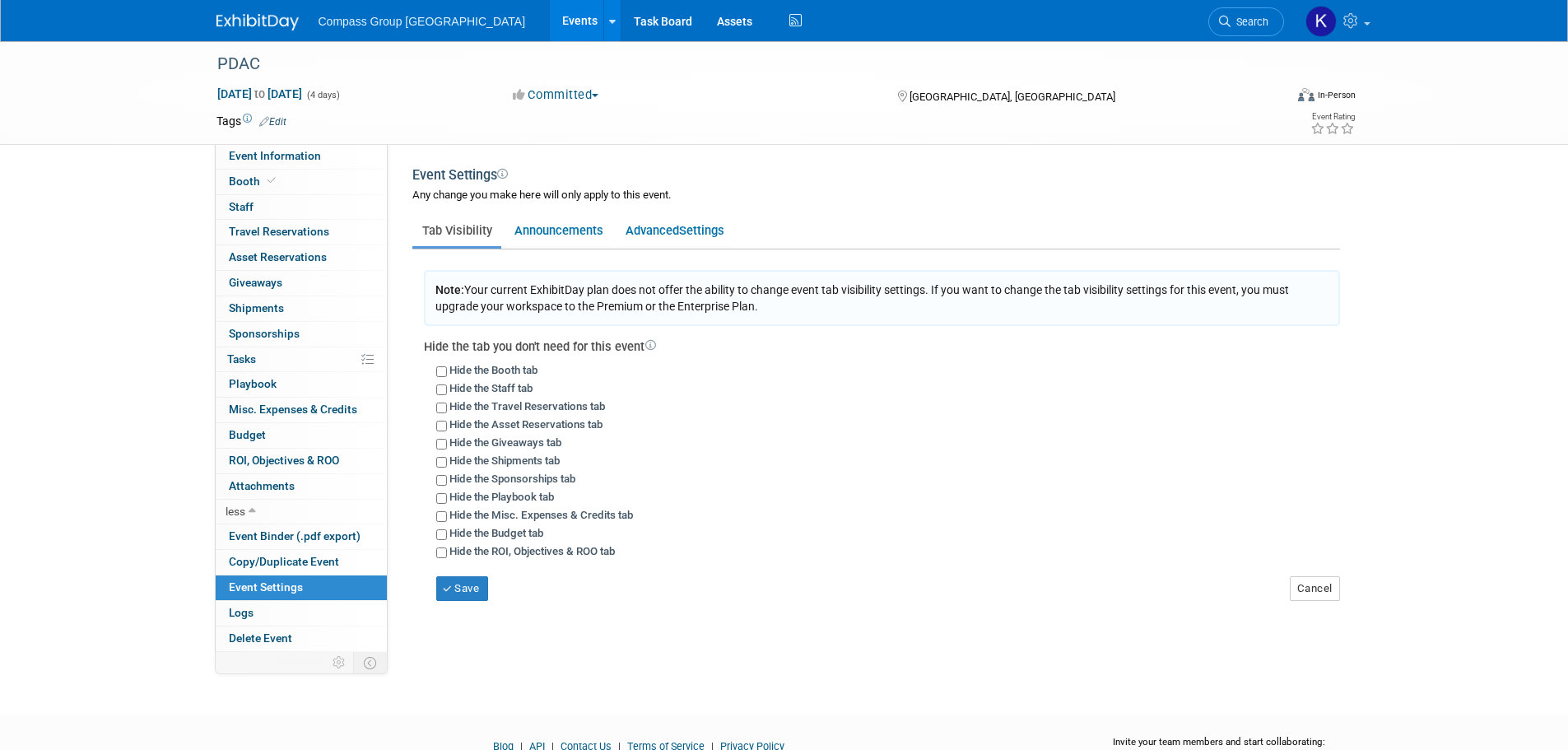
click at [119, 249] on div "PDAC Mar 1, 2026 to Mar 4, 2026 (4 days) Mar 1, 2026 to Mar 4, 2026 Committed C…" at bounding box center [784, 363] width 1568 height 644
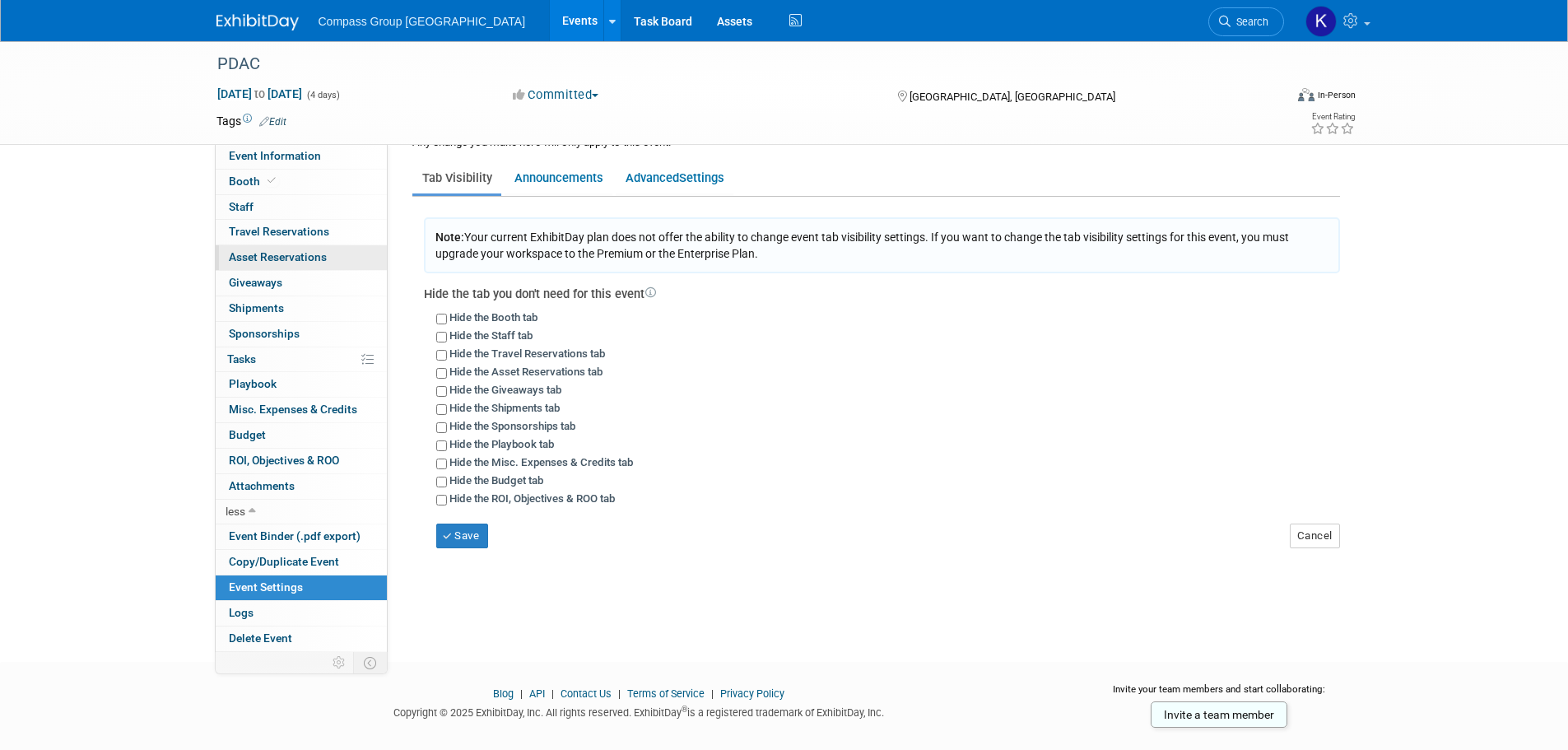
scroll to position [80, 0]
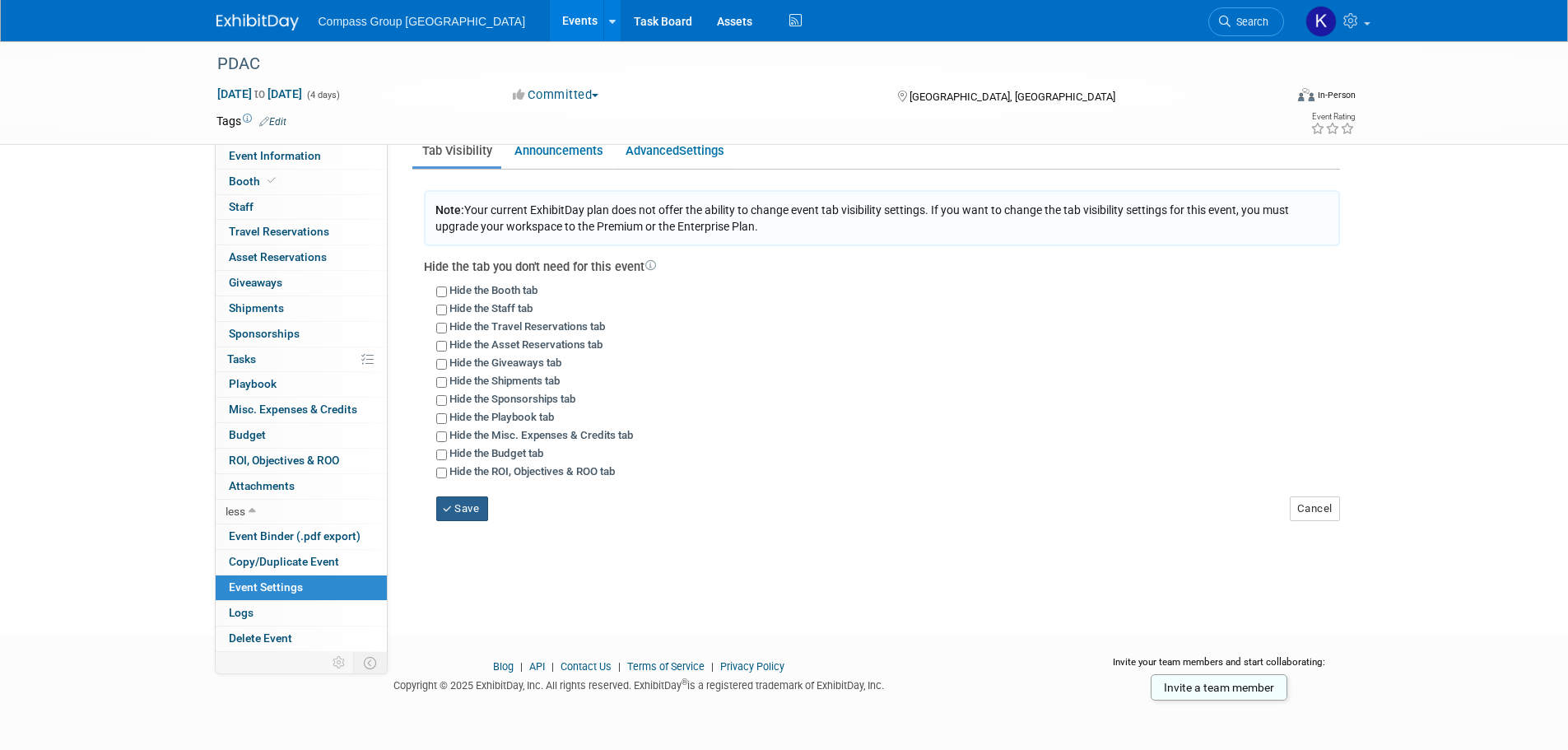
click at [473, 509] on button "Save" at bounding box center [462, 509] width 53 height 25
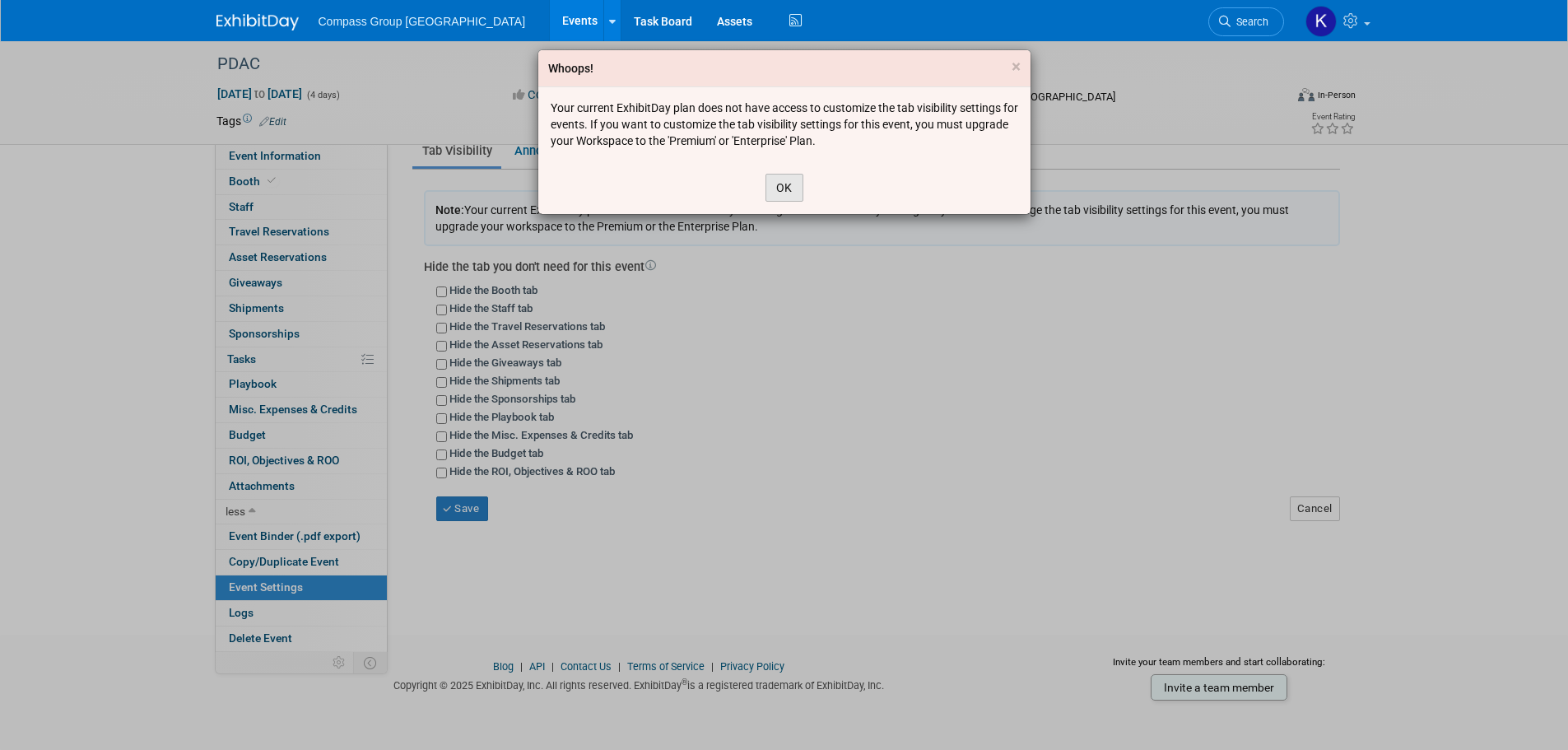
click at [793, 188] on button "OK" at bounding box center [784, 188] width 38 height 28
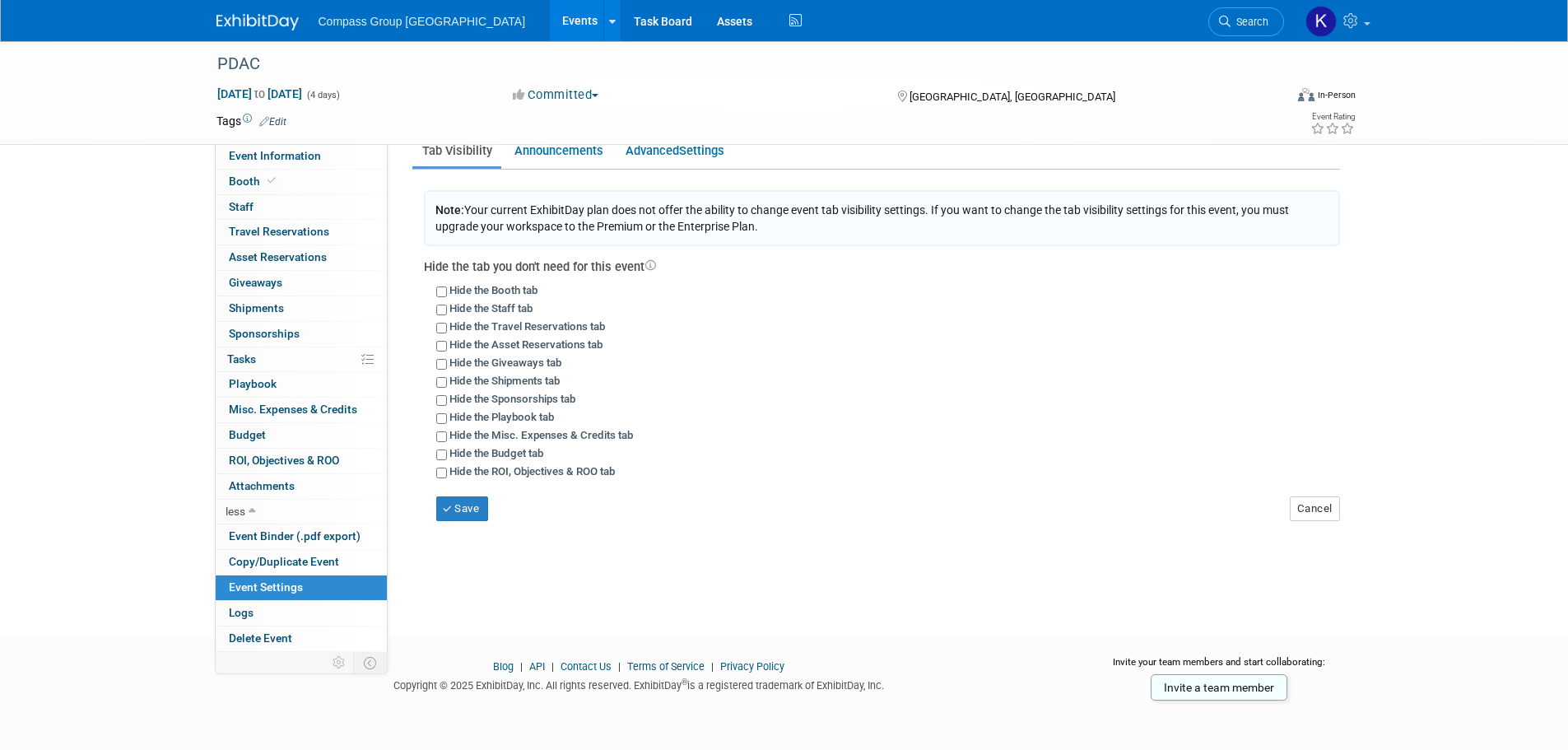
click at [103, 288] on div "PDAC Mar 1, 2026 to Mar 4, 2026 (4 days) Mar 1, 2026 to Mar 4, 2026 Committed C…" at bounding box center [784, 283] width 1568 height 644
click at [251, 260] on span "Asset Reservations 0" at bounding box center [278, 257] width 98 height 13
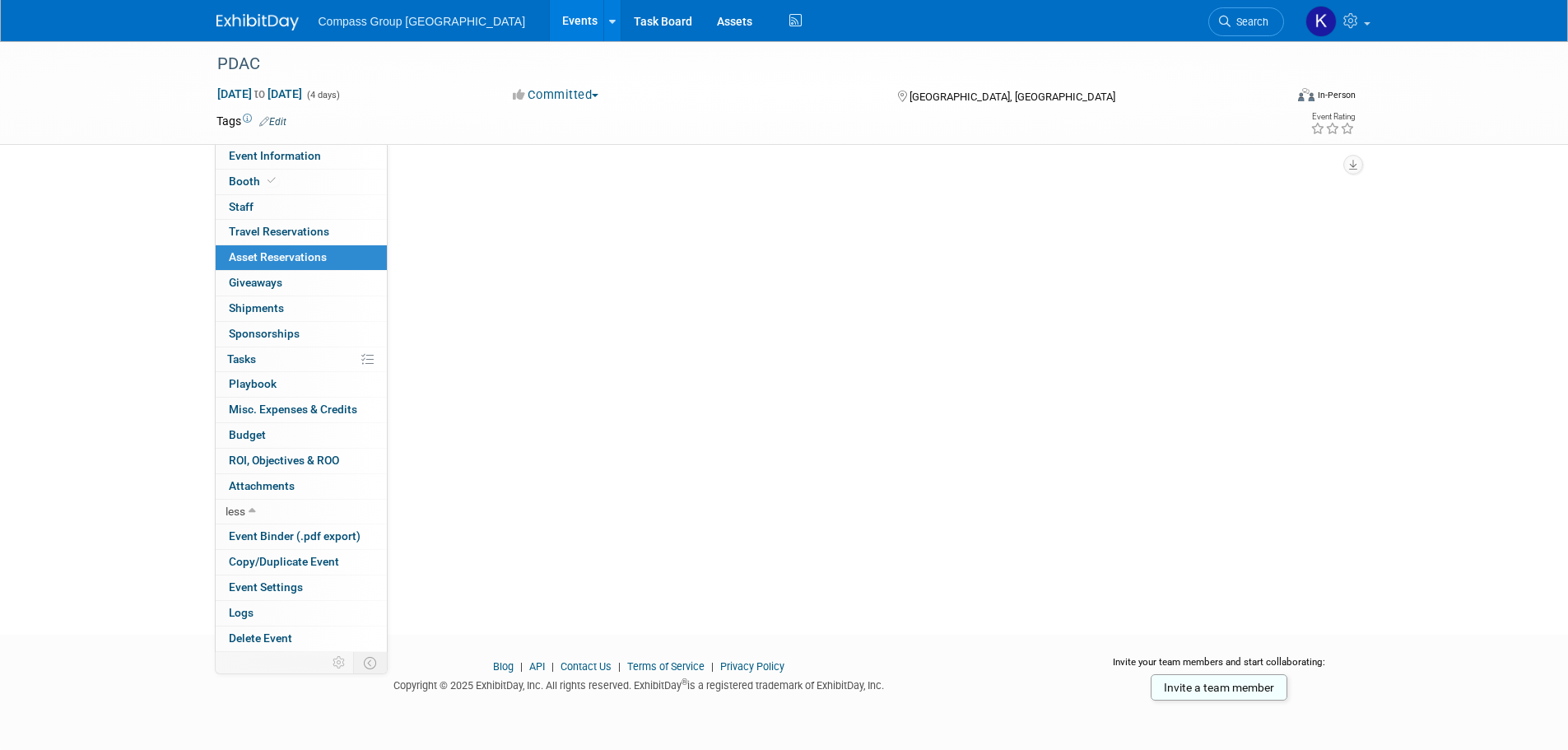
scroll to position [0, 0]
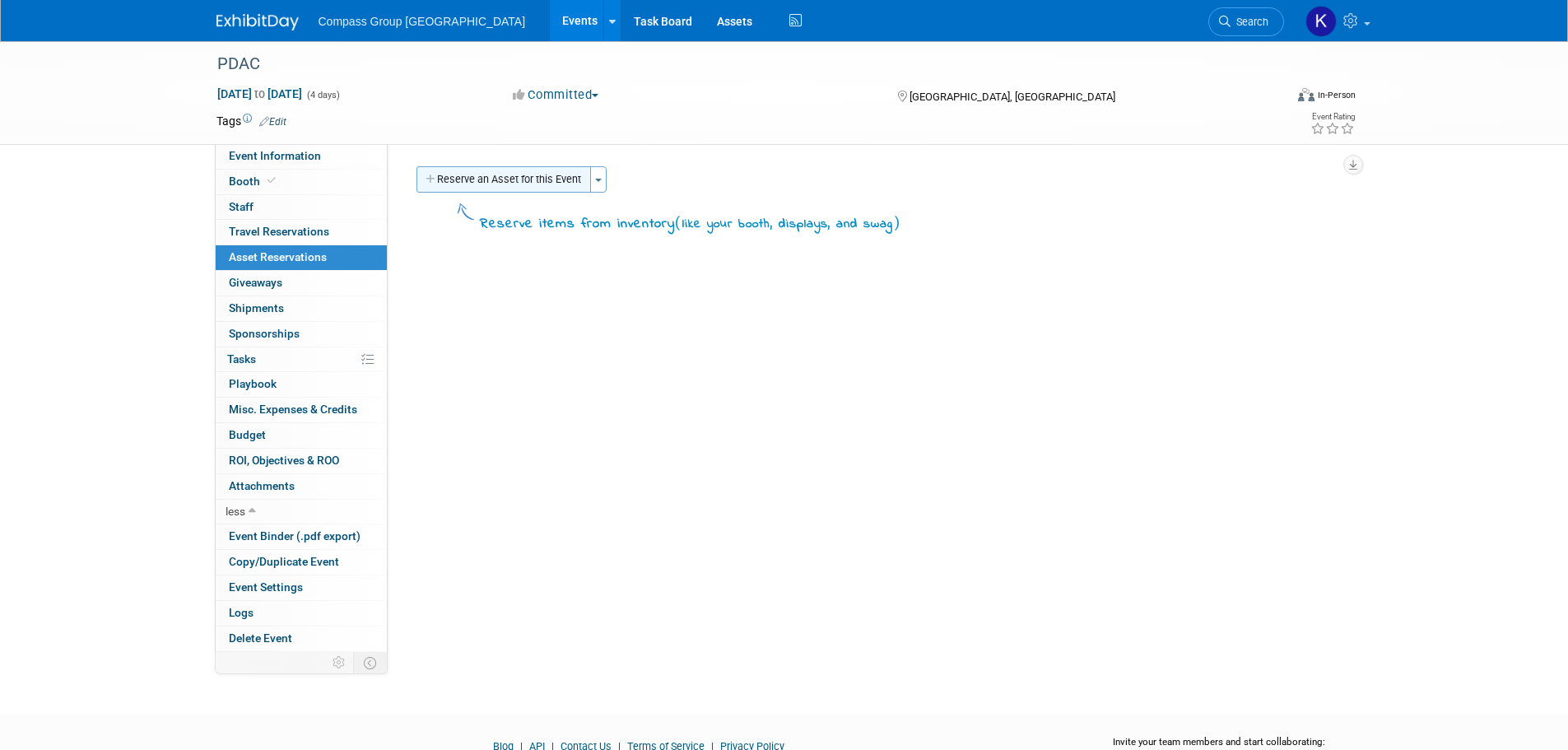
click at [517, 176] on button "Reserve an Asset for this Event" at bounding box center [503, 180] width 175 height 26
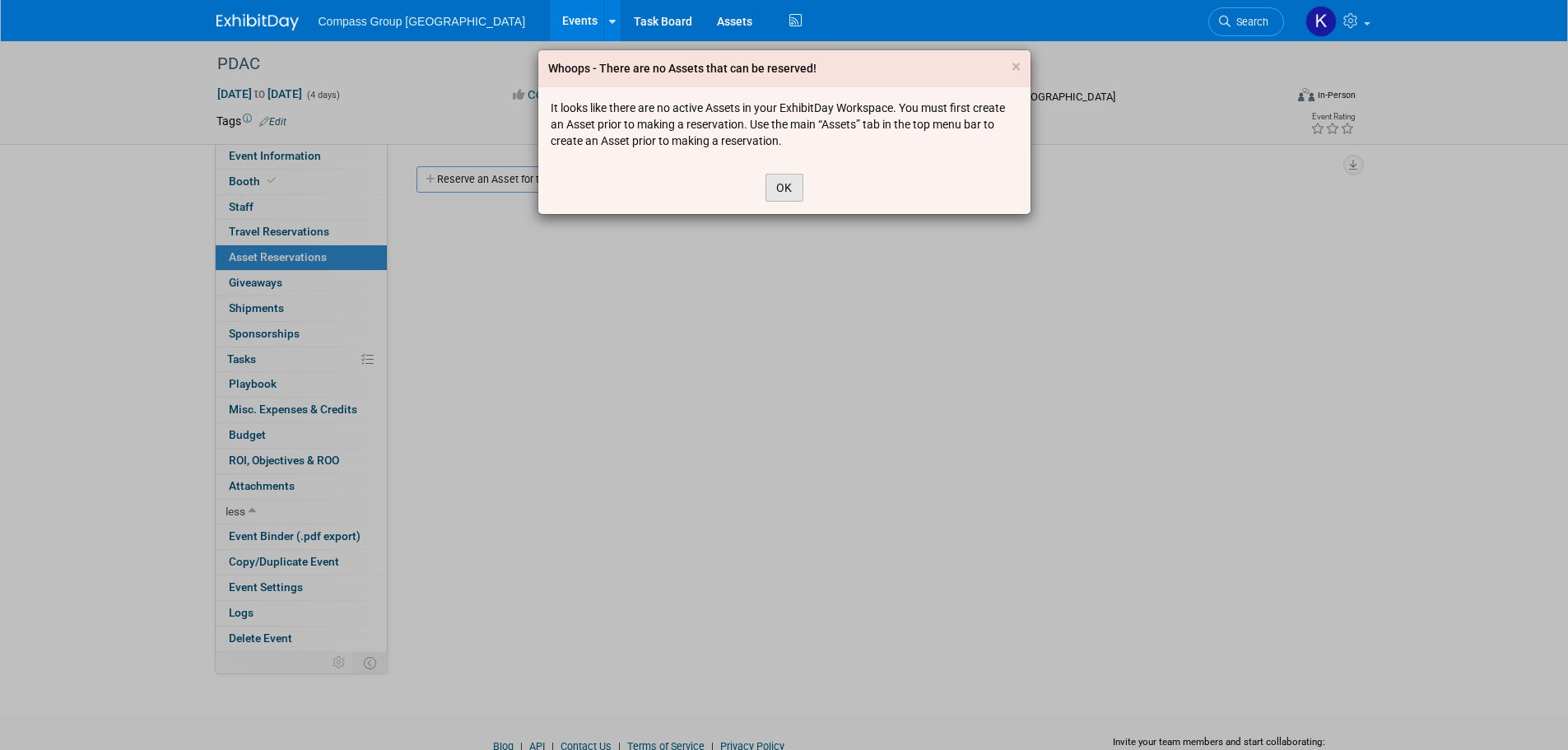
click at [790, 192] on button "OK" at bounding box center [784, 188] width 38 height 28
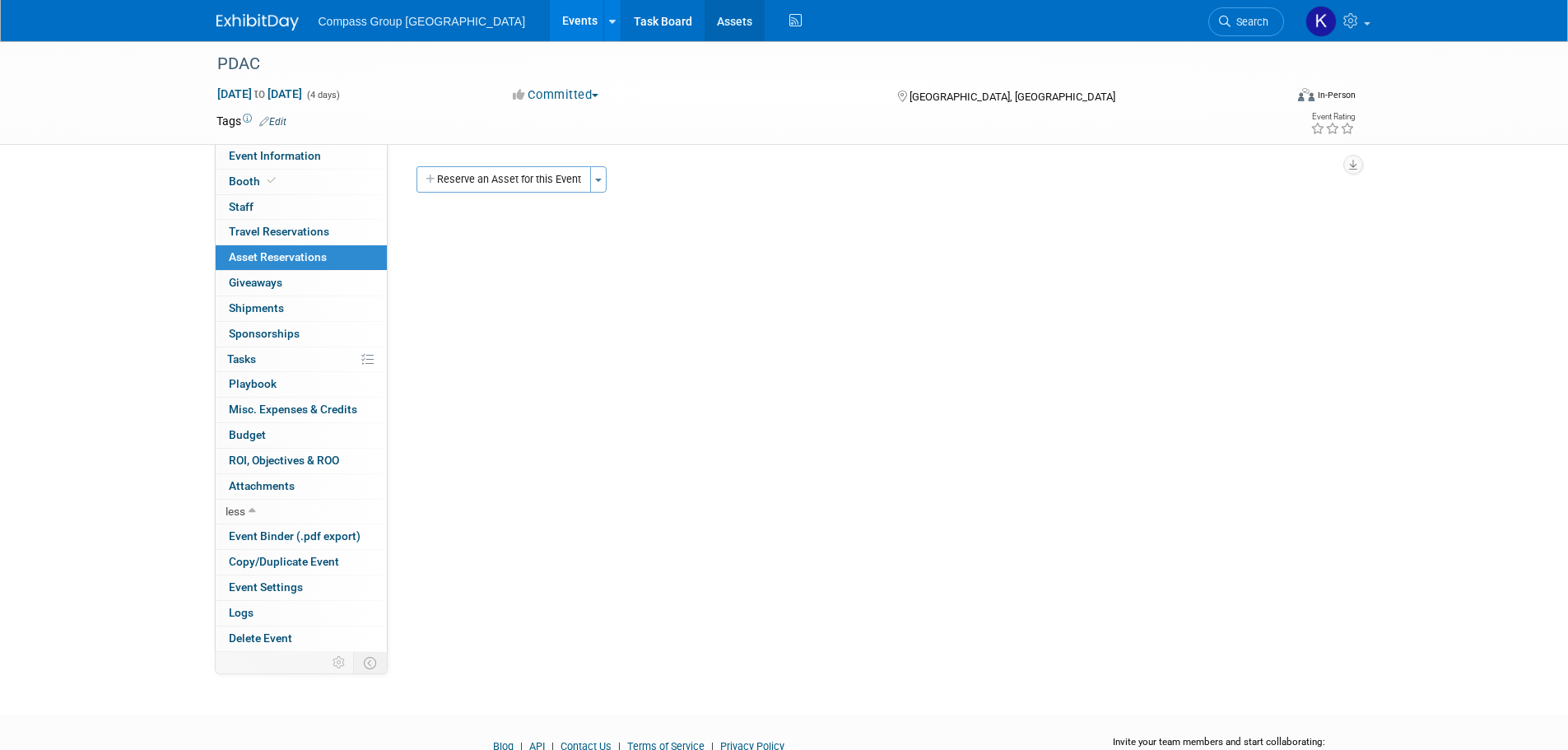
click at [704, 21] on link "Assets" at bounding box center [734, 21] width 60 height 41
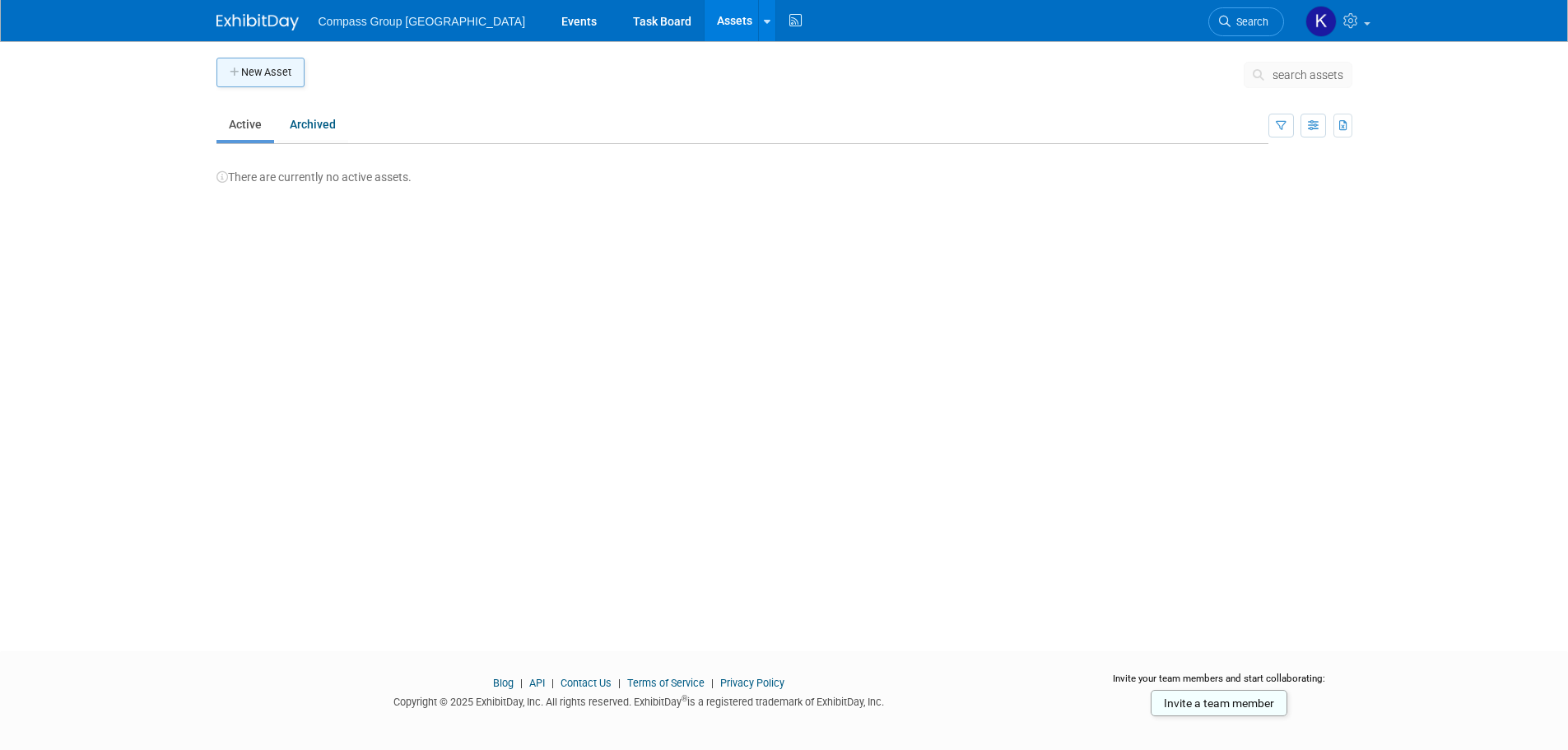
click at [253, 69] on button "New Asset" at bounding box center [260, 73] width 88 height 30
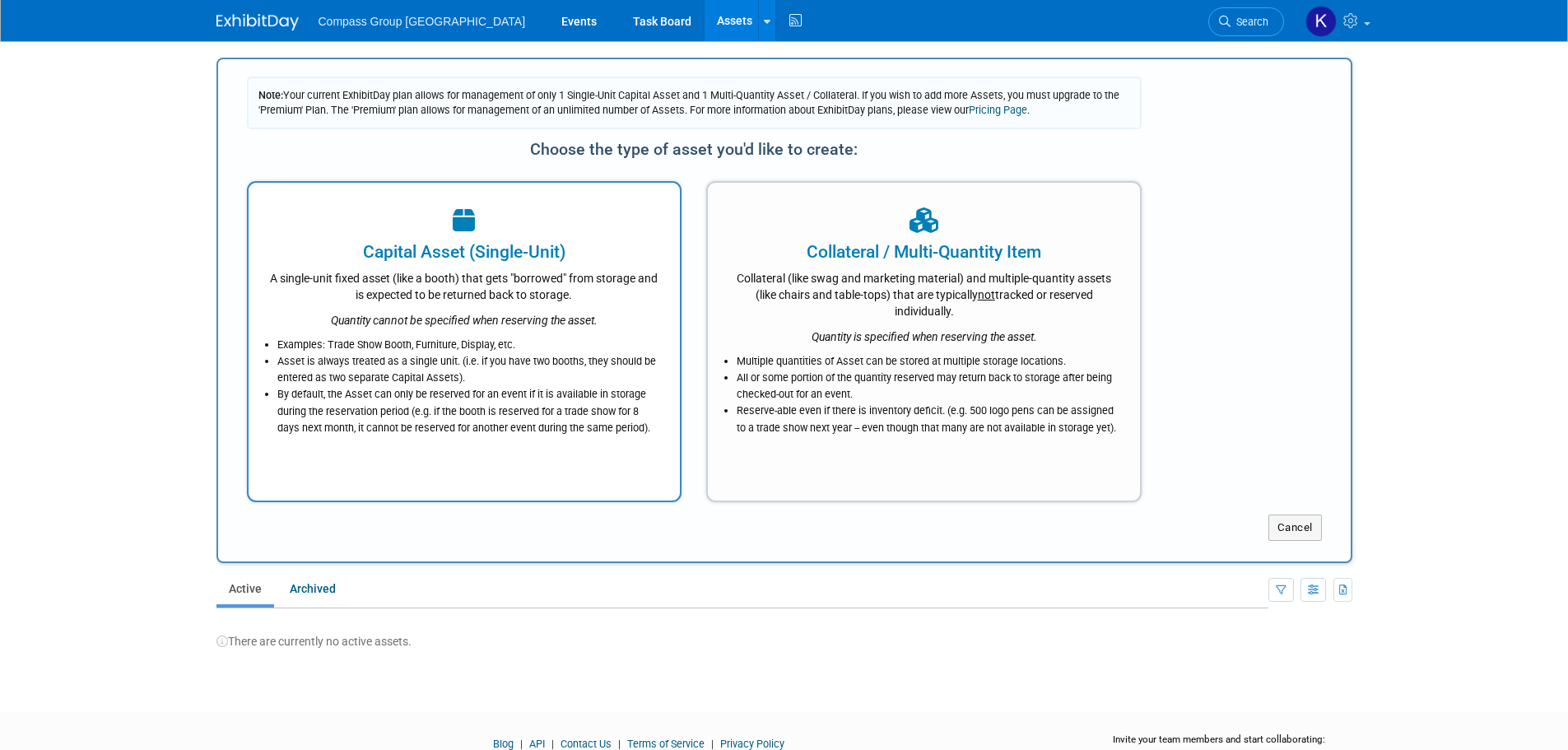
click at [550, 290] on div "A single-unit fixed asset (like a booth) that gets "borrowed" from storage and …" at bounding box center [465, 284] width 391 height 39
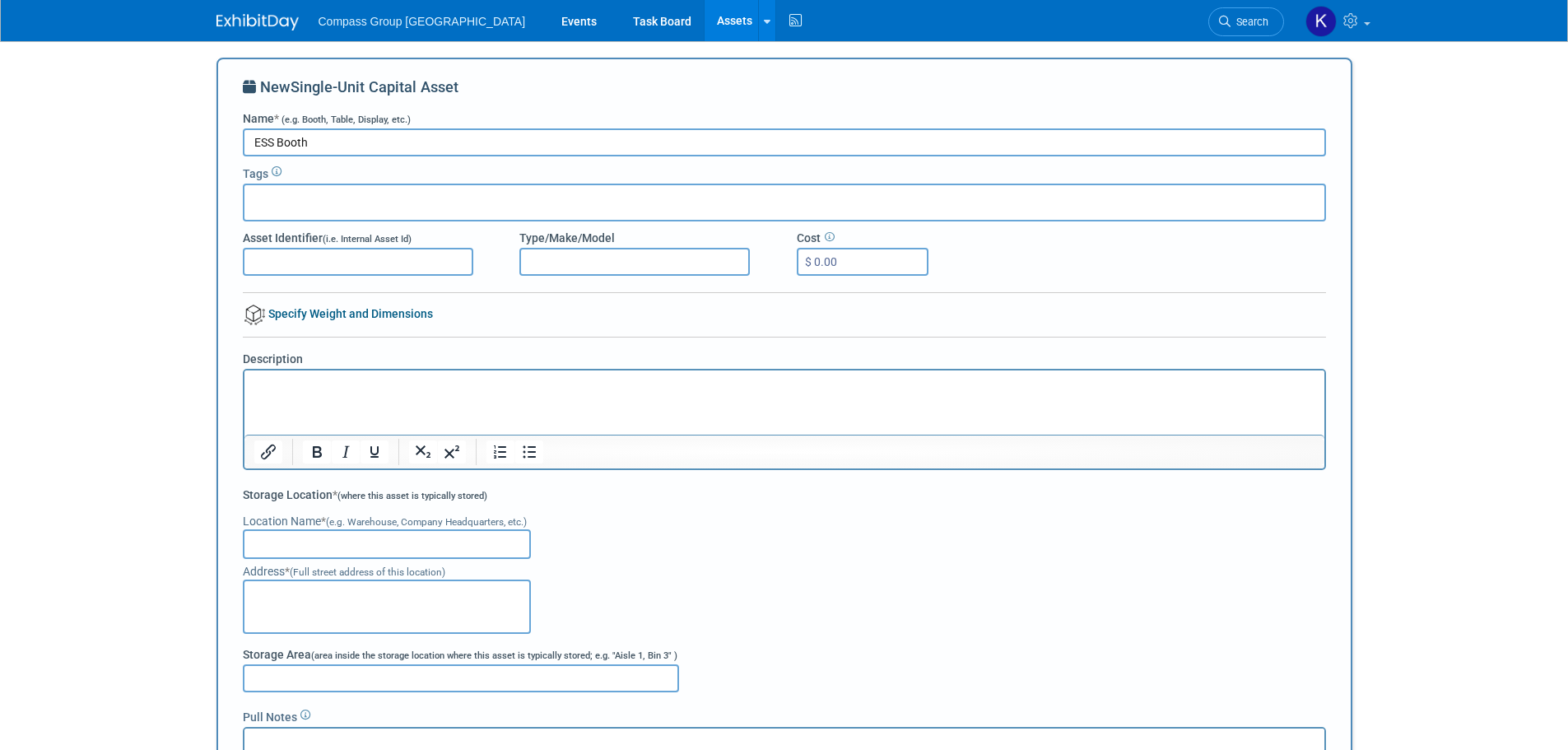
type input "ESS Booth"
click at [341, 210] on div at bounding box center [784, 203] width 1083 height 38
type input "ESS"
click at [364, 541] on input "text" at bounding box center [387, 544] width 288 height 30
type input "M"
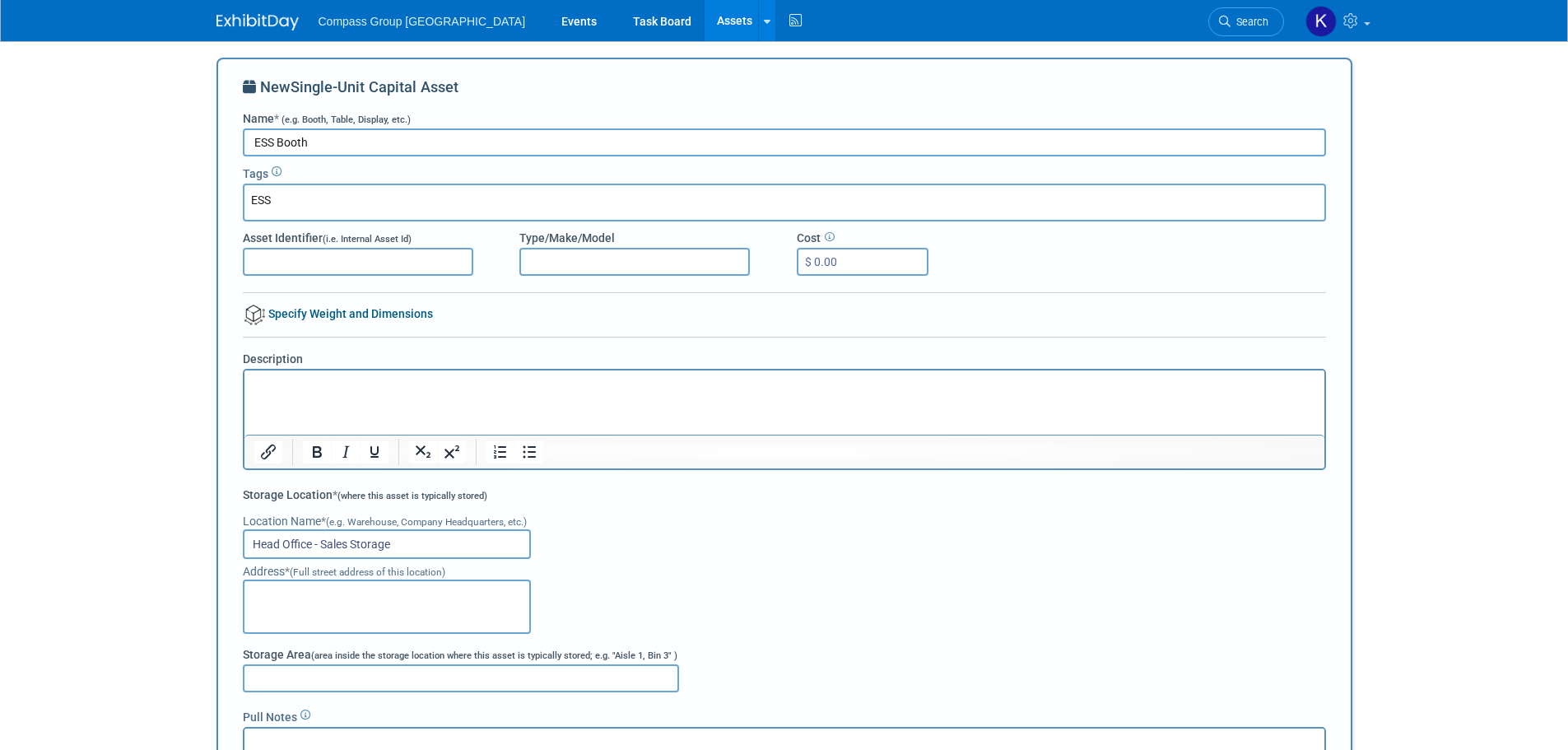
type input "Head Office - Sales Storage"
type textarea "400-1 Prologis"
drag, startPoint x: 396, startPoint y: 539, endPoint x: 311, endPoint y: 546, distance: 85.3
click at [311, 546] on input "Head Office - Sales Storage" at bounding box center [387, 544] width 288 height 30
type input "Head Office"
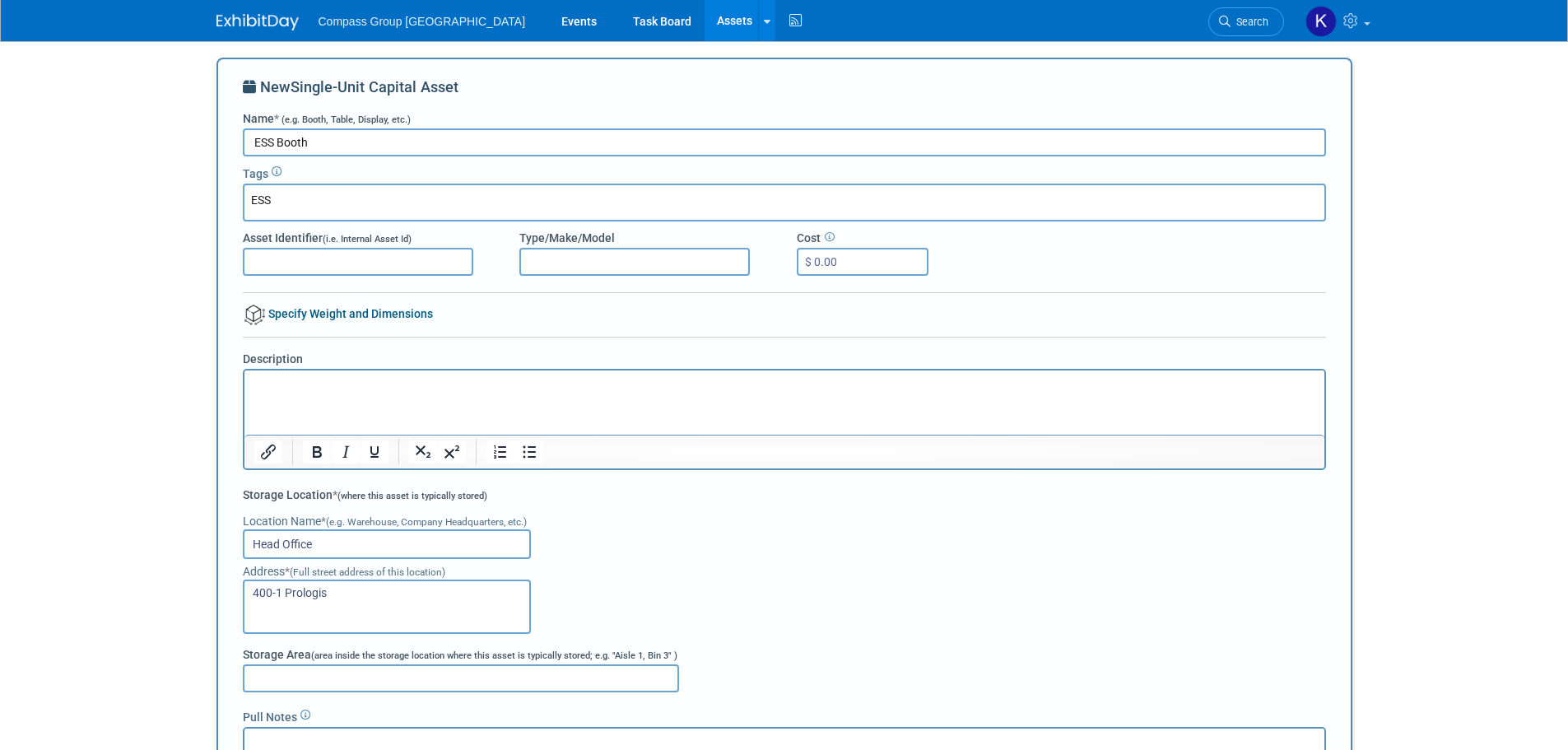
click at [350, 594] on textarea "400-1 Prologis" at bounding box center [387, 607] width 288 height 54
type textarea "400-1 Prologis Blvd Mississauga, ON"
type input "Sales Storage"
click at [301, 389] on p "Rich Text Area. Press ALT-0 for help." at bounding box center [784, 385] width 1060 height 16
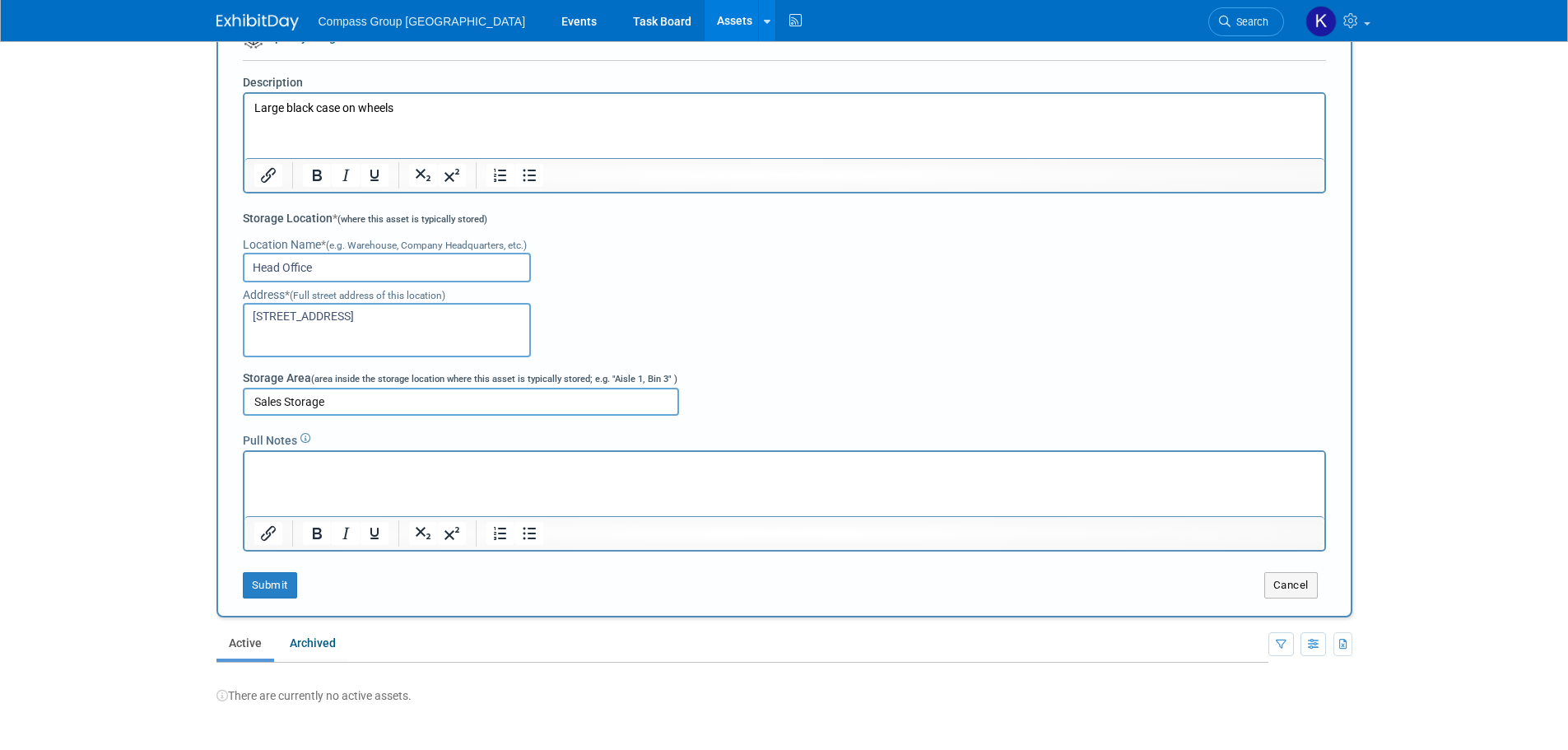
scroll to position [408, 0]
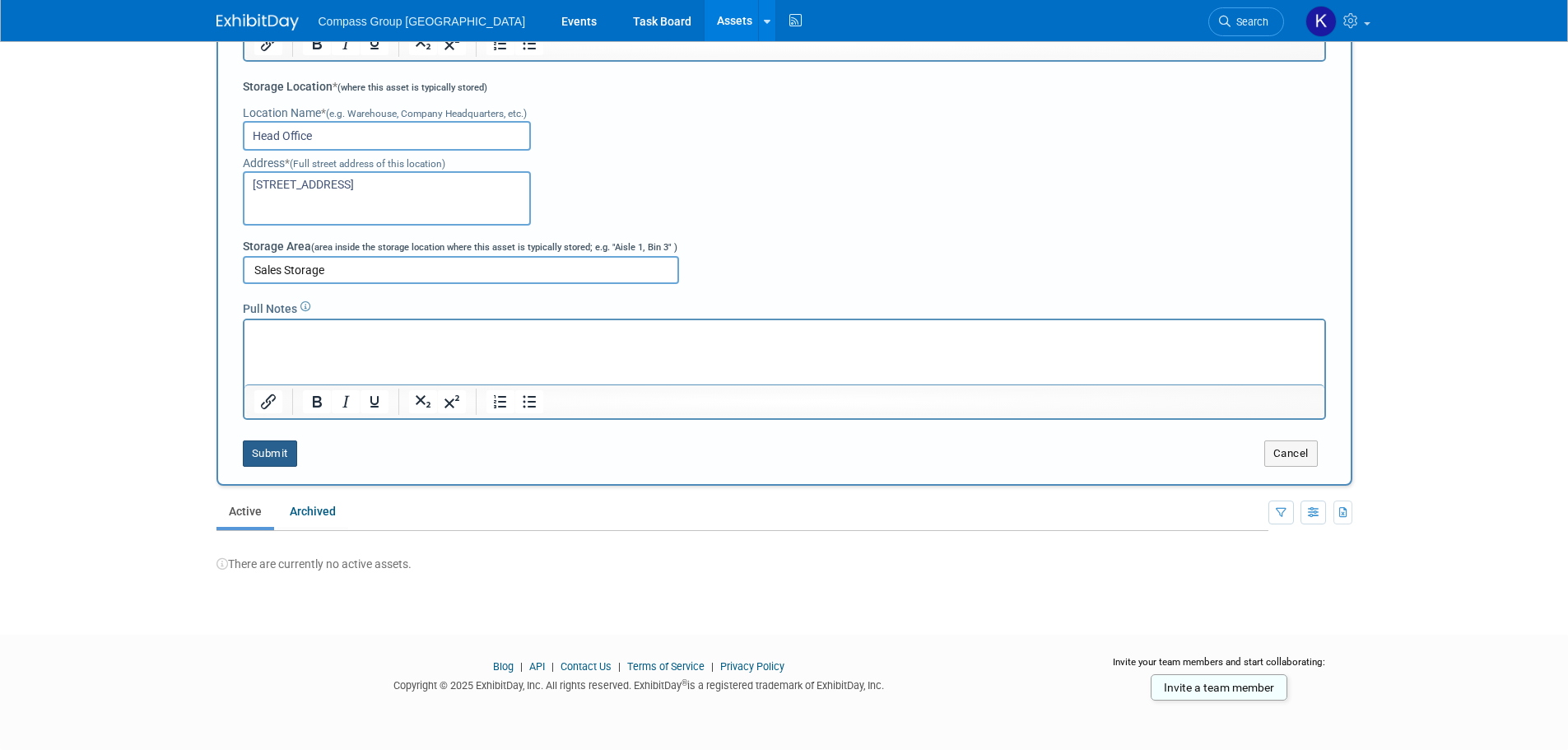
click at [274, 460] on button "Submit" at bounding box center [270, 453] width 54 height 26
type input "ESS"
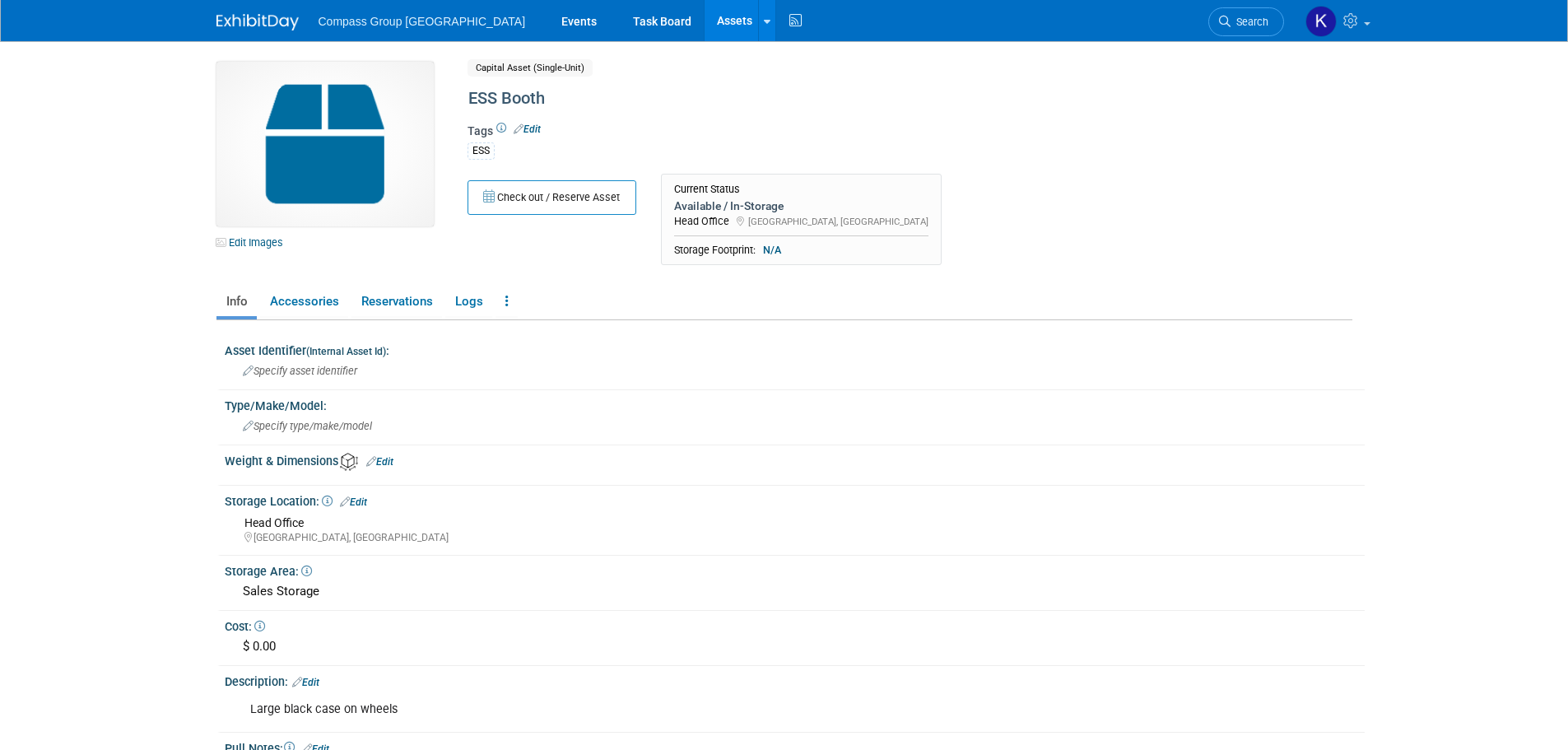
click at [578, 203] on button "Check out / Reserve Asset" at bounding box center [551, 198] width 169 height 35
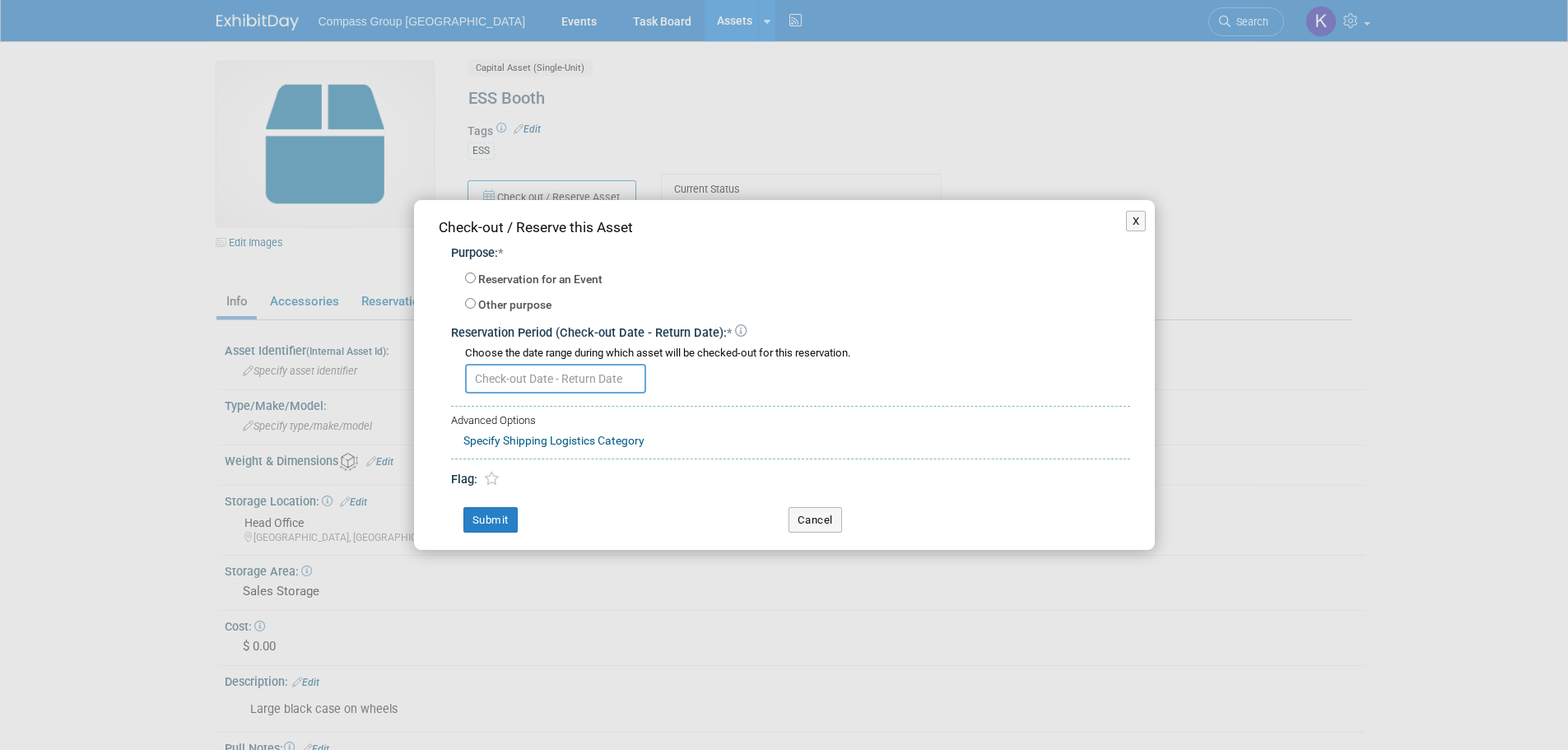
click at [539, 277] on label "Reservation for an Event" at bounding box center [540, 280] width 124 height 16
click at [475, 277] on input "Reservation for an Event" at bounding box center [470, 278] width 11 height 11
radio input "true"
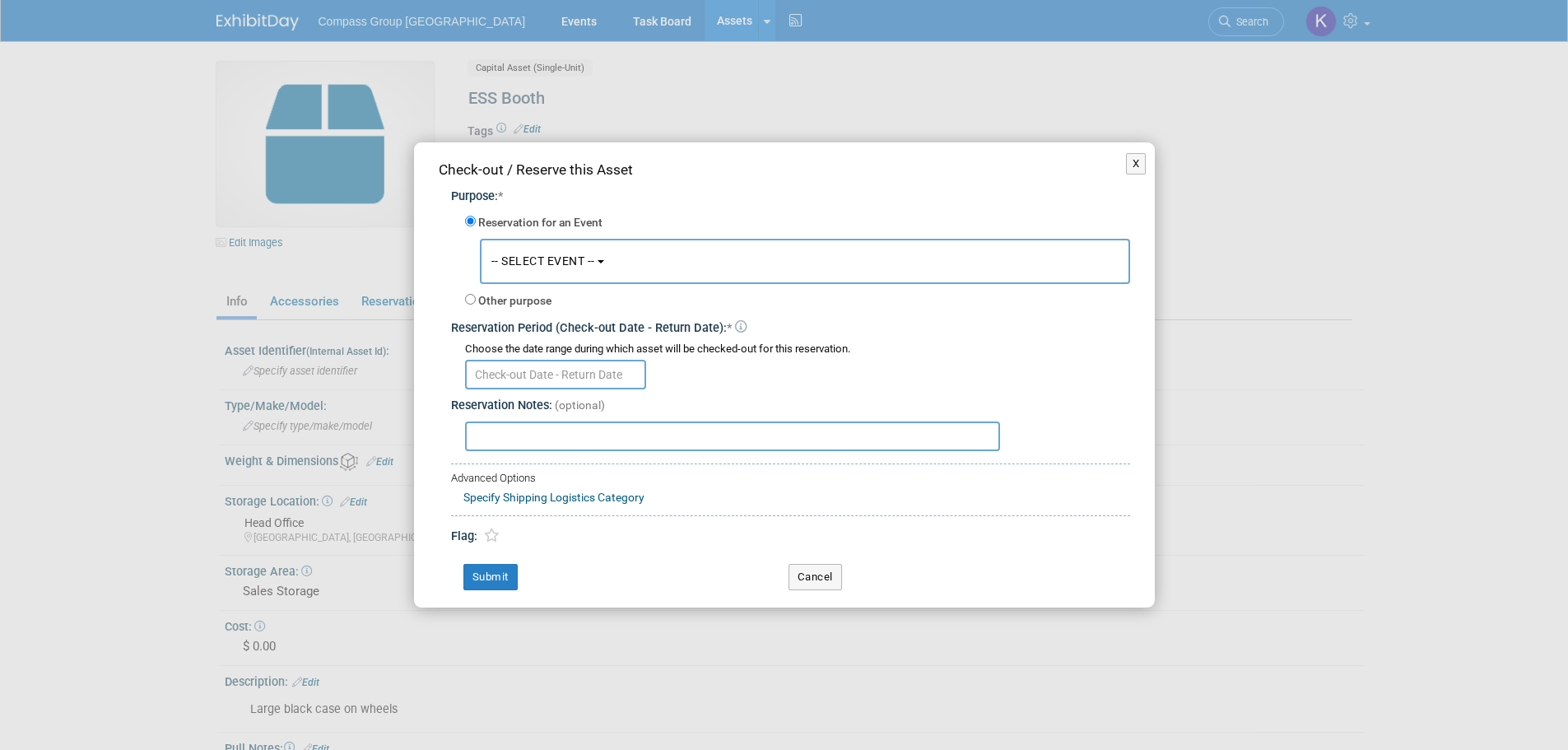
click at [539, 277] on button "-- SELECT EVENT --" at bounding box center [804, 261] width 650 height 45
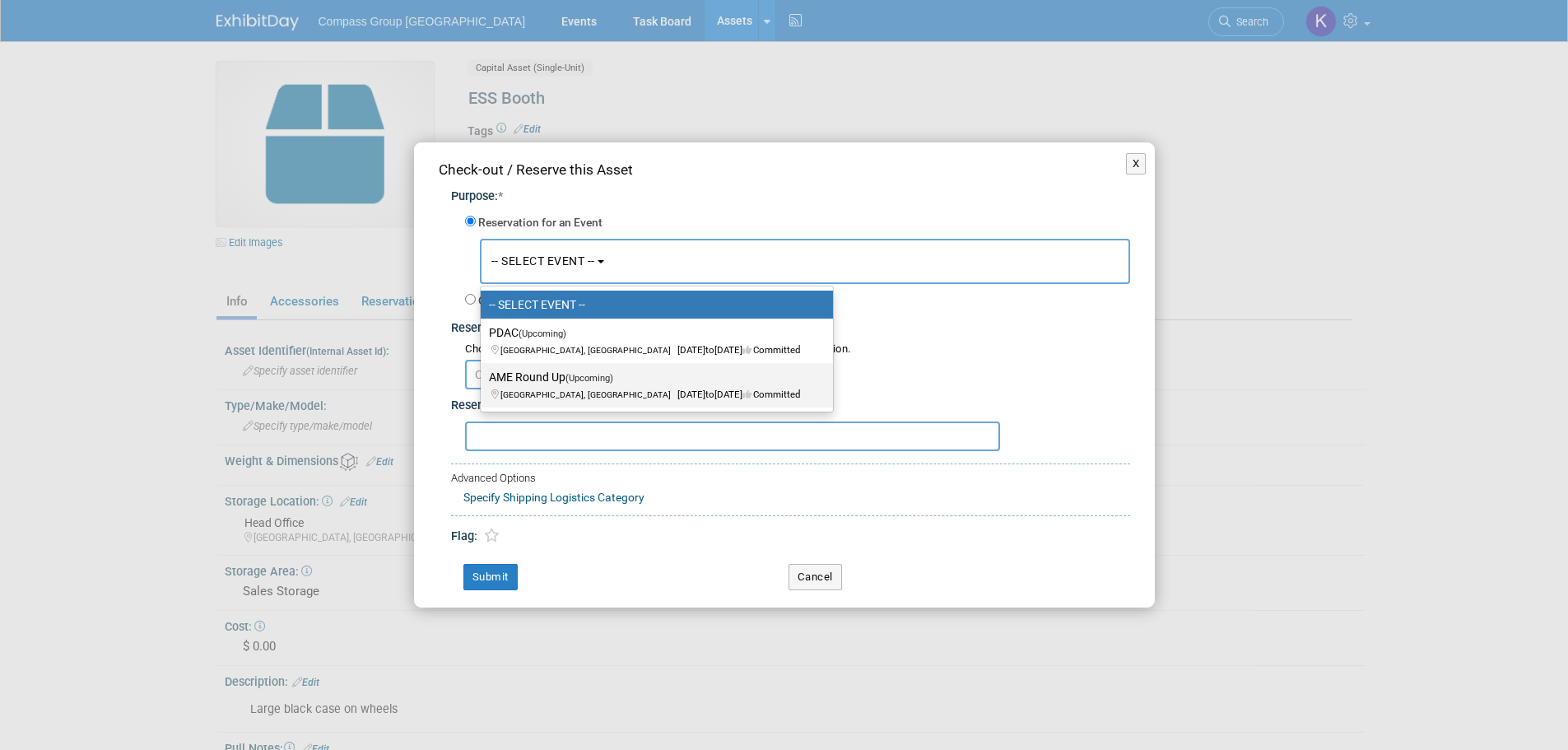
click at [541, 384] on label "AME Round Up (Upcoming) [GEOGRAPHIC_DATA], [GEOGRAPHIC_DATA] [DATE] to [DATE] C…" at bounding box center [653, 385] width 328 height 38
click at [483, 382] on input "AME Round Up (Upcoming) [GEOGRAPHIC_DATA], [GEOGRAPHIC_DATA] [DATE] to [DATE] C…" at bounding box center [477, 377] width 11 height 11
select select "11149583"
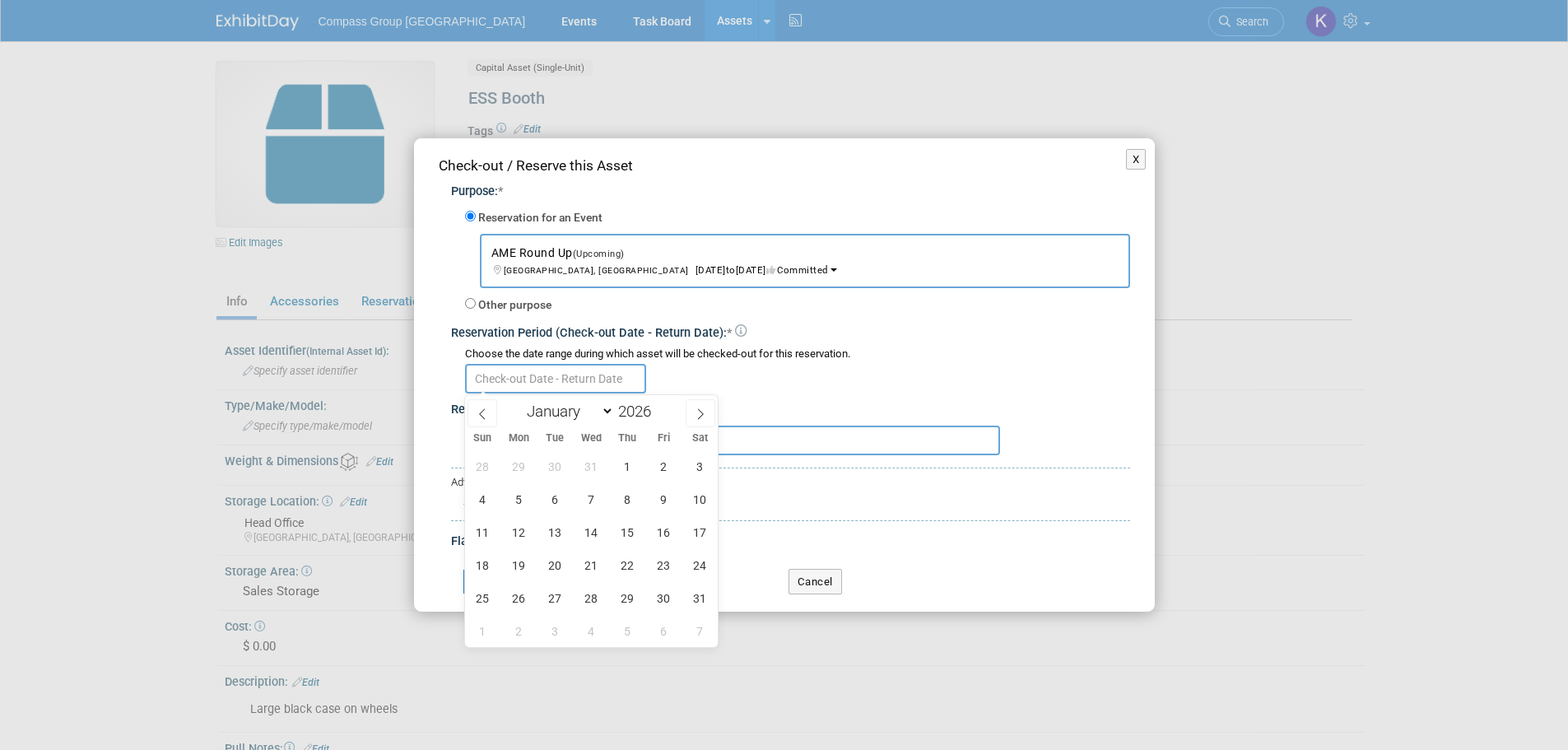
click at [597, 377] on input "text" at bounding box center [555, 378] width 181 height 30
click at [615, 506] on span "8" at bounding box center [627, 499] width 32 height 32
type input "Jan 8, 2026"
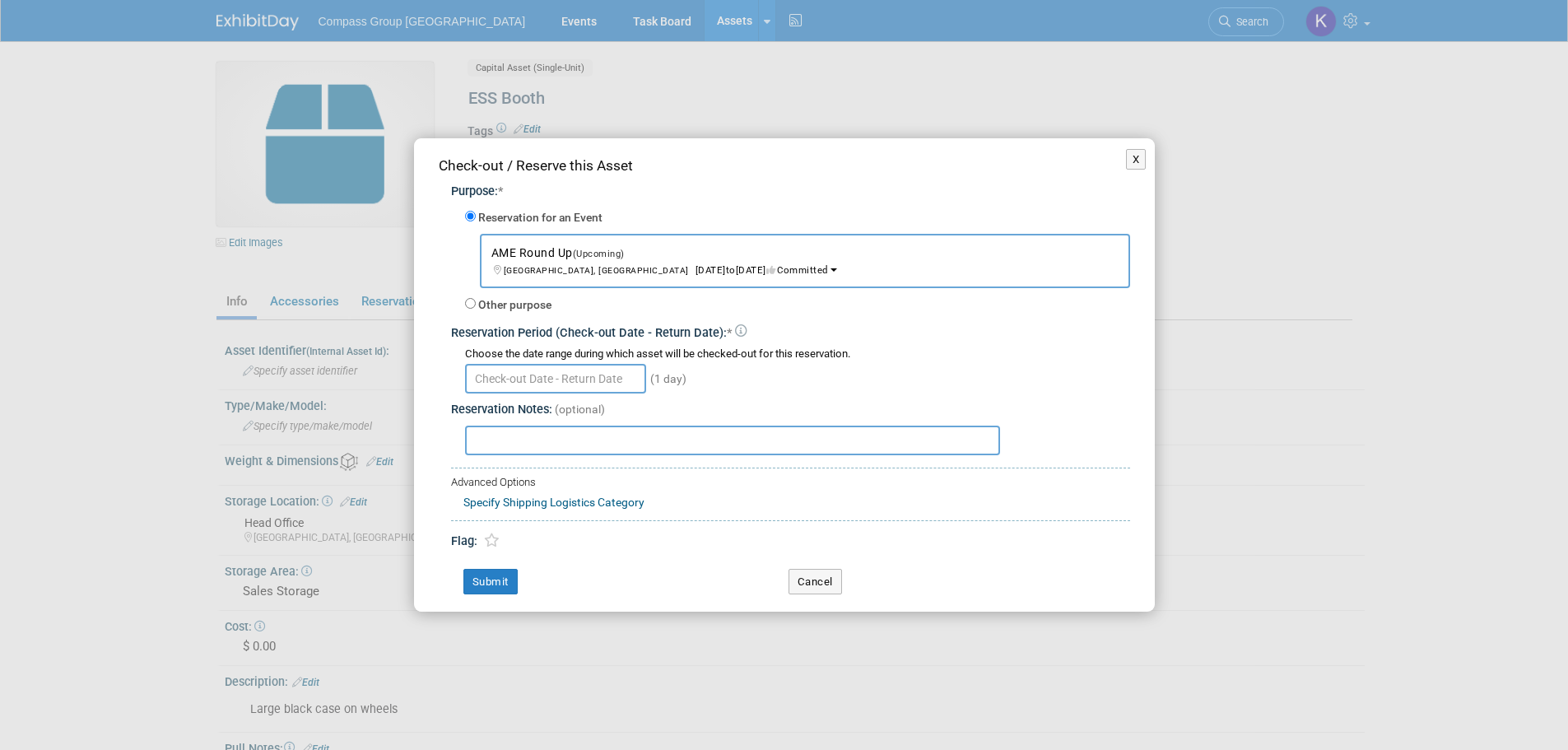
click at [852, 376] on div "(1 day)" at bounding box center [797, 377] width 665 height 32
click at [589, 374] on input "text" at bounding box center [555, 378] width 181 height 30
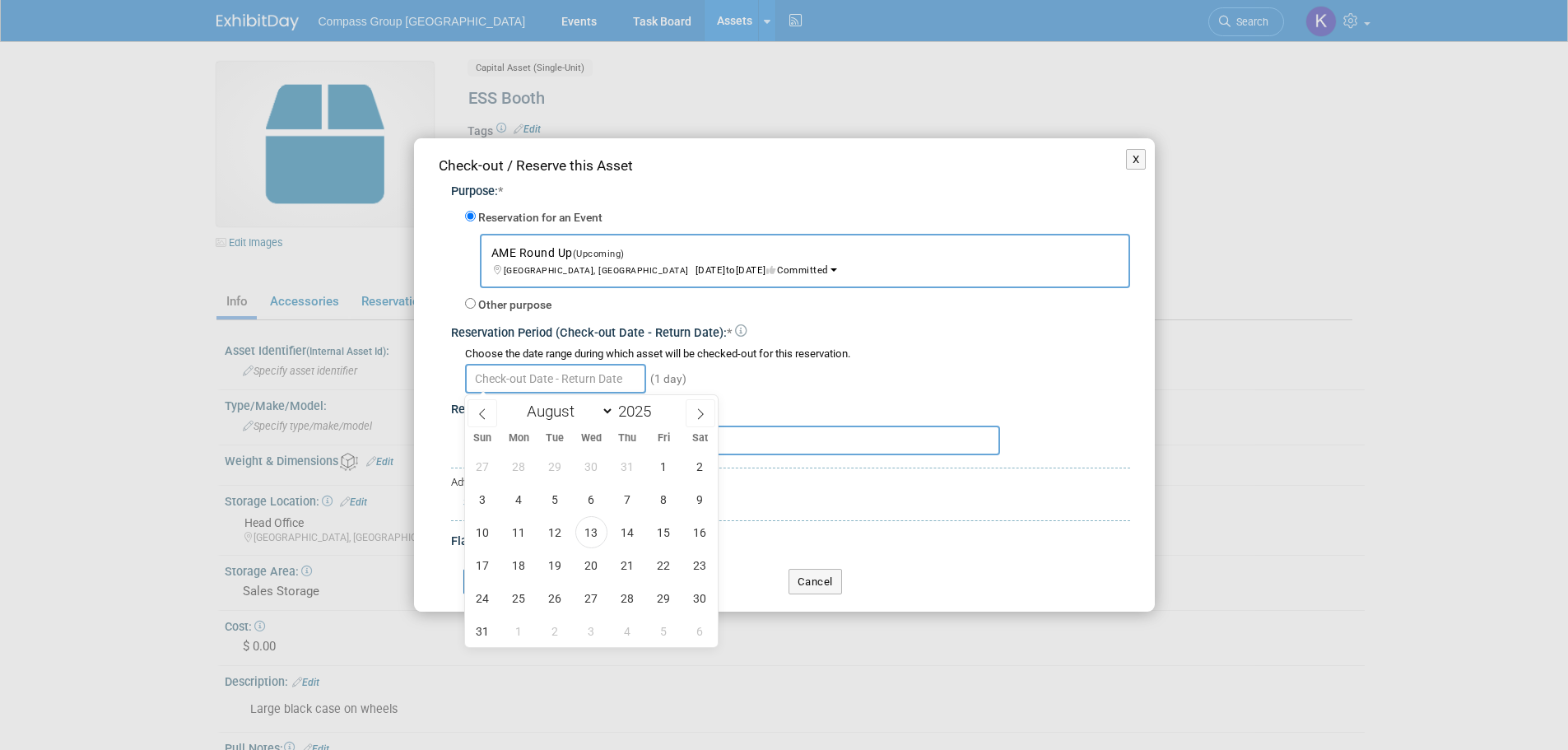
click at [906, 364] on div "(1 day)" at bounding box center [797, 377] width 665 height 32
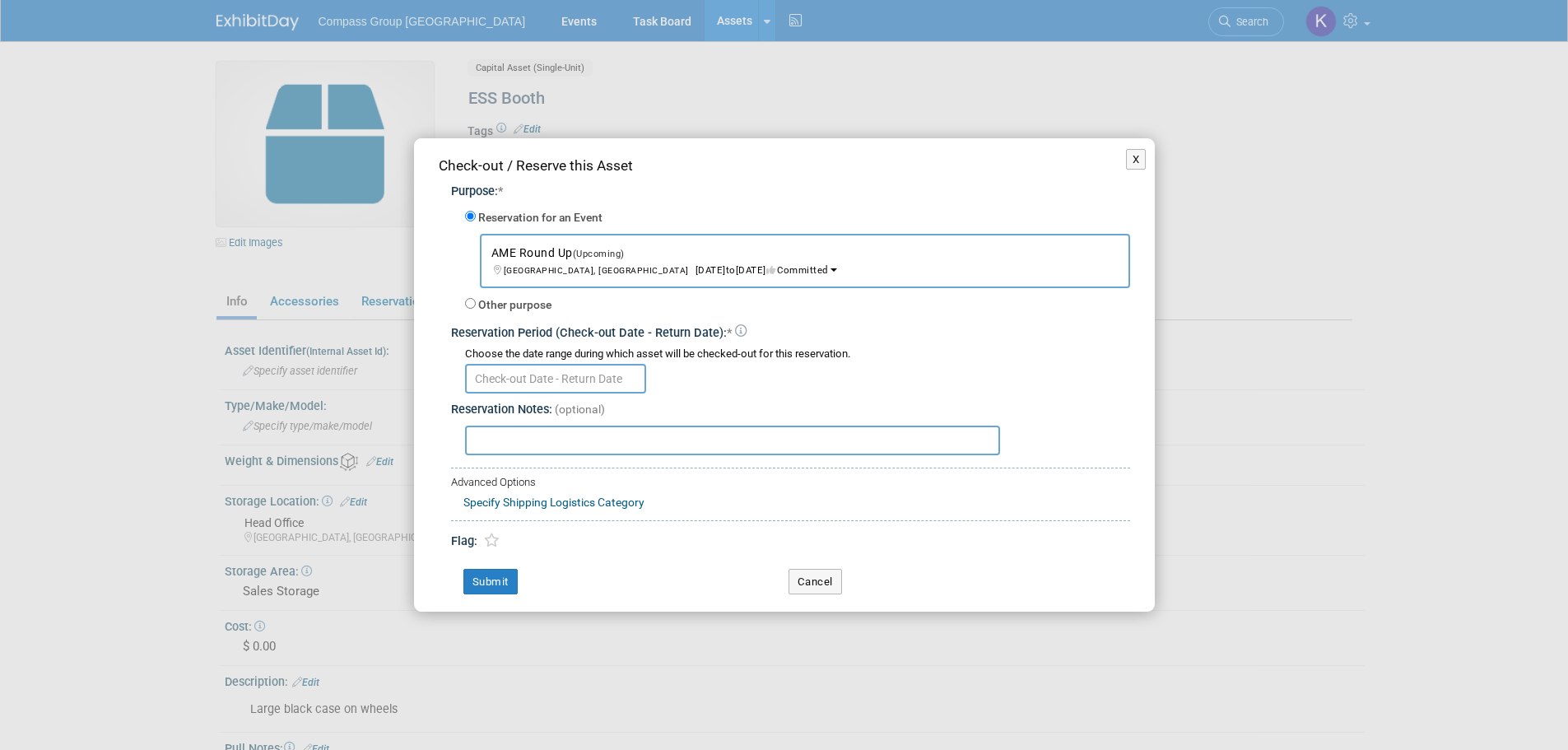
click at [545, 382] on input "text" at bounding box center [555, 378] width 181 height 30
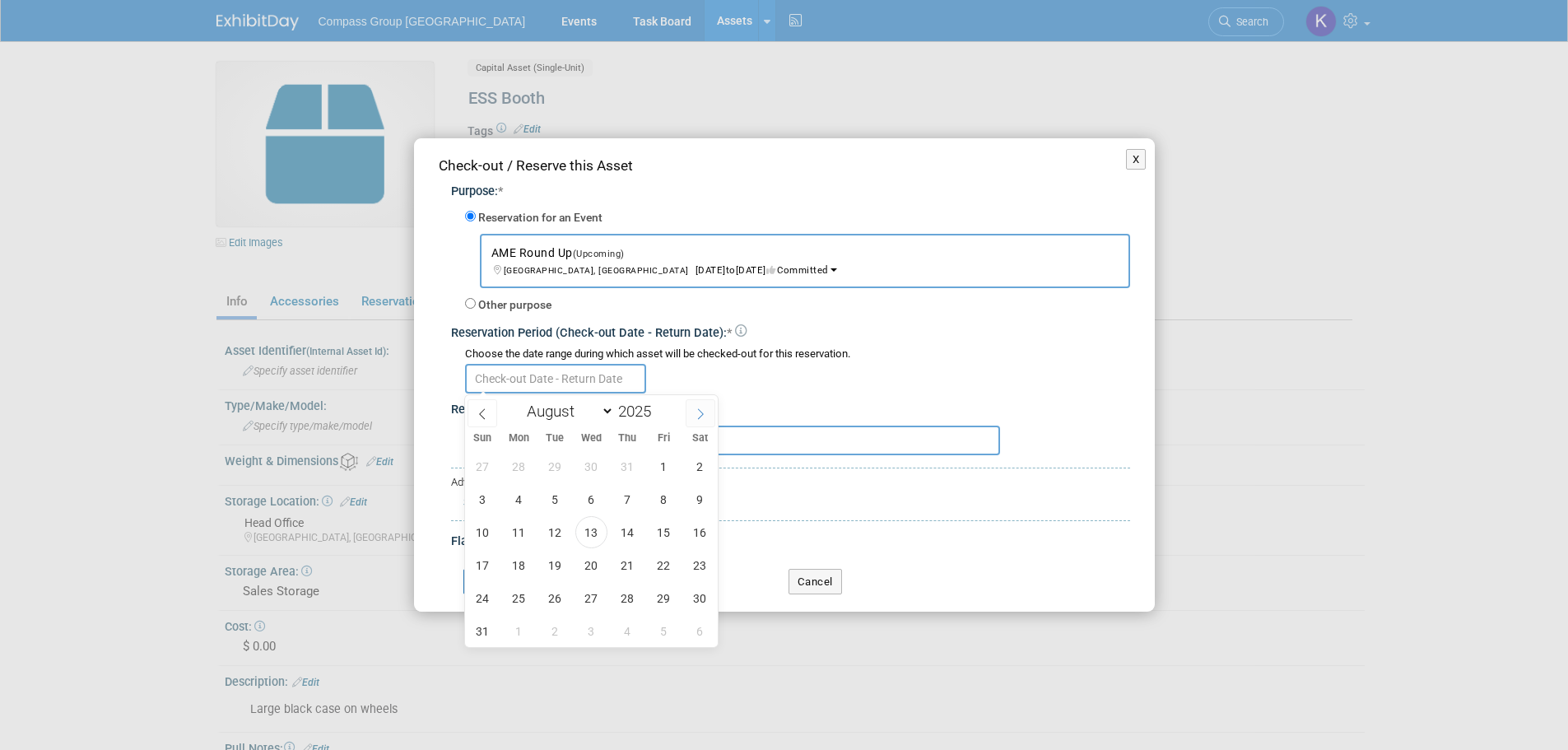
click at [692, 410] on span at bounding box center [700, 413] width 30 height 28
select select "11"
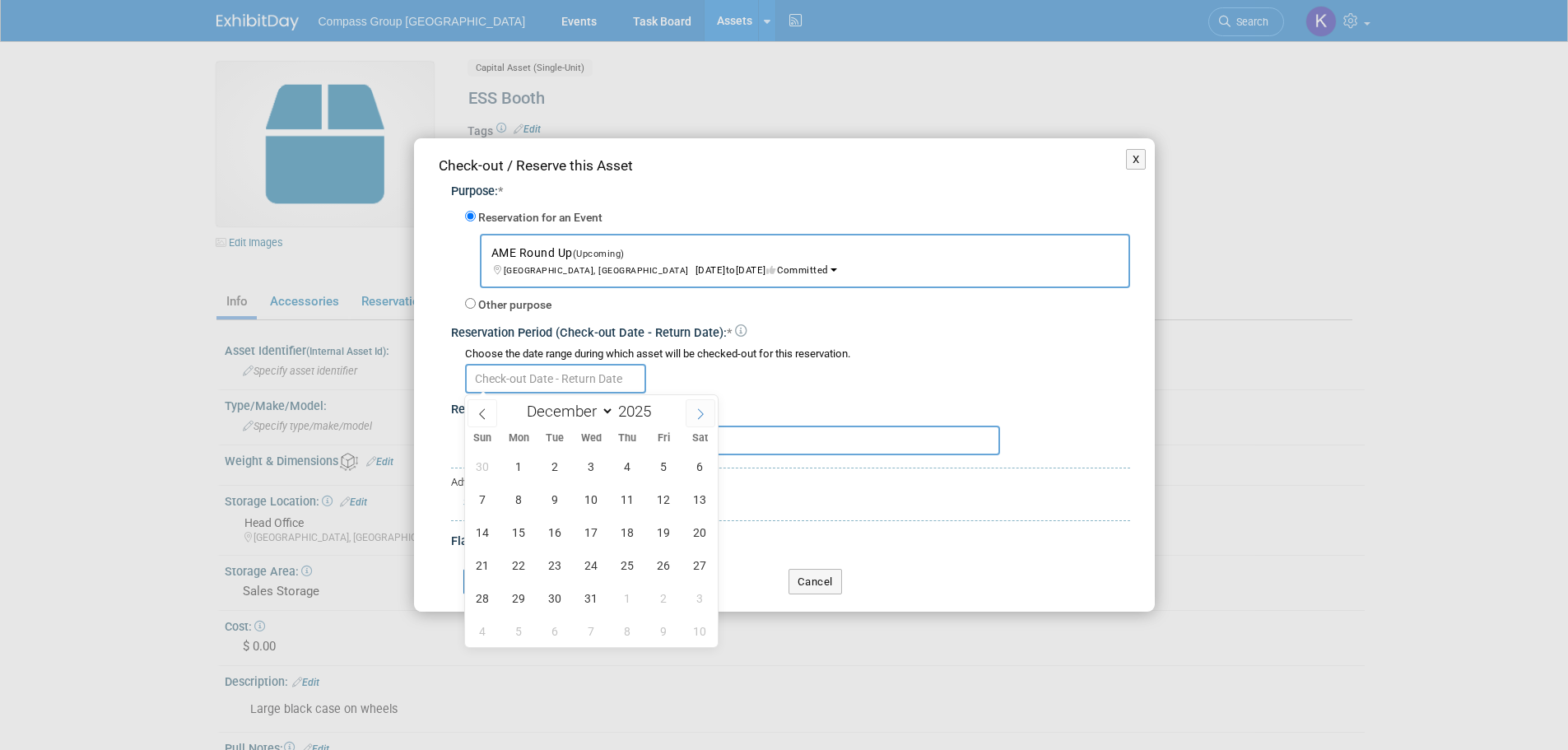
click at [692, 410] on span at bounding box center [700, 413] width 30 height 28
type input "2026"
select select "0"
click at [625, 499] on span "8" at bounding box center [627, 499] width 32 height 32
type input "Jan 8, 2026"
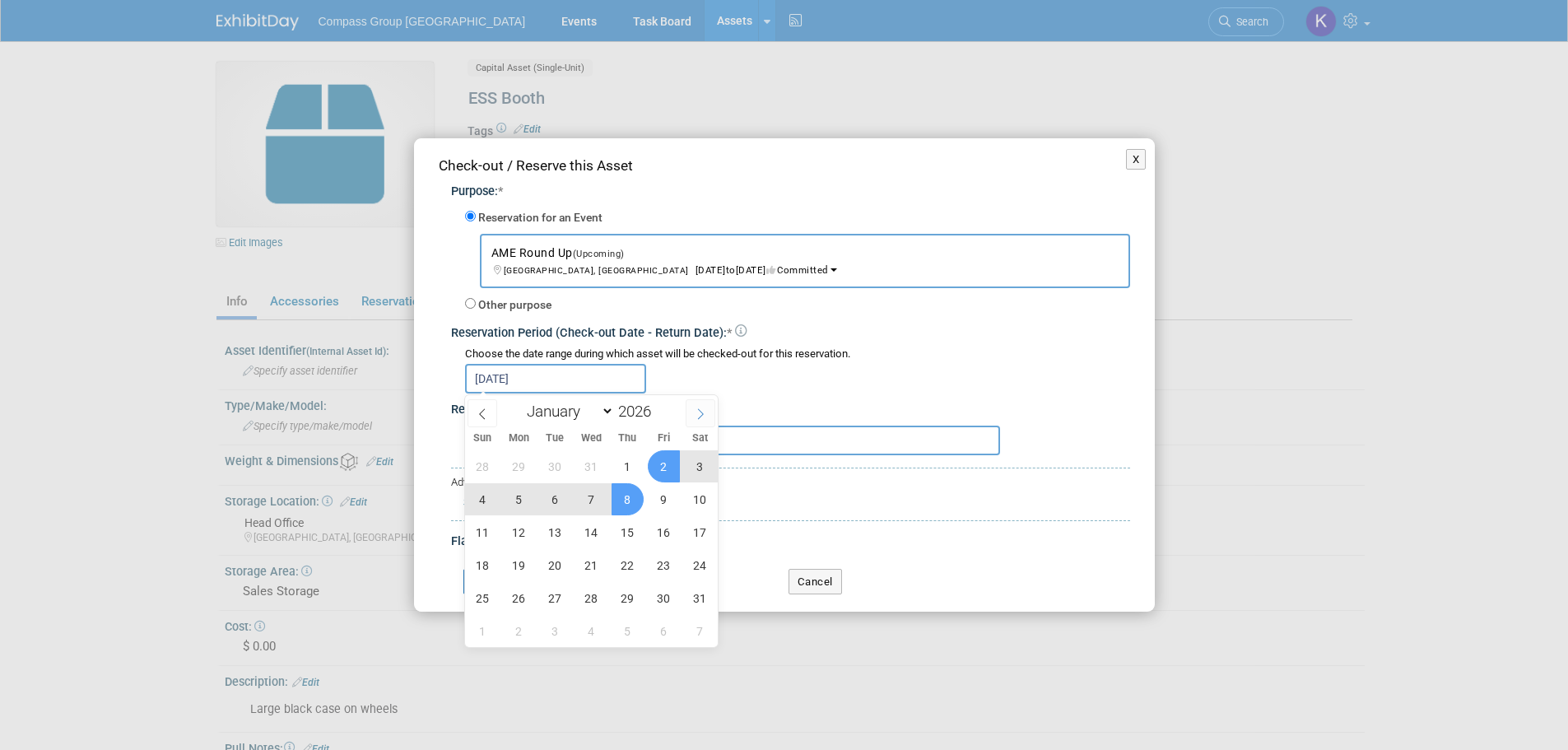
click at [697, 405] on span at bounding box center [700, 413] width 30 height 28
select select "2"
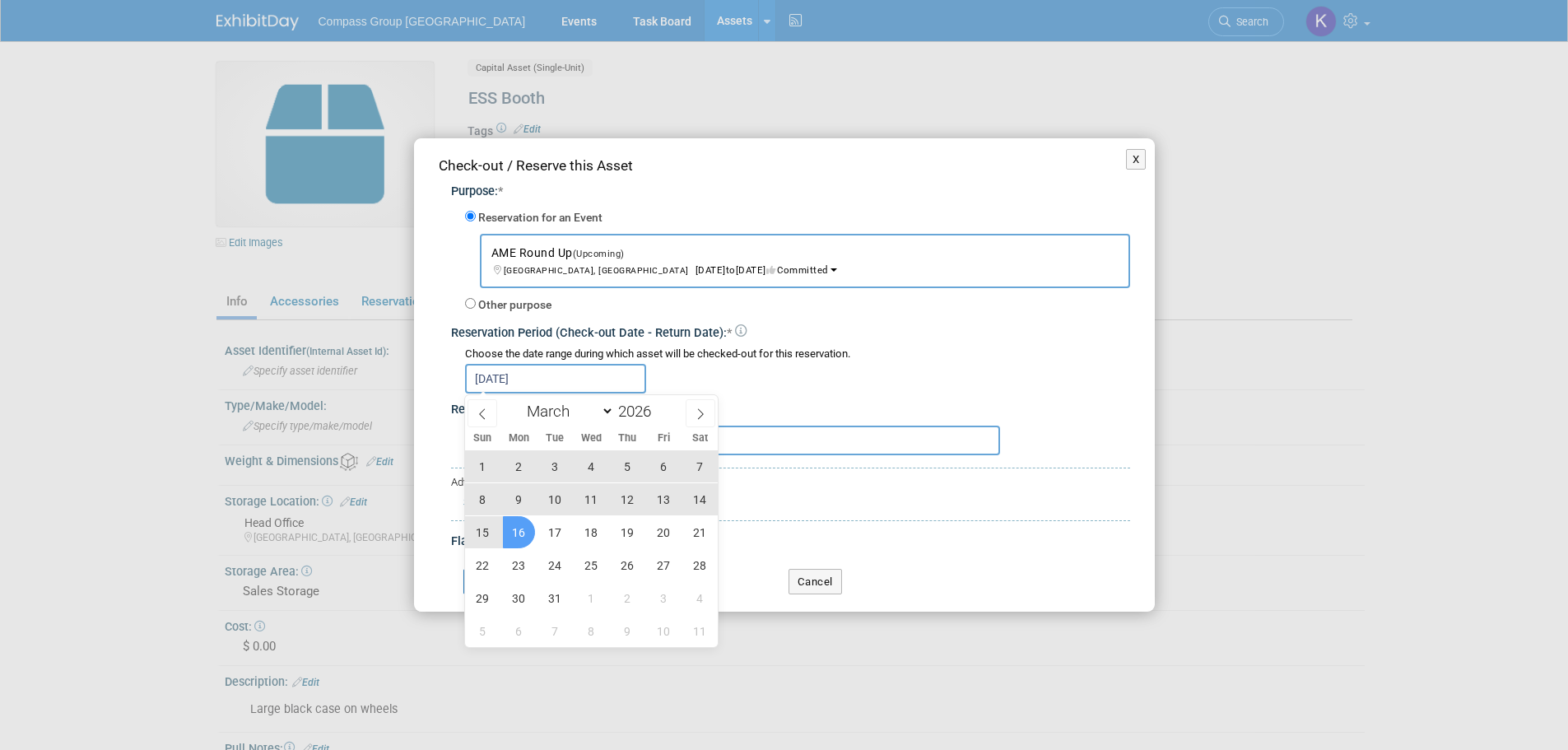
click at [513, 537] on span "16" at bounding box center [518, 532] width 32 height 32
type input "Jan 8, 2026 to Mar 16, 2026"
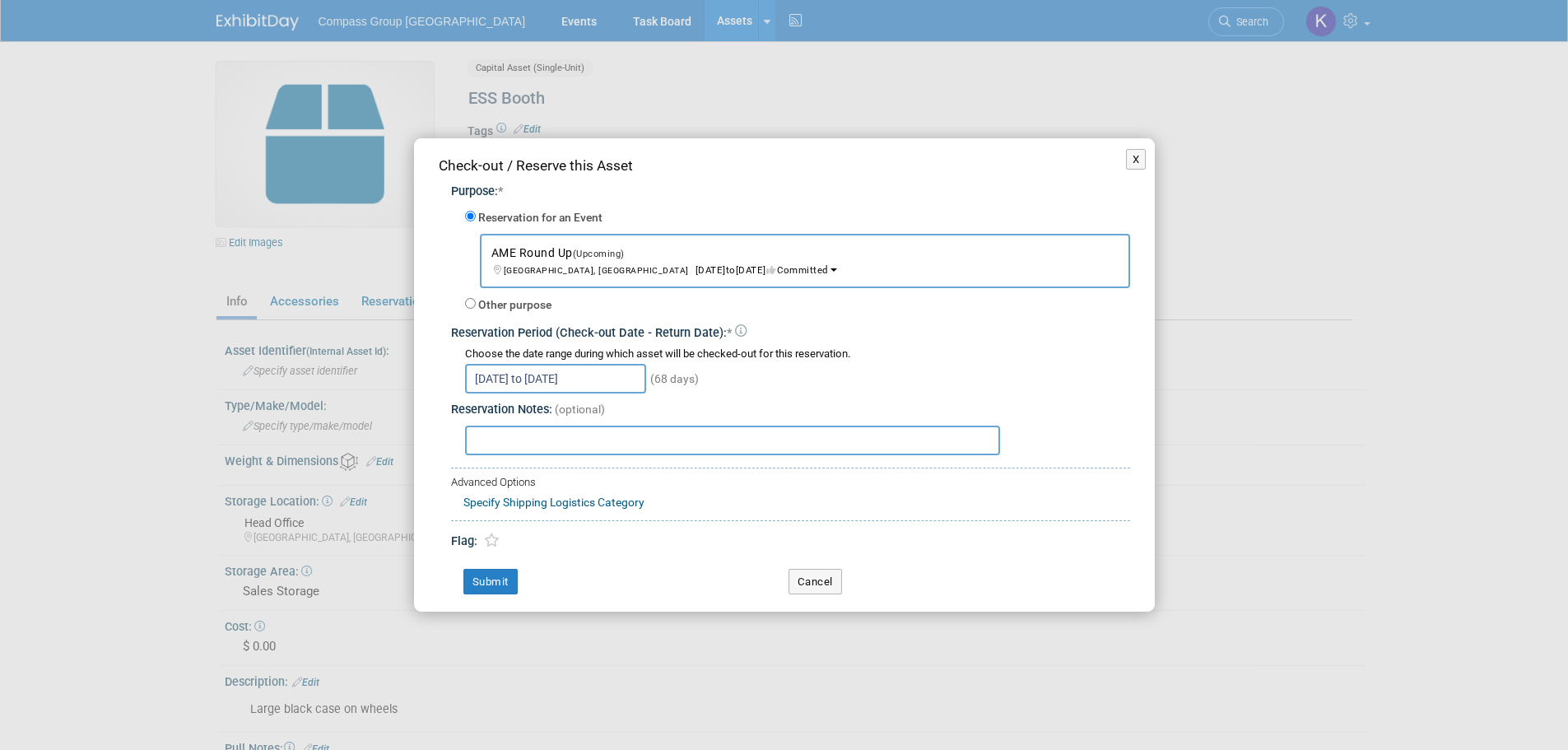
click at [519, 438] on input "text" at bounding box center [732, 440] width 535 height 30
click at [550, 499] on link "Specify Shipping Logistics Category" at bounding box center [554, 502] width 181 height 13
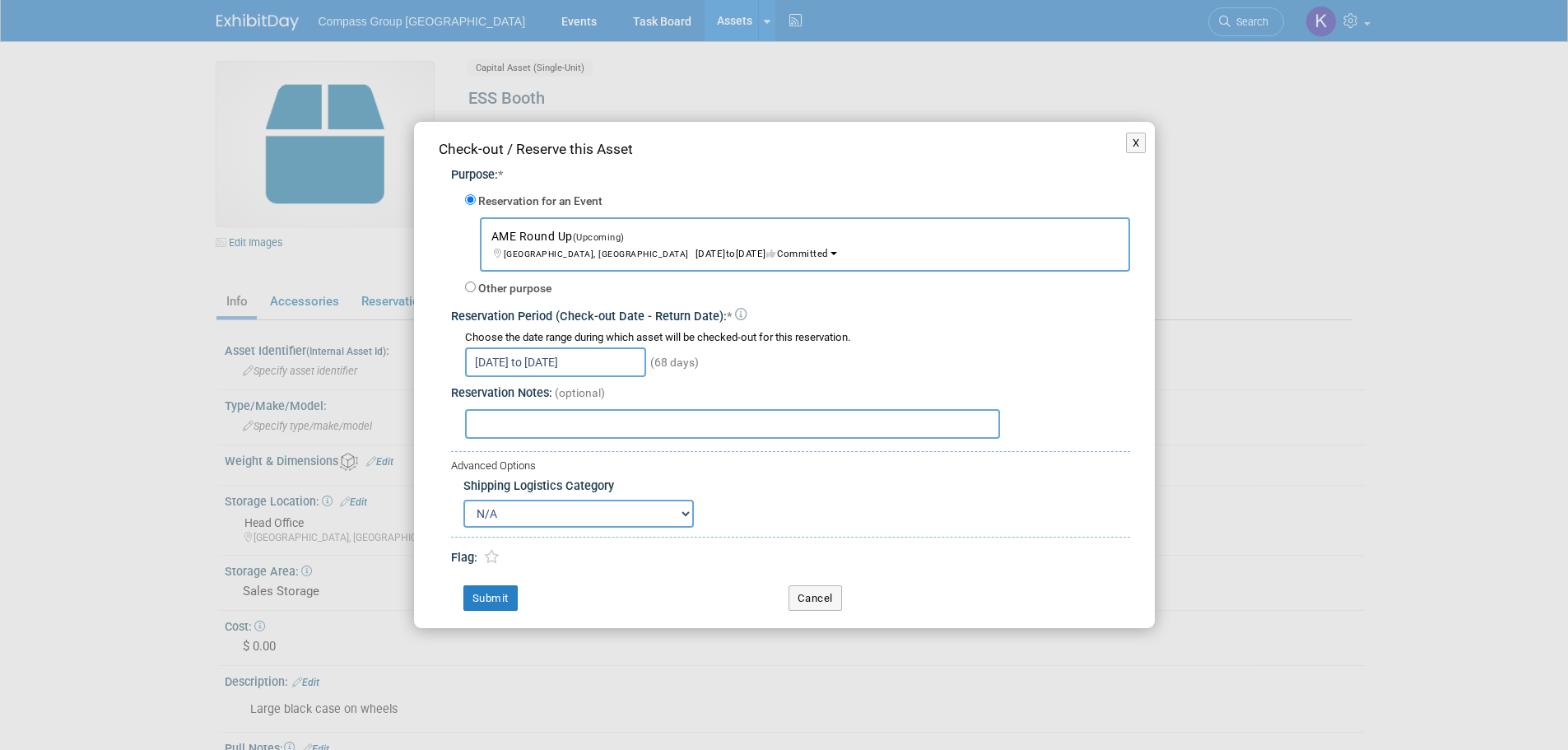
click at [662, 518] on select "N/A Advance Warehouse Direct Shipment Other" at bounding box center [578, 513] width 231 height 28
select select "2"
click at [463, 499] on select "N/A Advance Warehouse Direct Shipment Other" at bounding box center [578, 513] width 231 height 28
click at [656, 424] on input "text" at bounding box center [732, 424] width 535 height 30
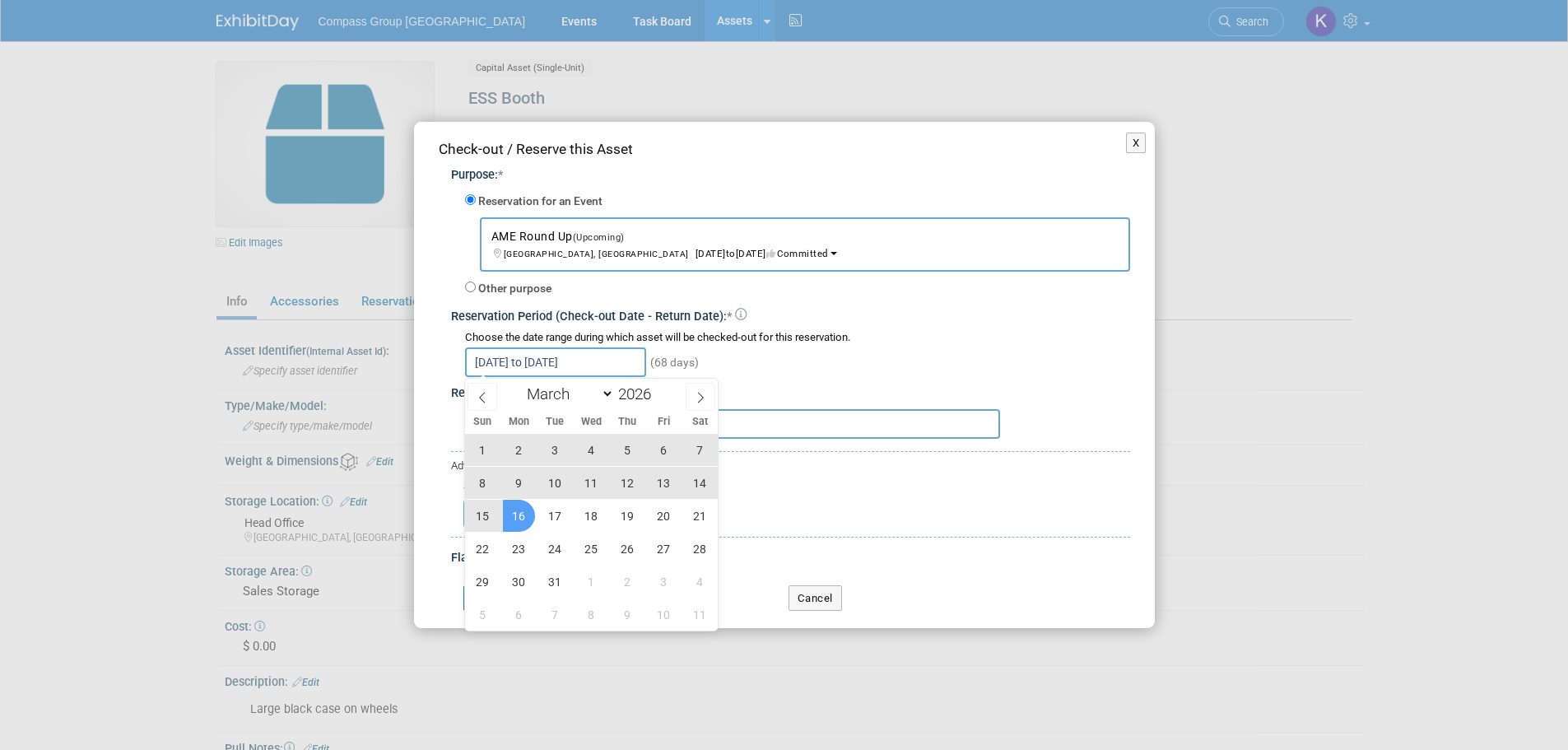
click at [609, 363] on input "Jan 8, 2026 to Mar 16, 2026" at bounding box center [555, 362] width 181 height 30
click at [477, 395] on icon at bounding box center [482, 397] width 12 height 12
select select "1"
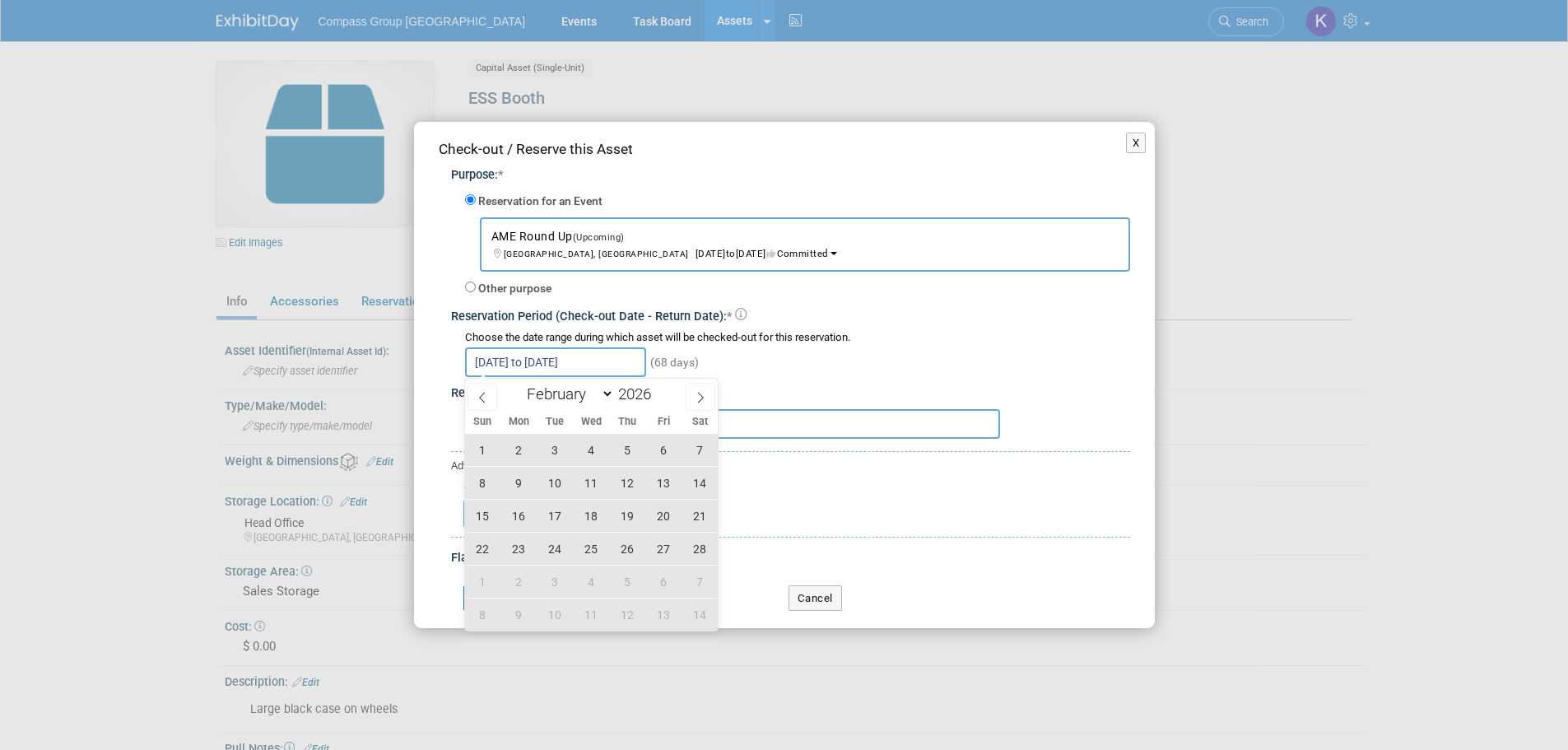
click at [667, 480] on span "13" at bounding box center [663, 482] width 32 height 32
type input "Feb 13, 2026"
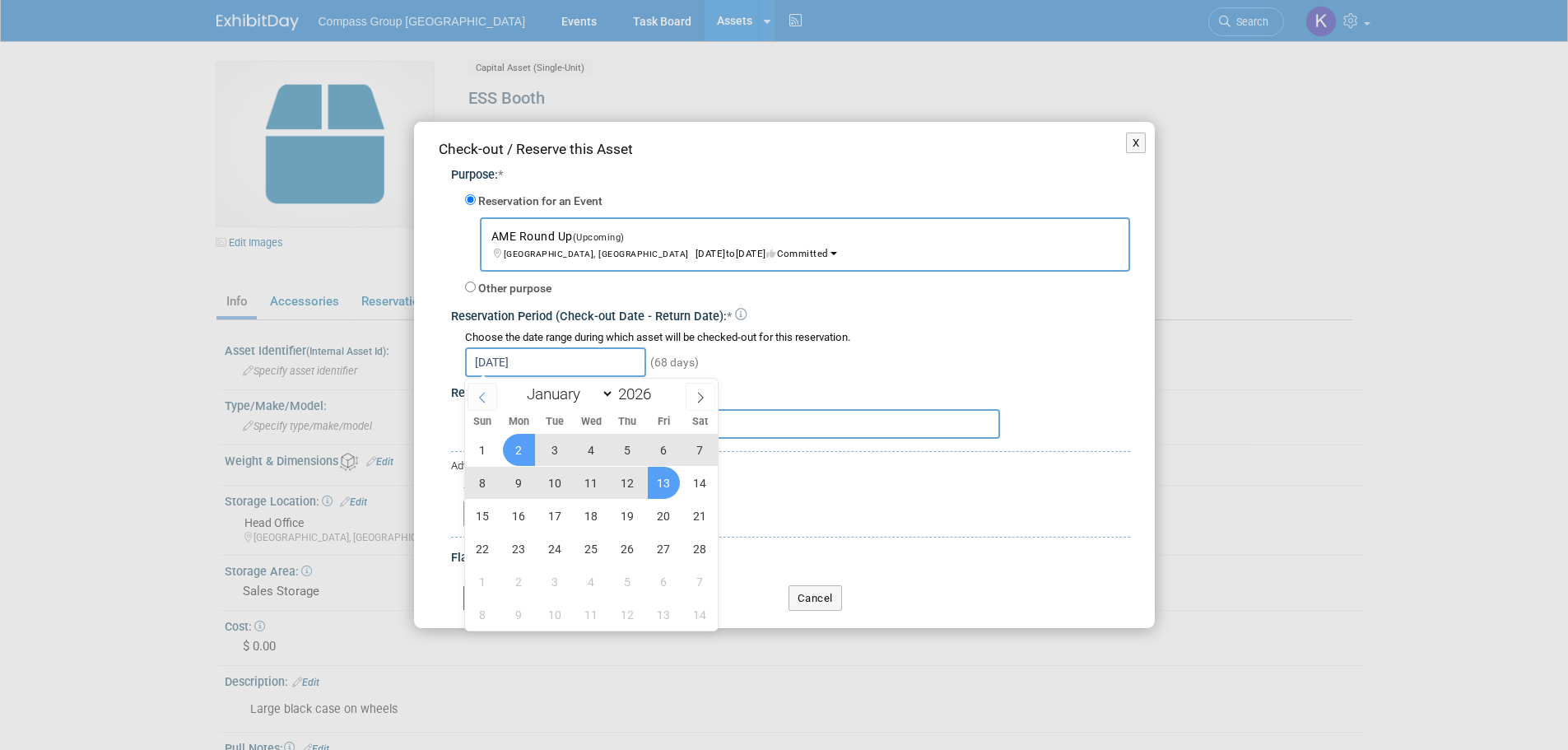
click at [477, 394] on icon at bounding box center [482, 397] width 12 height 12
select select "0"
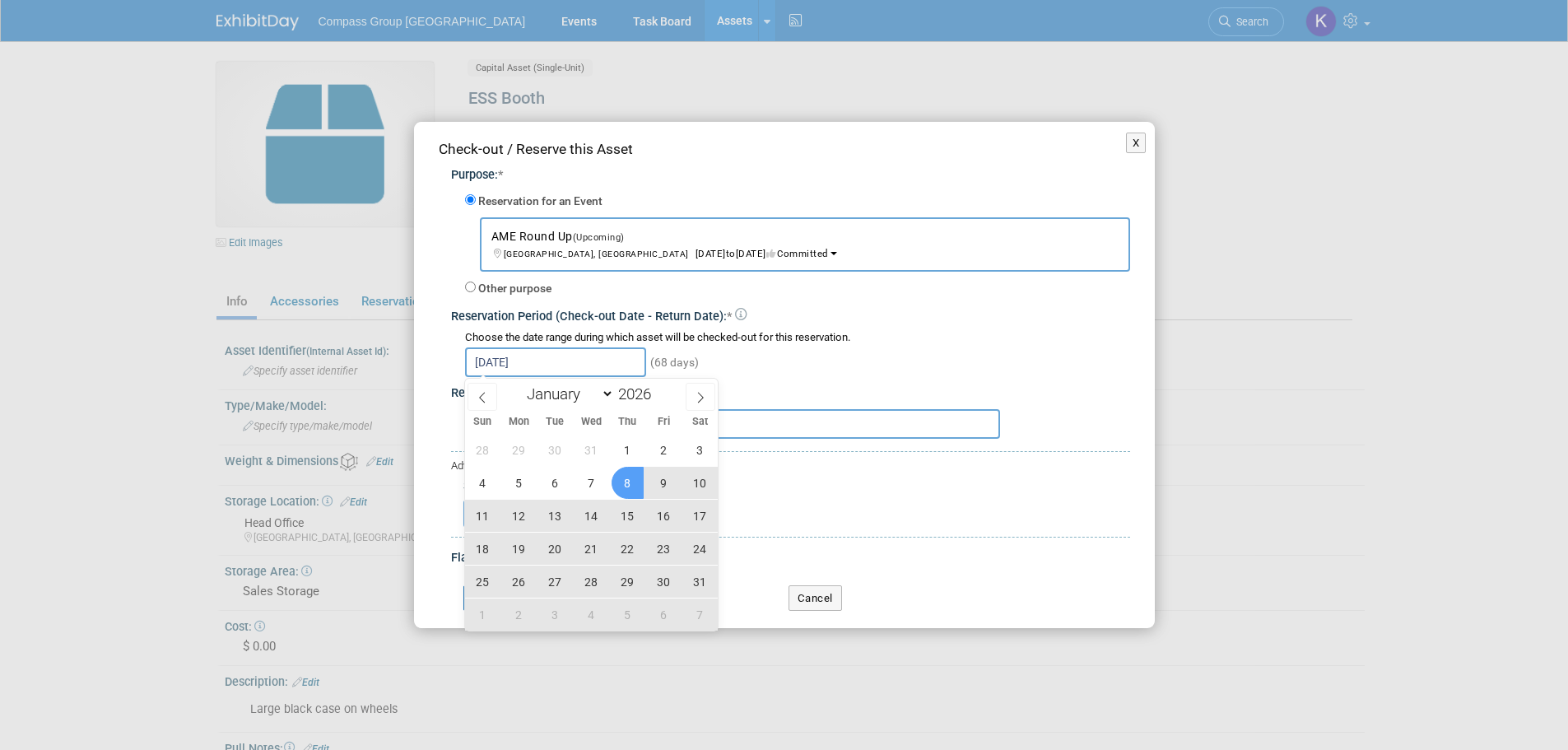
click at [625, 484] on span "8" at bounding box center [627, 482] width 32 height 32
type input "Jan 8, 2026 to Feb 13, 2026"
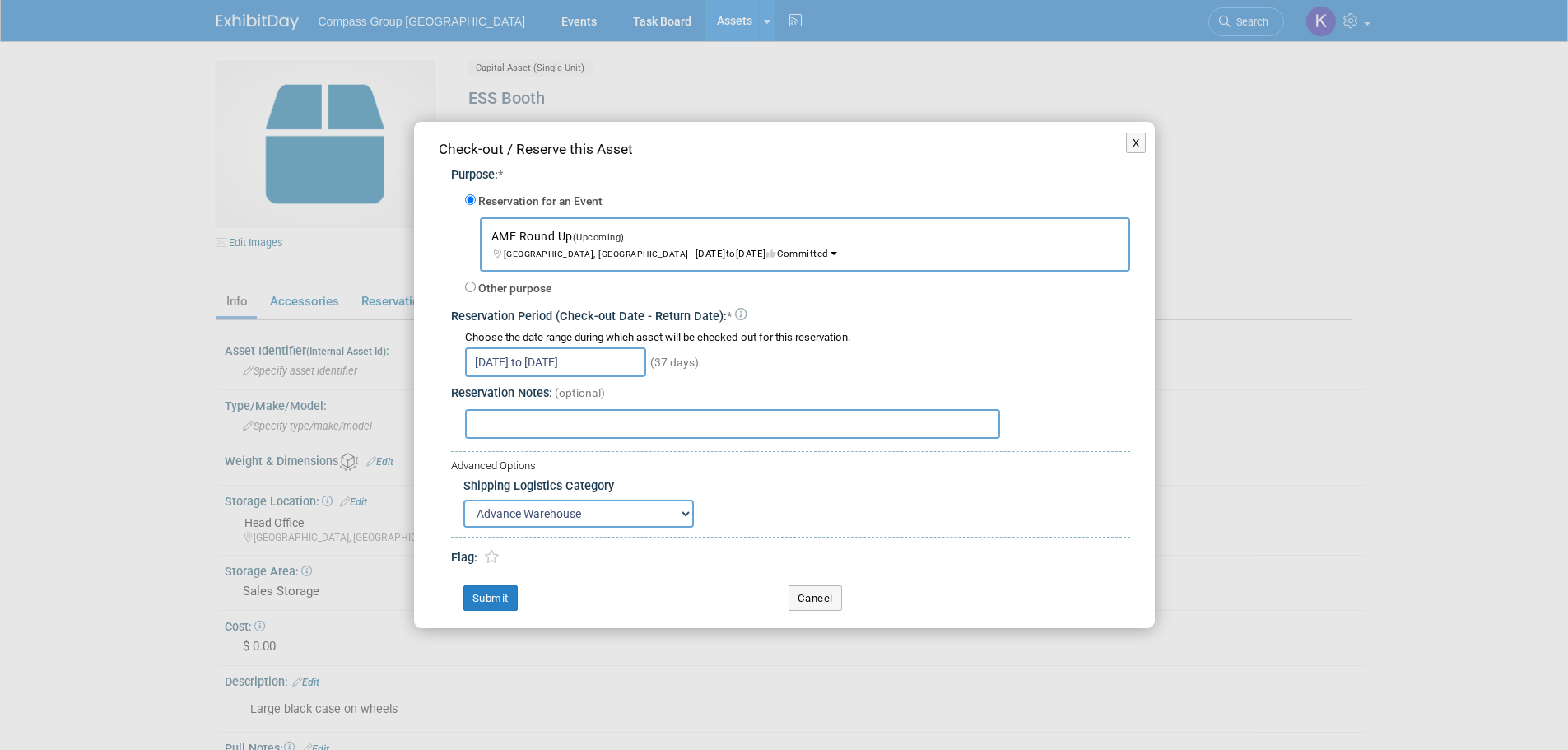
click at [661, 419] on input "text" at bounding box center [732, 424] width 535 height 30
click at [500, 601] on button "Submit" at bounding box center [490, 598] width 54 height 26
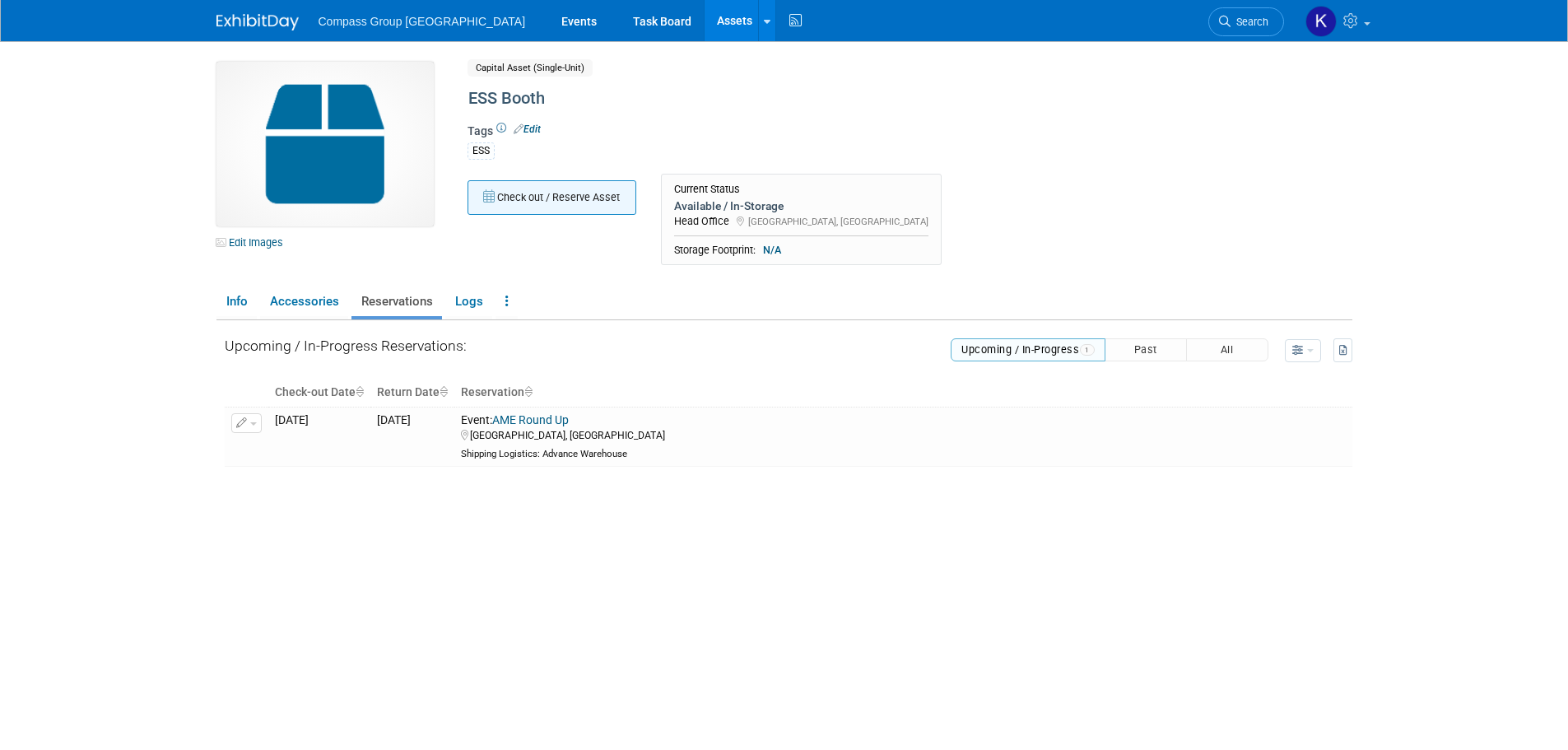
click at [578, 194] on button "Check out / Reserve Asset" at bounding box center [551, 198] width 169 height 35
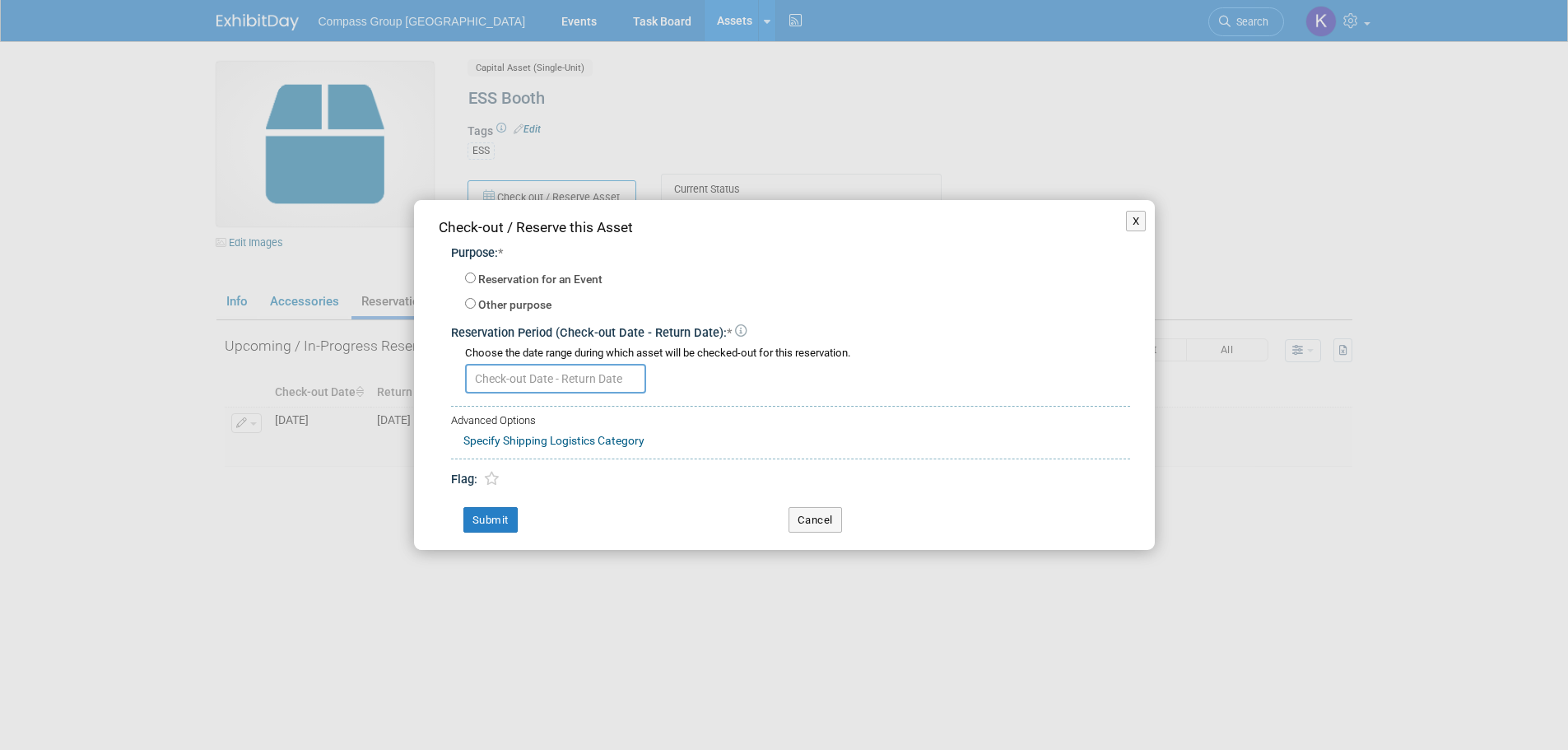
click at [577, 373] on input "text" at bounding box center [555, 378] width 181 height 30
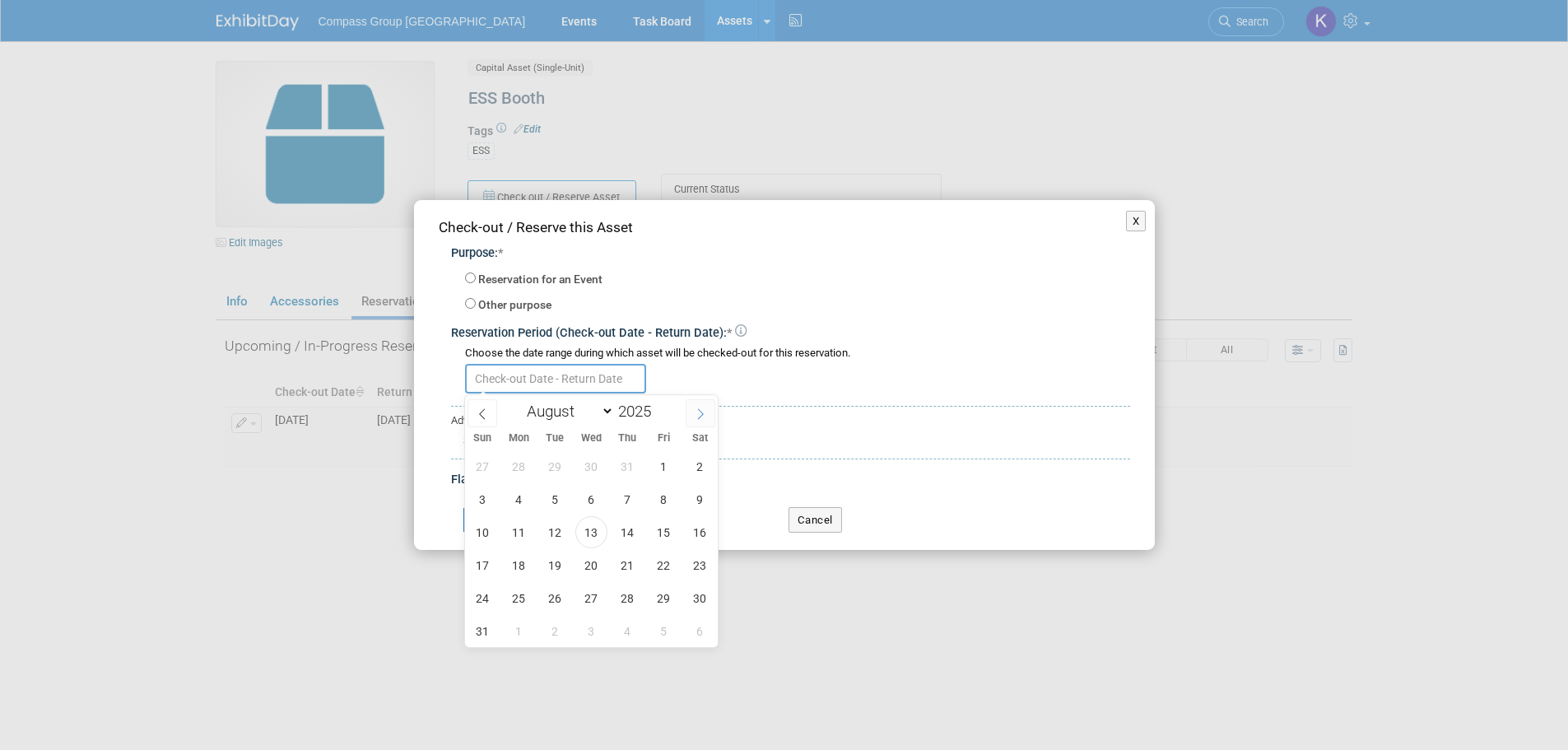
click at [701, 413] on icon at bounding box center [700, 414] width 12 height 12
select select "11"
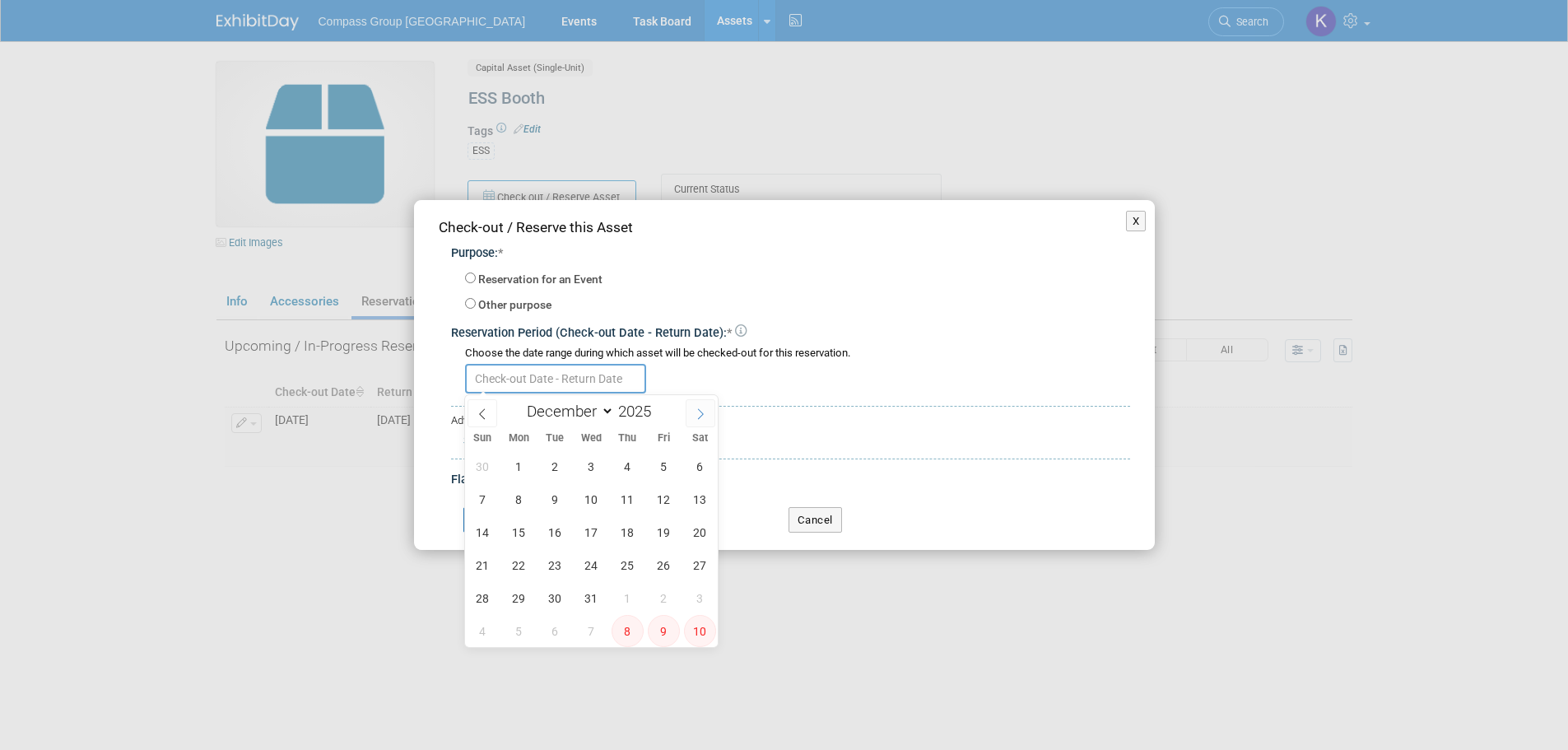
click at [701, 413] on icon at bounding box center [700, 414] width 12 height 12
type input "2026"
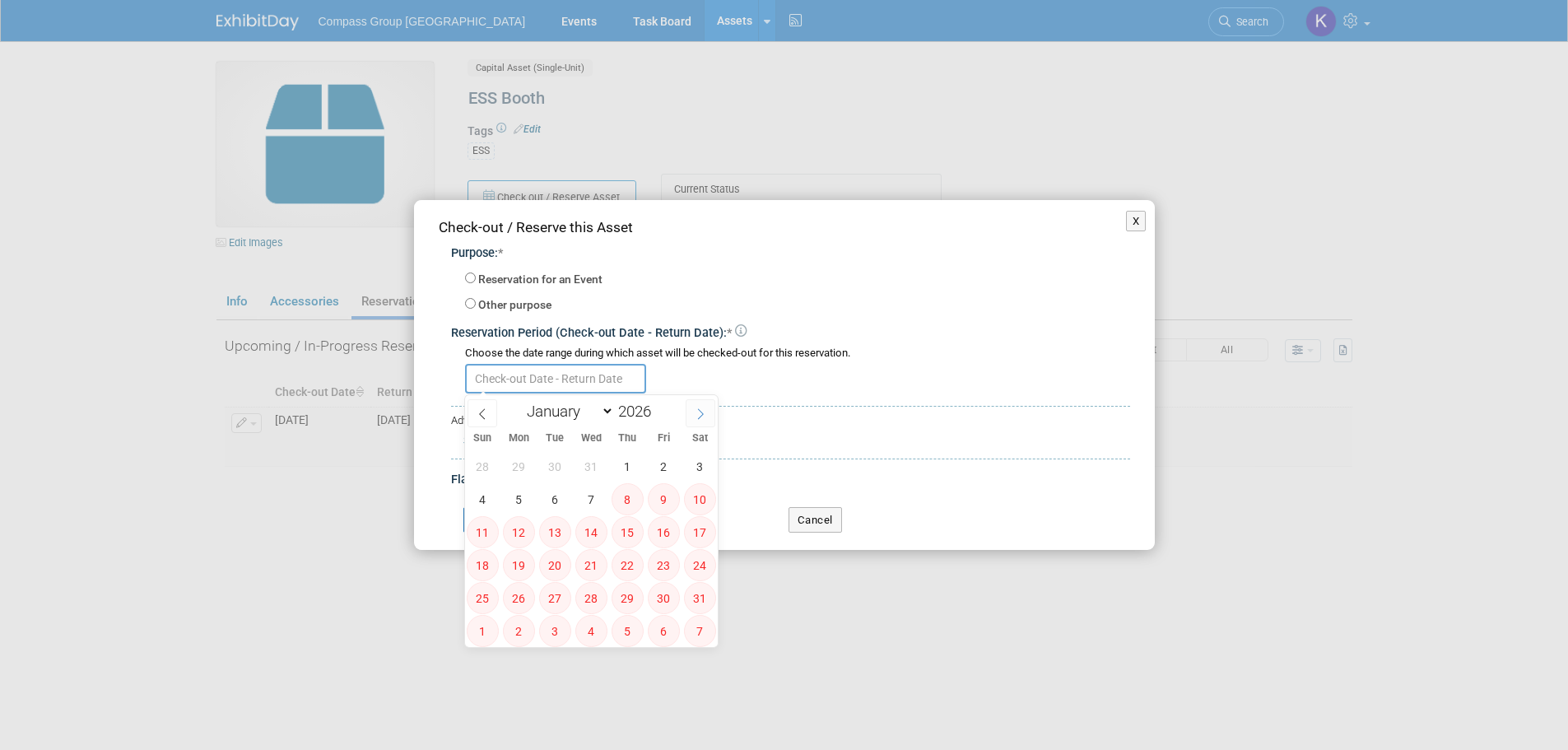
click at [701, 413] on icon at bounding box center [700, 414] width 12 height 12
select select "1"
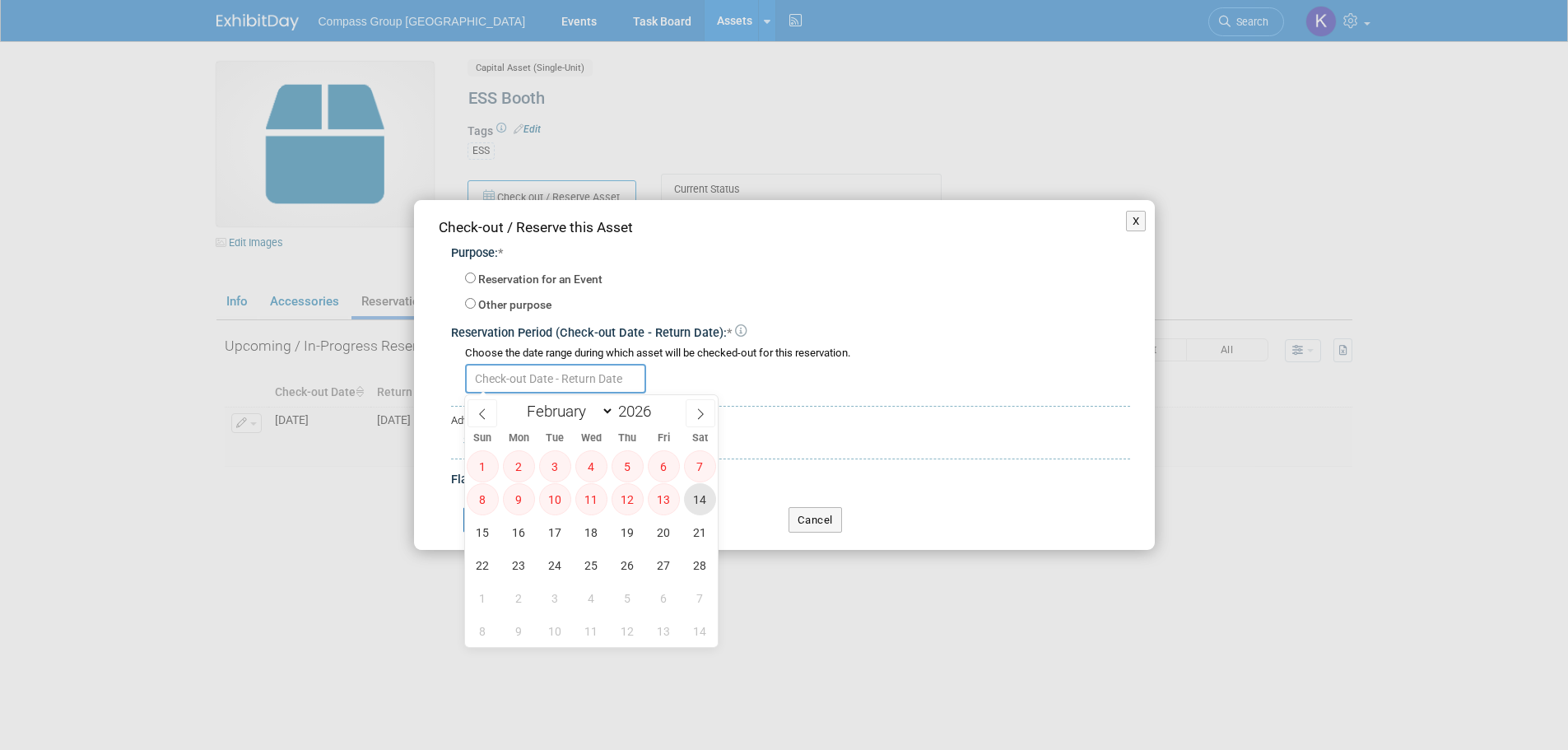
click at [703, 499] on span "14" at bounding box center [700, 499] width 32 height 32
type input "Feb 14, 2026"
click at [707, 410] on span at bounding box center [700, 413] width 30 height 28
select select "2"
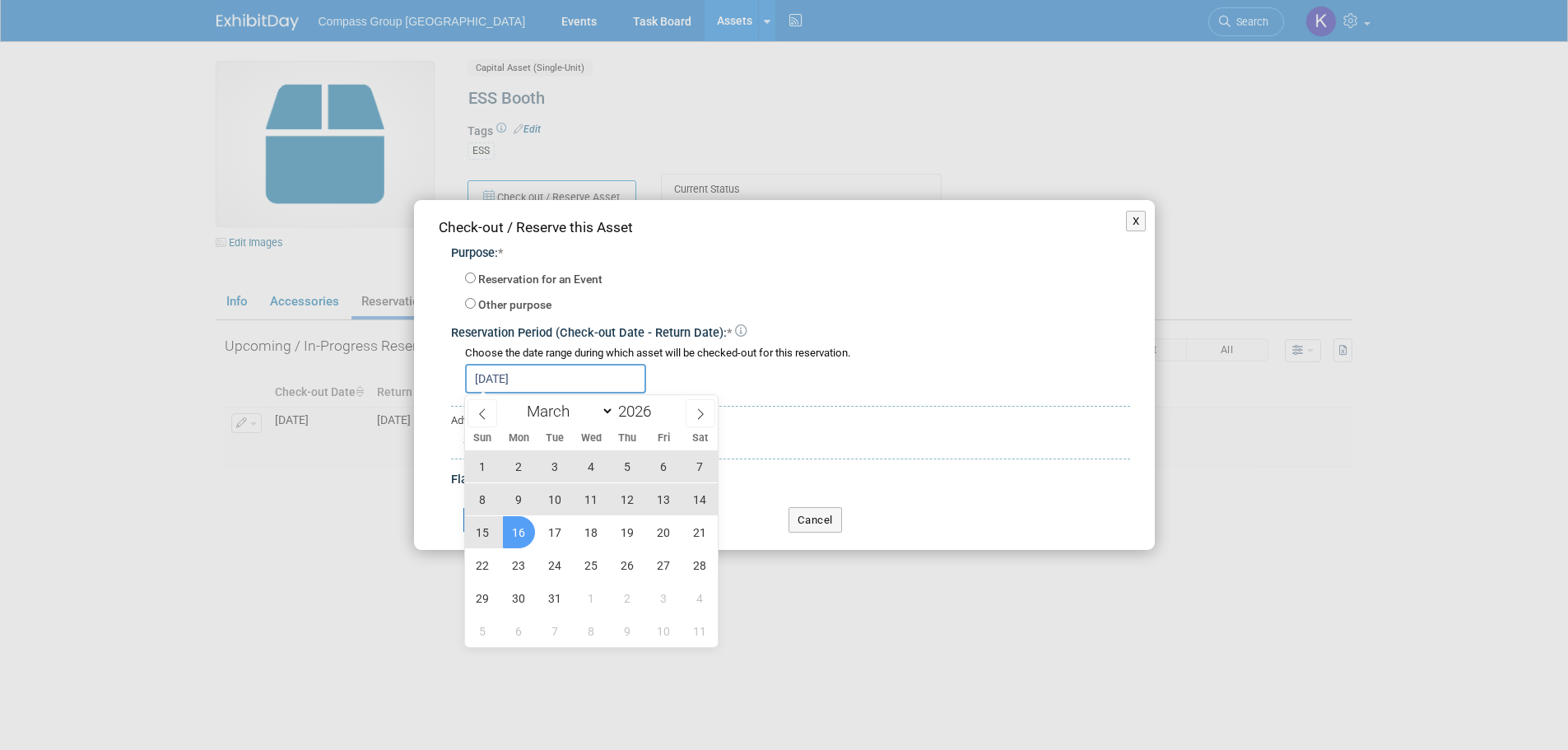
click at [513, 541] on span "16" at bounding box center [518, 532] width 32 height 32
type input "Feb 14, 2026 to Mar 16, 2026"
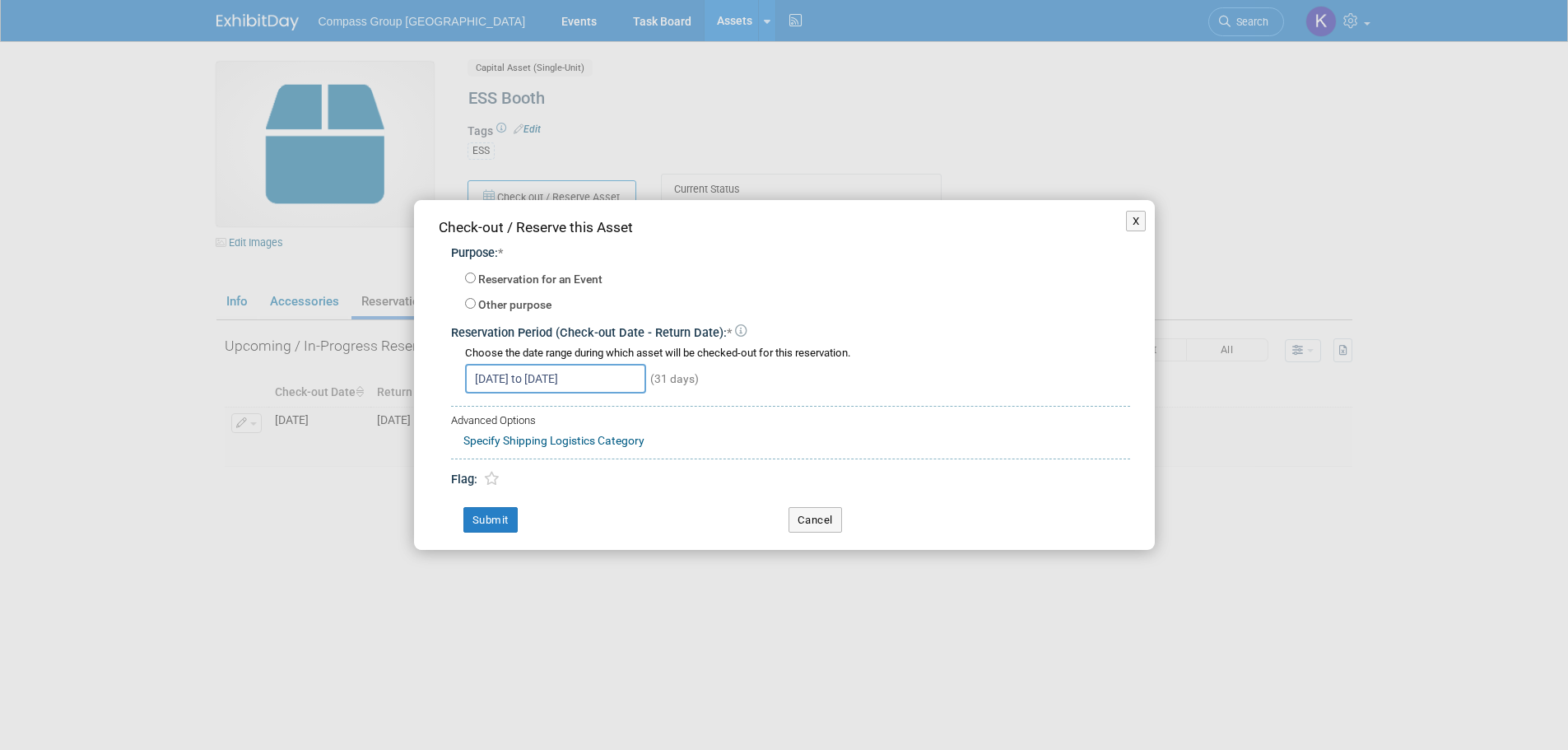
click at [535, 280] on label "Reservation for an Event" at bounding box center [540, 280] width 124 height 16
click at [475, 280] on input "Reservation for an Event" at bounding box center [470, 278] width 11 height 11
radio input "true"
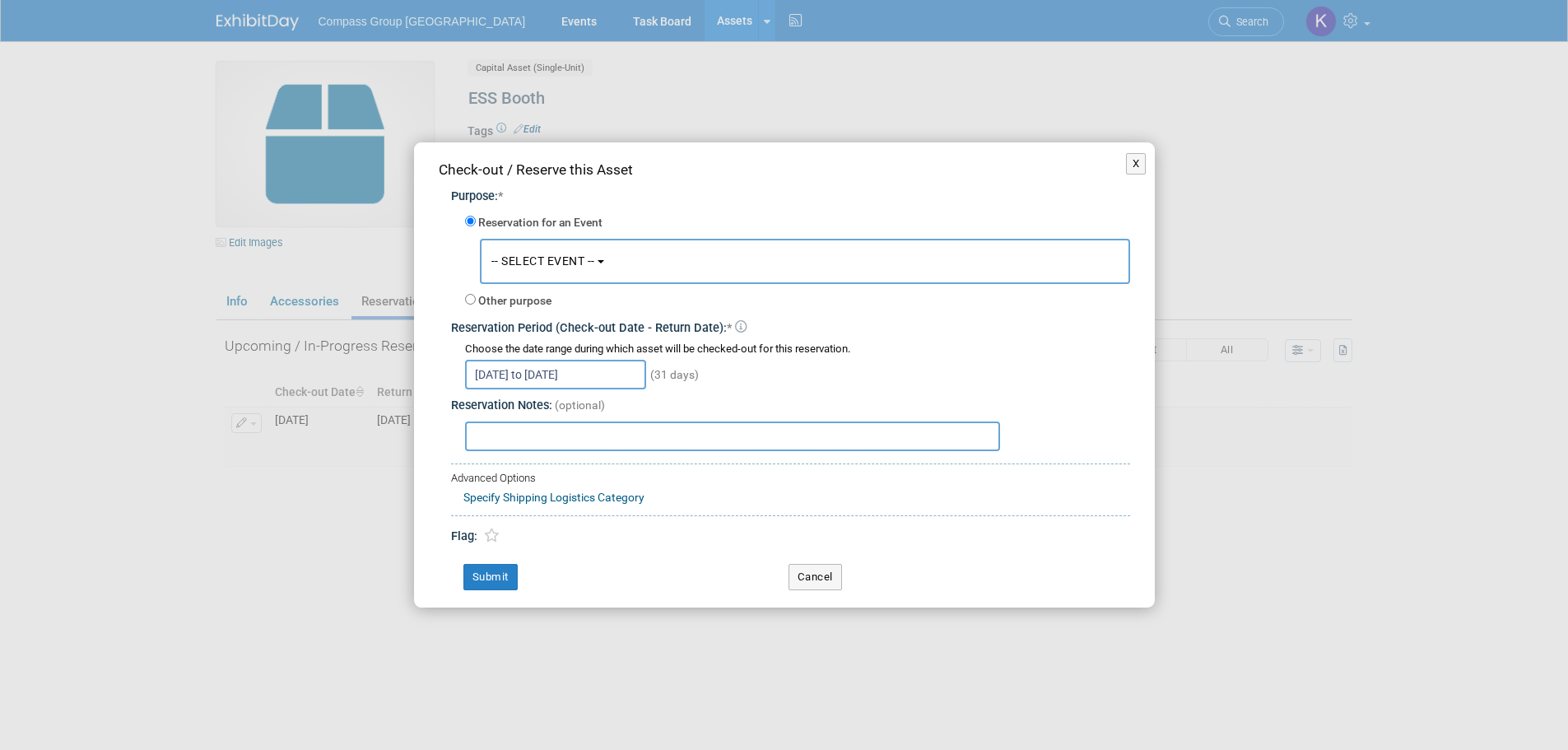
click at [539, 269] on button "-- SELECT EVENT --" at bounding box center [804, 261] width 650 height 45
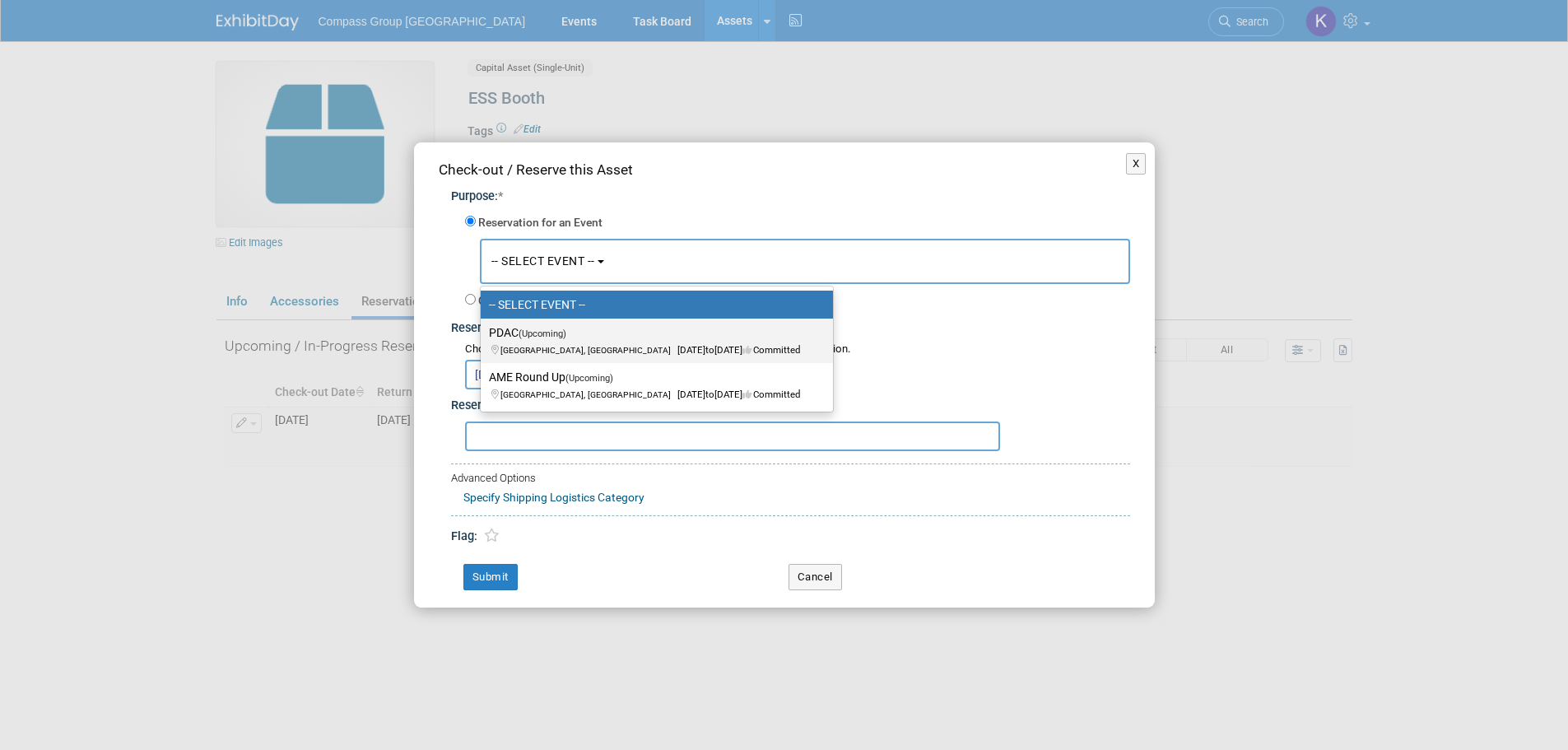
click at [529, 340] on label "PDAC (Upcoming) Toronto, Canada Mar 1, 2026 to Mar 4, 2026 Committed" at bounding box center [653, 341] width 328 height 38
click at [483, 338] on input "PDAC (Upcoming) Toronto, Canada Mar 1, 2026 to Mar 4, 2026 Committed" at bounding box center [477, 333] width 11 height 11
select select "11149588"
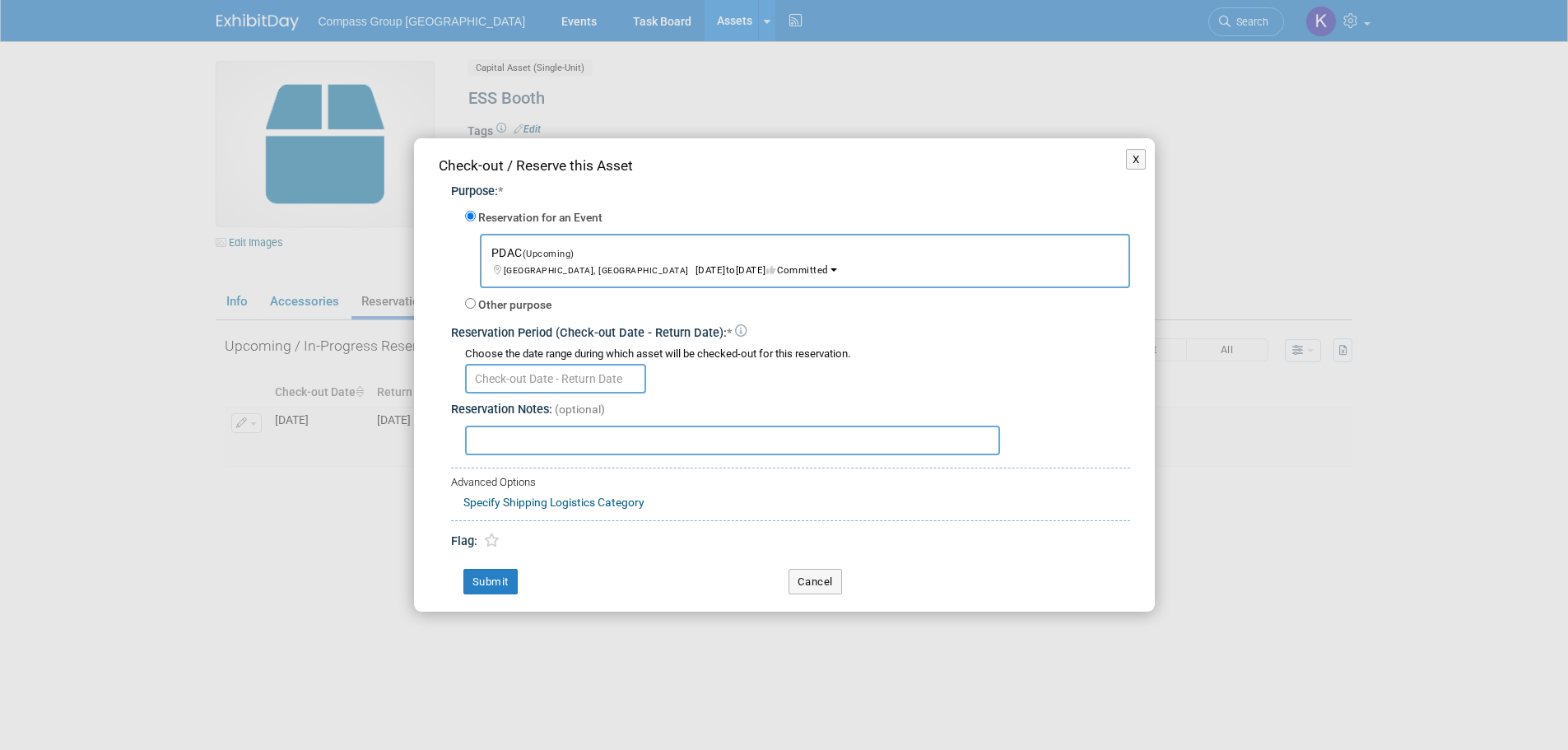
click at [493, 498] on link "Specify Shipping Logistics Category" at bounding box center [554, 502] width 181 height 13
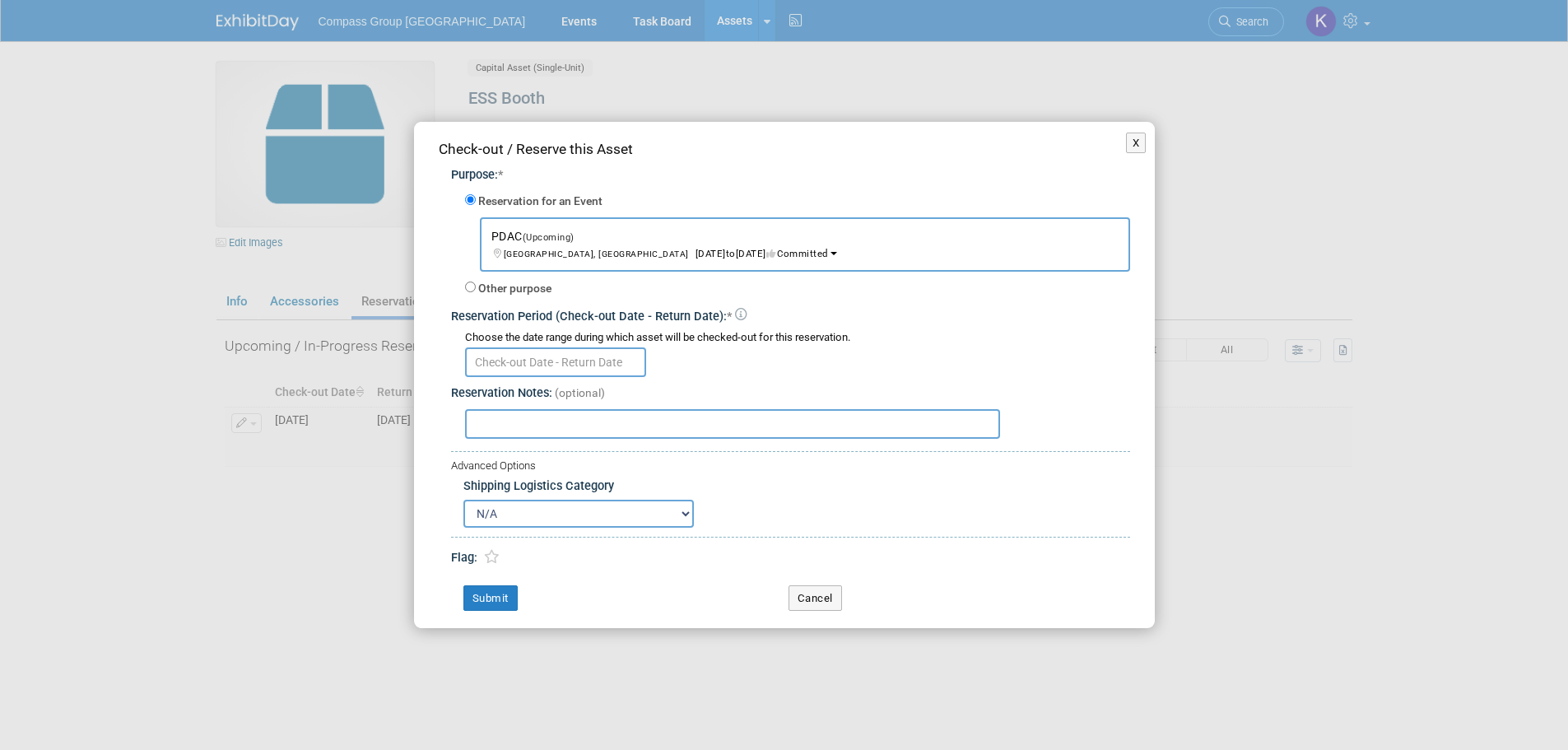
click at [494, 512] on select "N/A Advance Warehouse Direct Shipment Other" at bounding box center [578, 513] width 231 height 28
select select "2"
click at [463, 499] on select "N/A Advance Warehouse Direct Shipment Other" at bounding box center [578, 513] width 231 height 28
click at [494, 596] on button "Submit" at bounding box center [490, 598] width 54 height 26
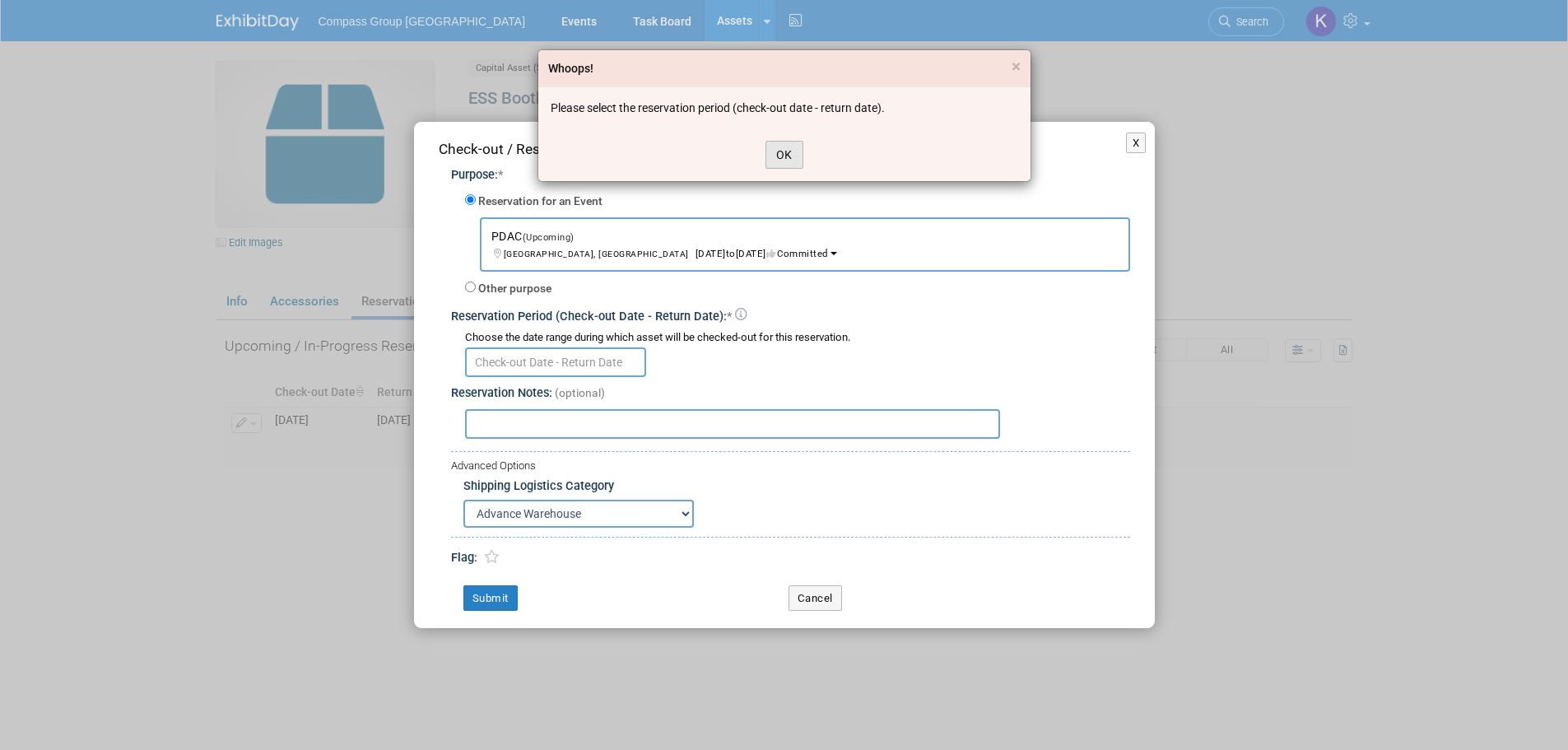
click at [797, 158] on button "OK" at bounding box center [784, 155] width 38 height 28
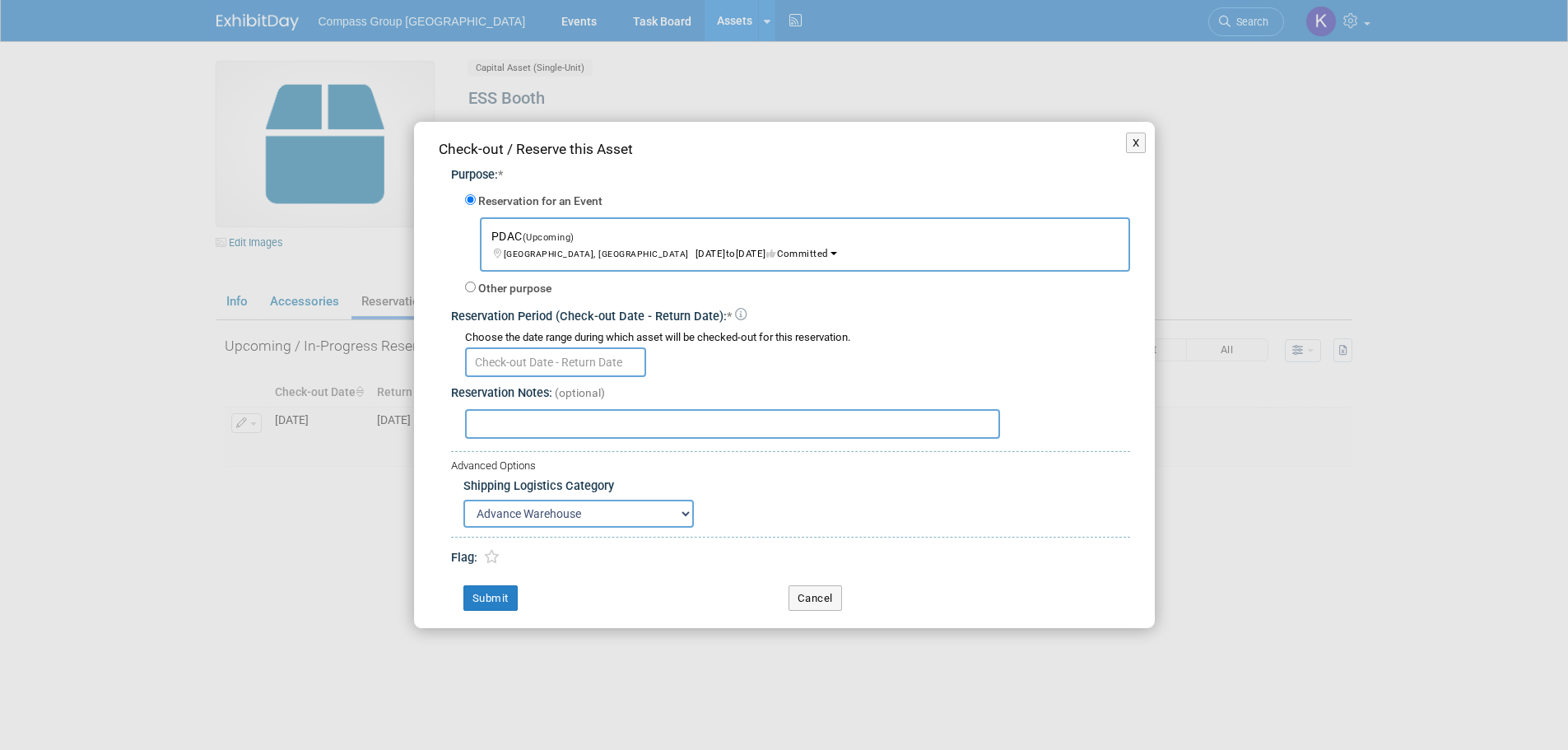
click at [567, 360] on input "text" at bounding box center [555, 362] width 181 height 30
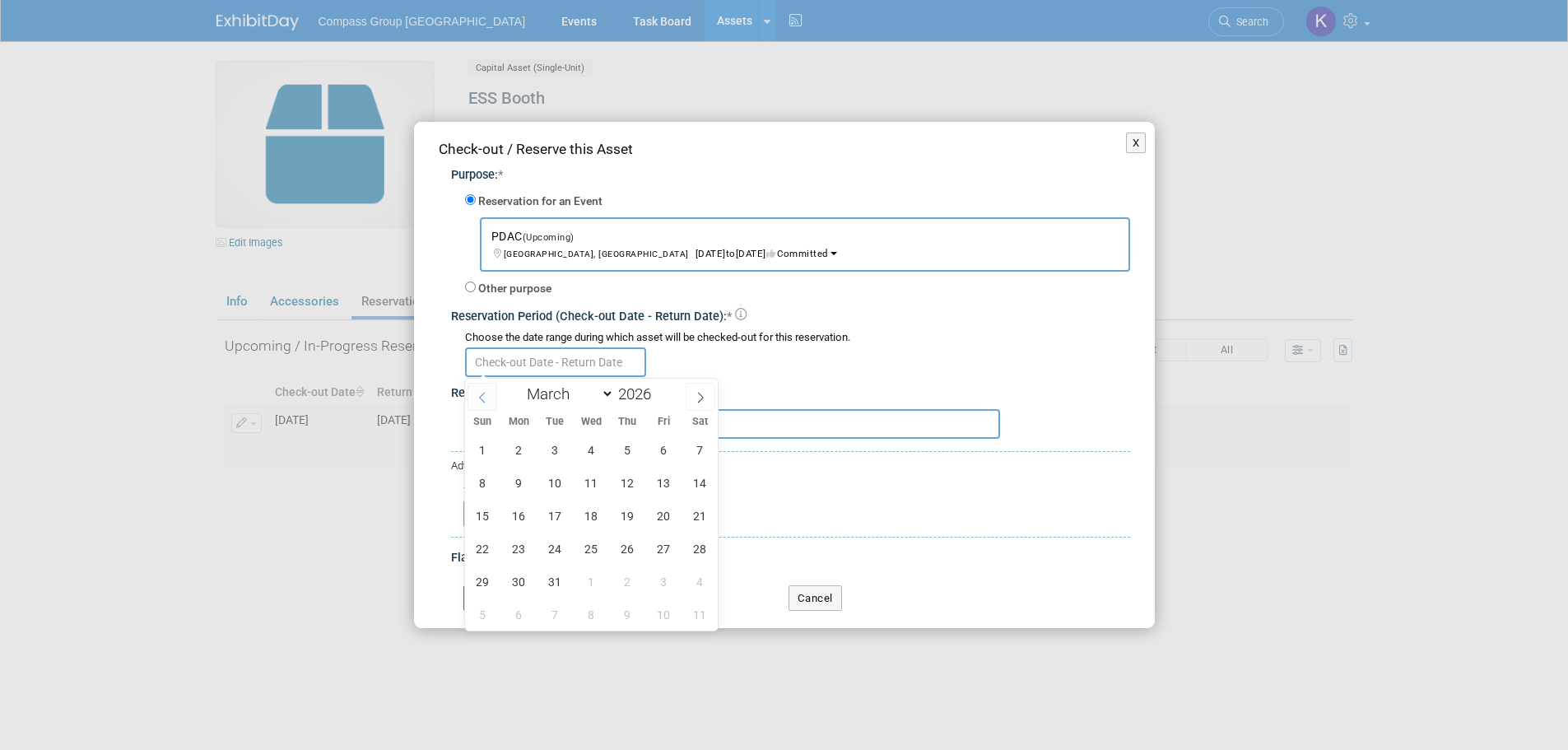
click at [484, 398] on icon at bounding box center [482, 397] width 12 height 12
select select "1"
click at [700, 484] on span "14" at bounding box center [700, 482] width 32 height 32
type input "Feb 14, 2026"
click at [693, 394] on span at bounding box center [700, 396] width 30 height 28
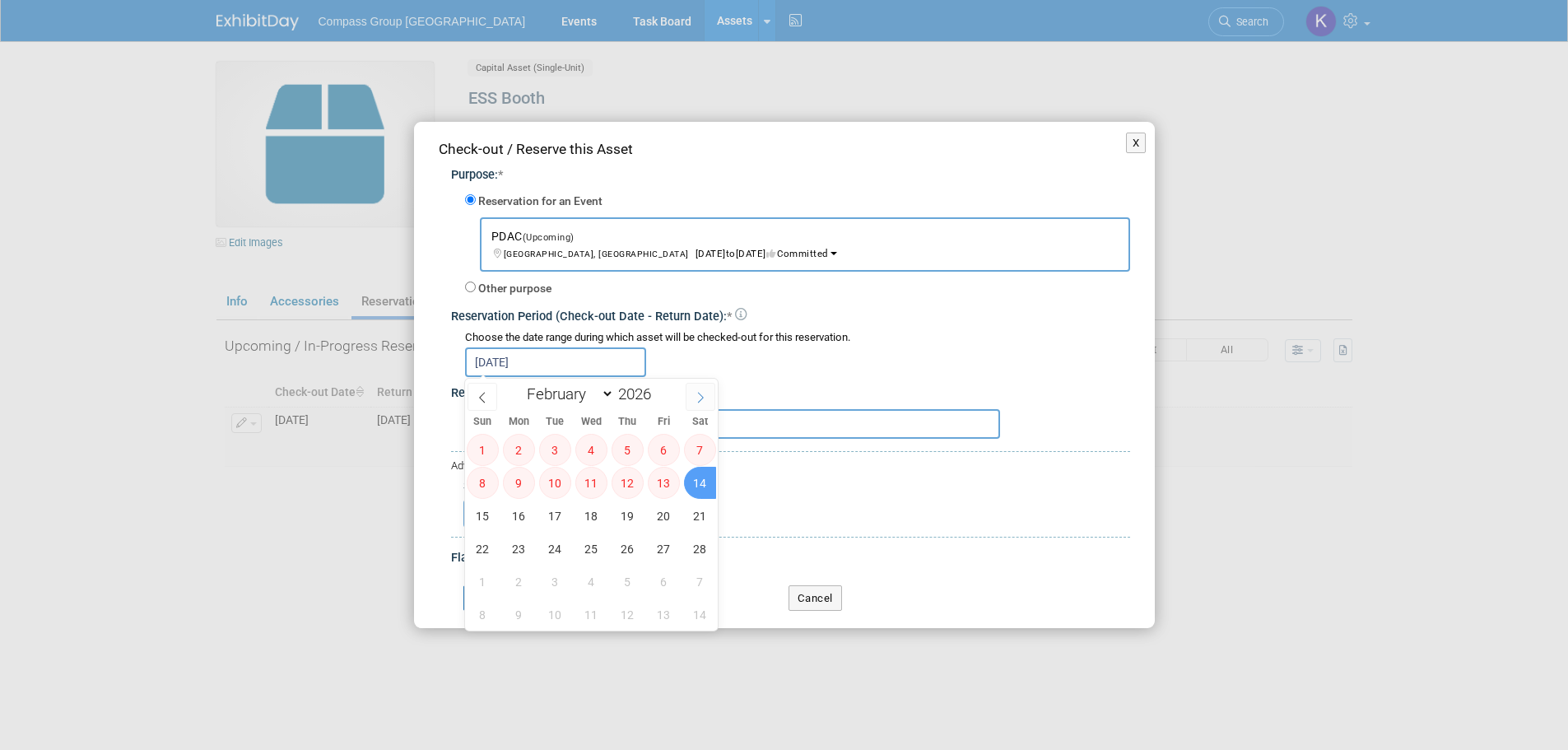
select select "2"
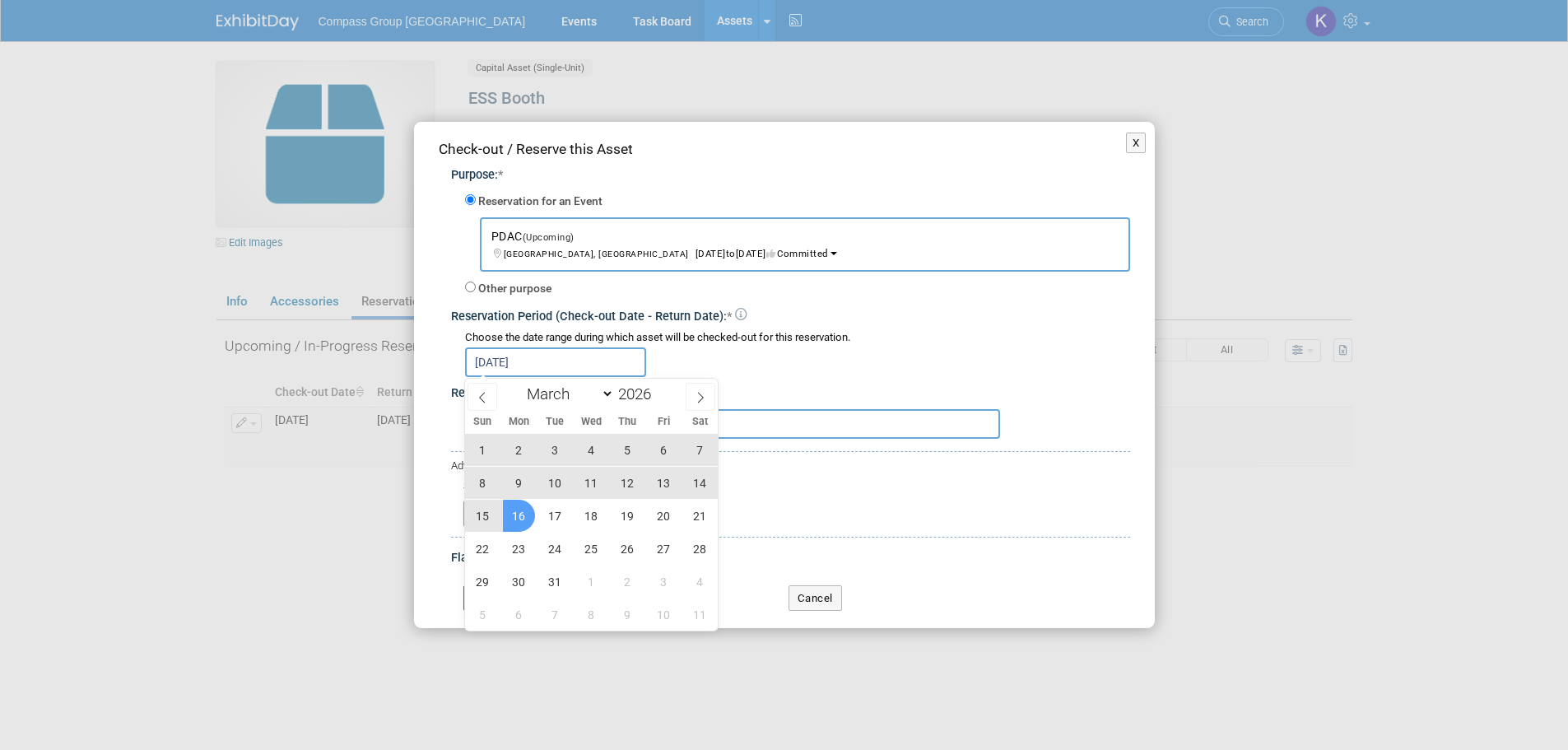
click at [518, 518] on span "16" at bounding box center [518, 515] width 32 height 32
type input "Feb 14, 2026 to Mar 16, 2026"
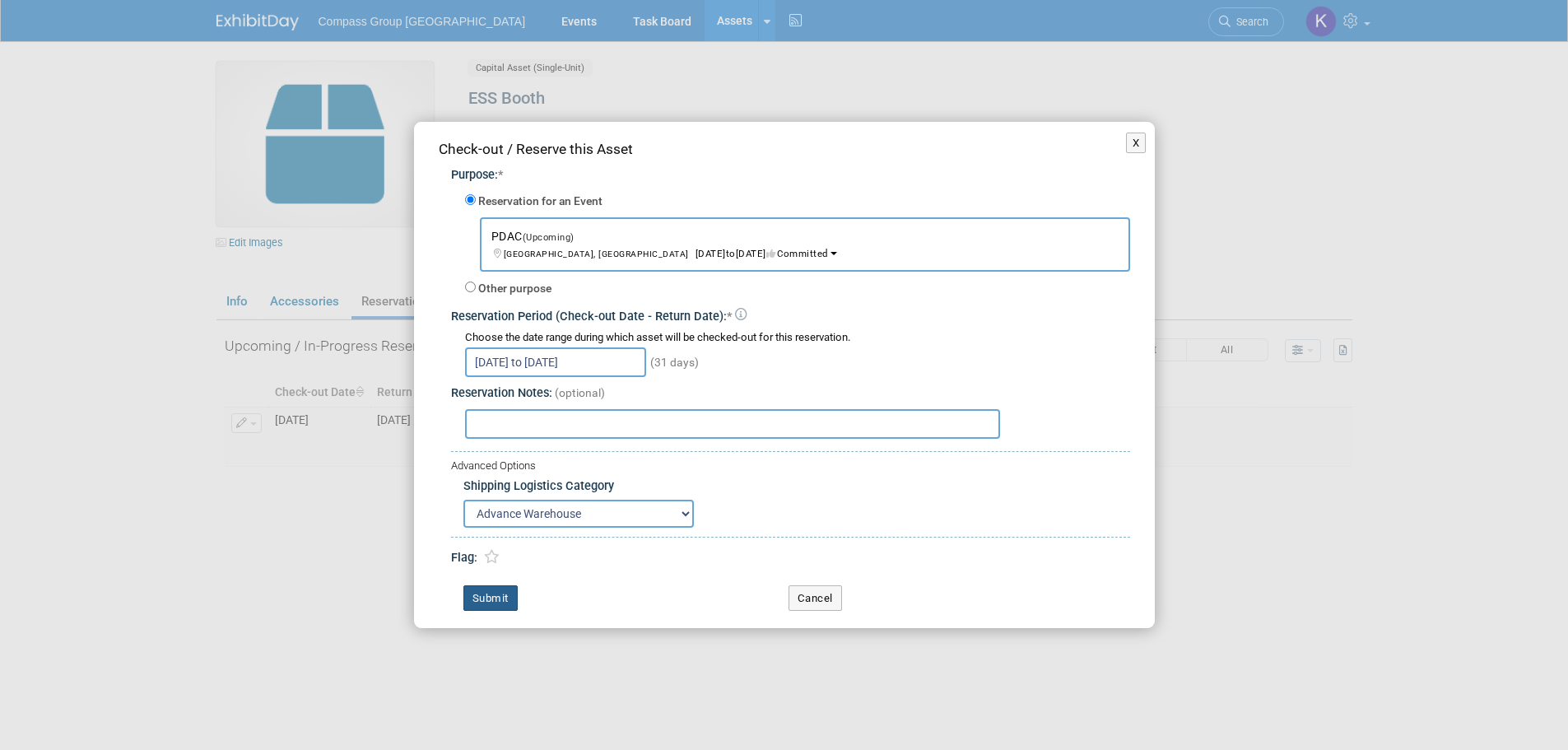
click at [505, 593] on button "Submit" at bounding box center [490, 598] width 54 height 26
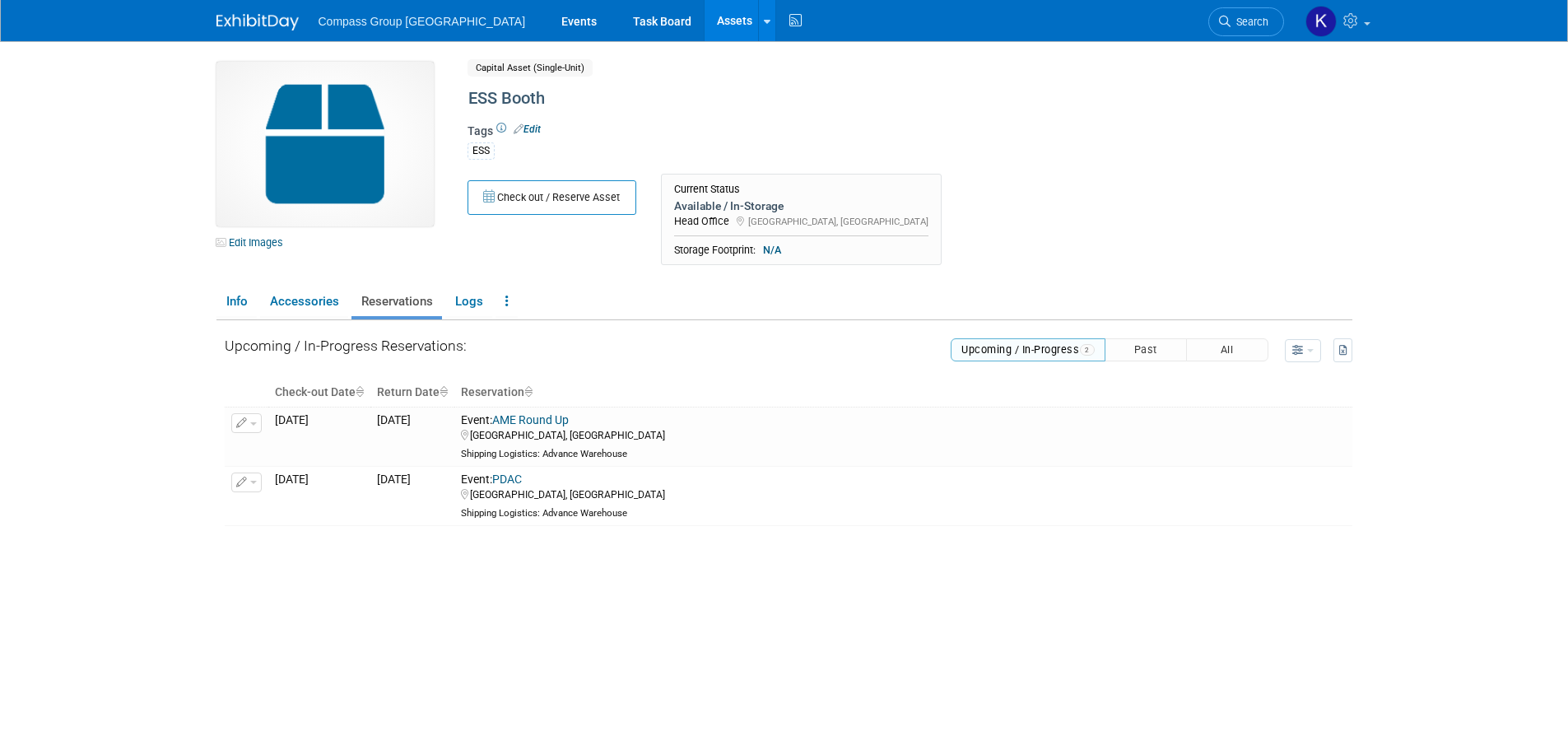
click at [704, 22] on link "Assets" at bounding box center [734, 21] width 60 height 41
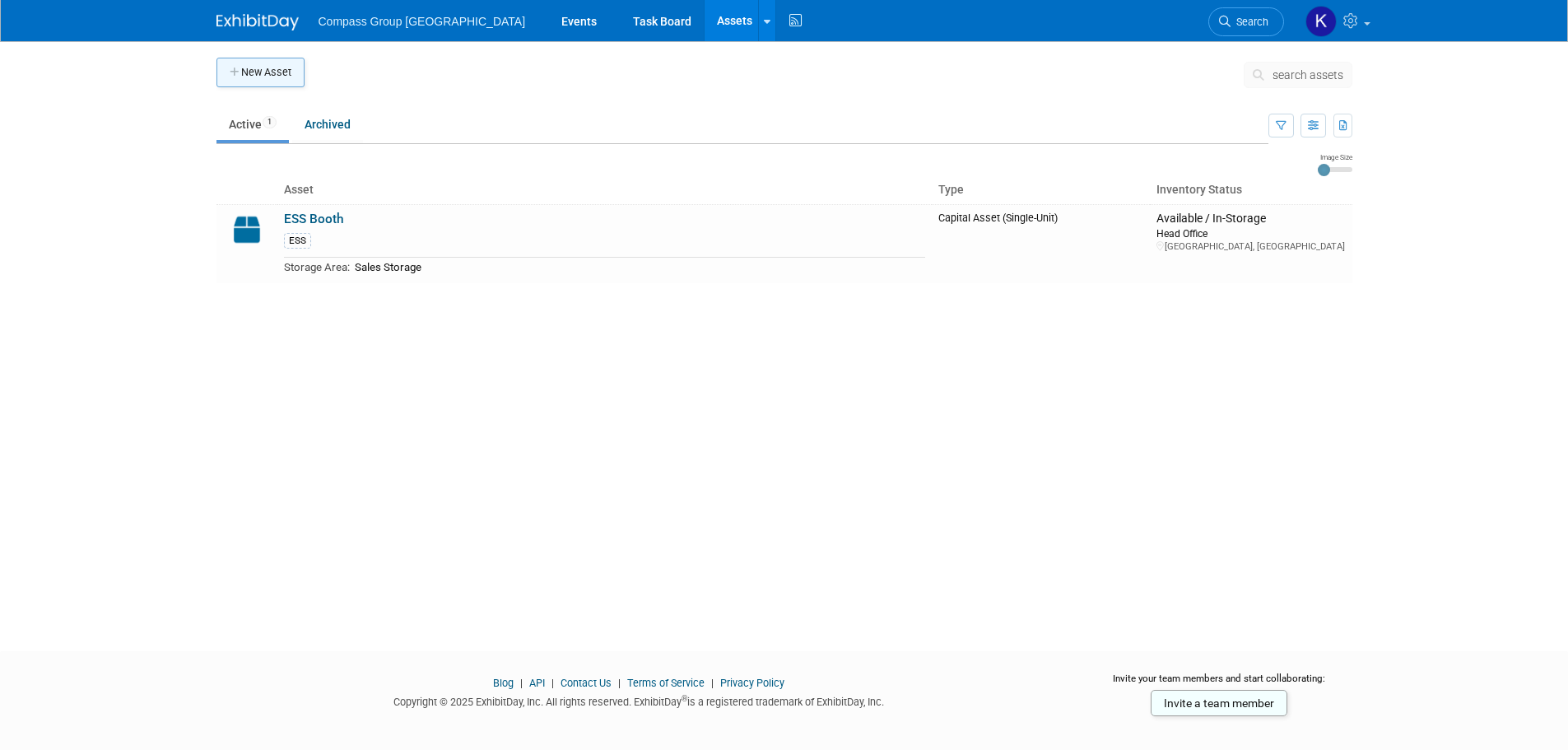
click at [282, 73] on button "New Asset" at bounding box center [260, 73] width 88 height 30
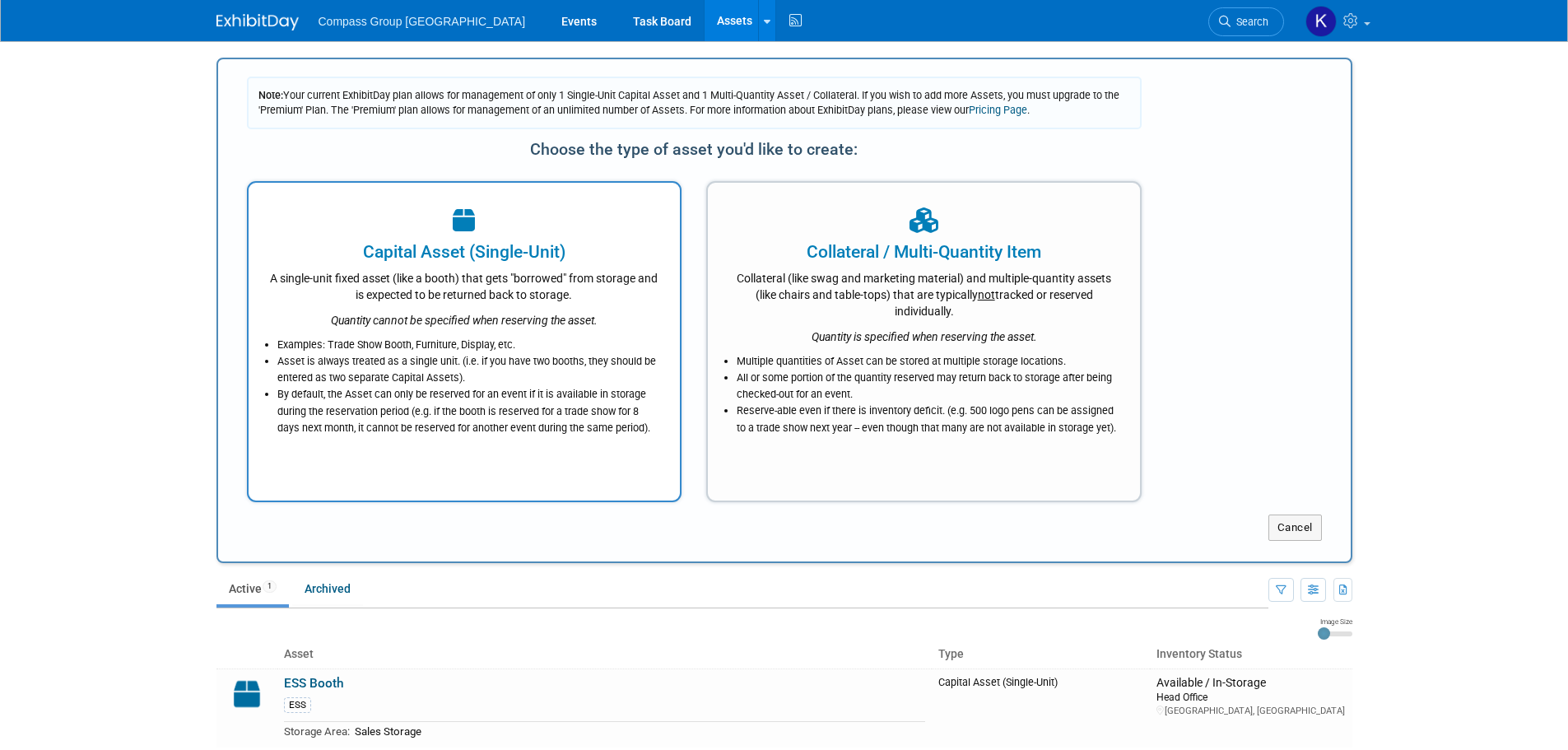
click at [579, 433] on li "By default, the Asset can only be reserved for an event if it is available in s…" at bounding box center [469, 410] width 382 height 49
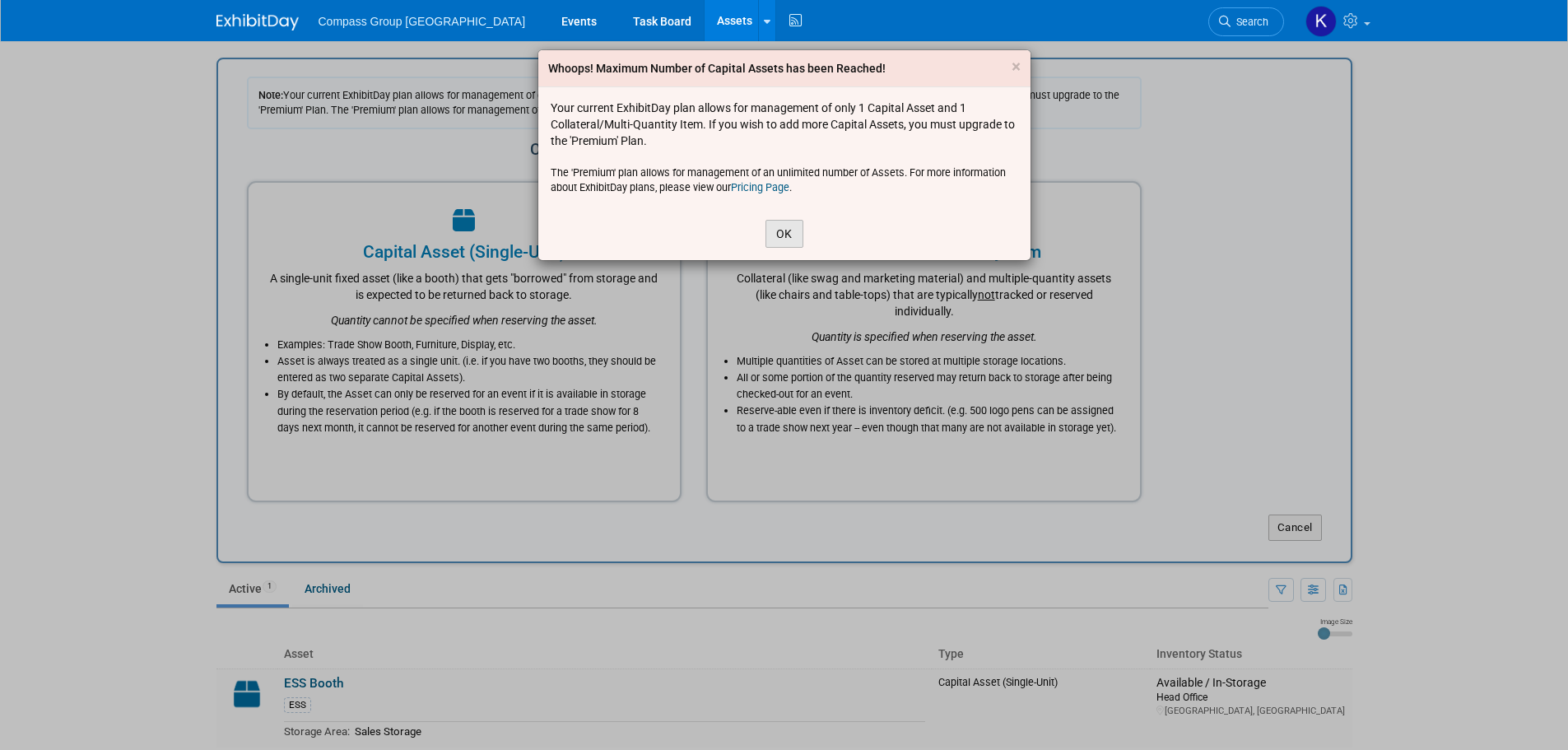
click at [793, 235] on button "OK" at bounding box center [784, 234] width 38 height 28
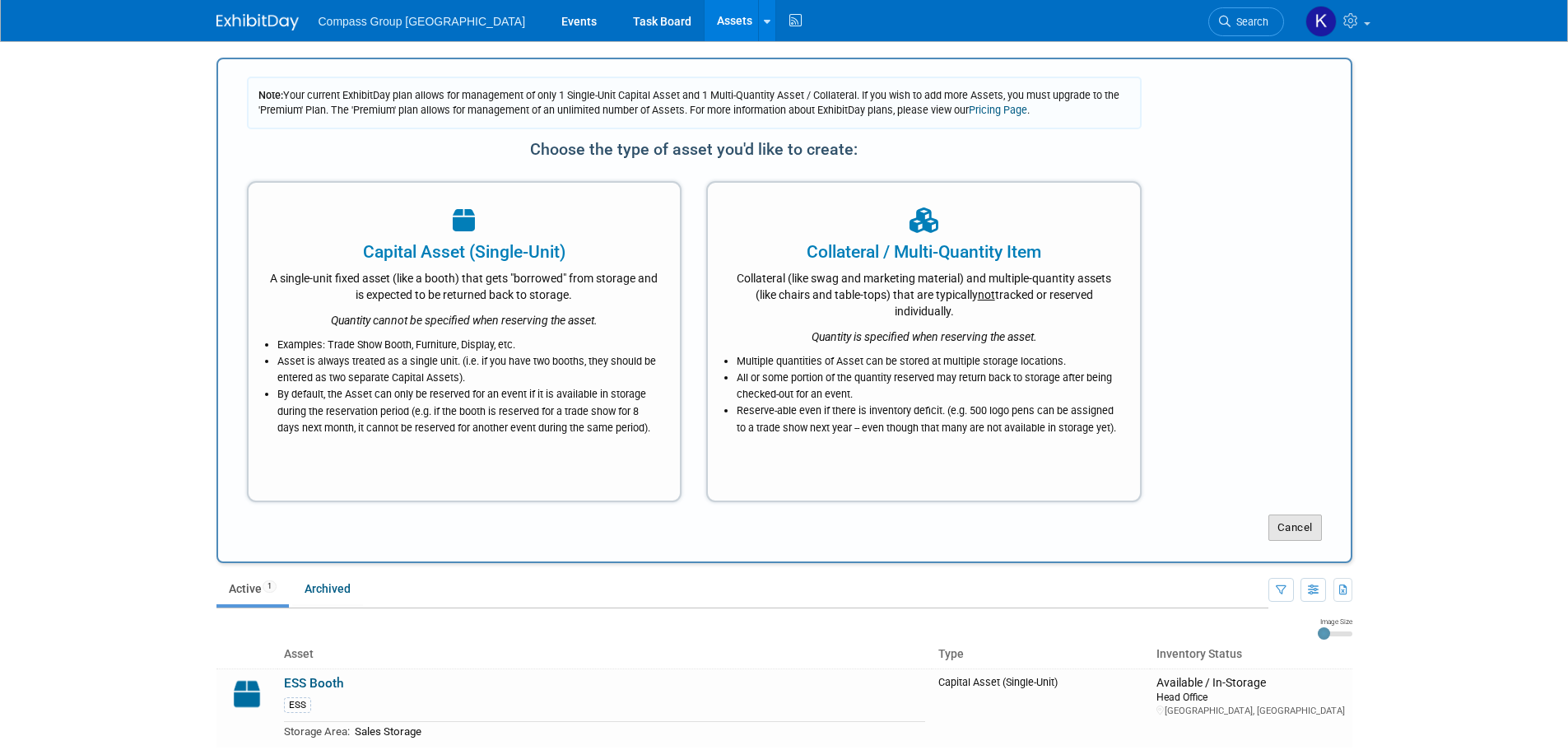
click at [1309, 520] on button "Cancel" at bounding box center [1294, 527] width 54 height 26
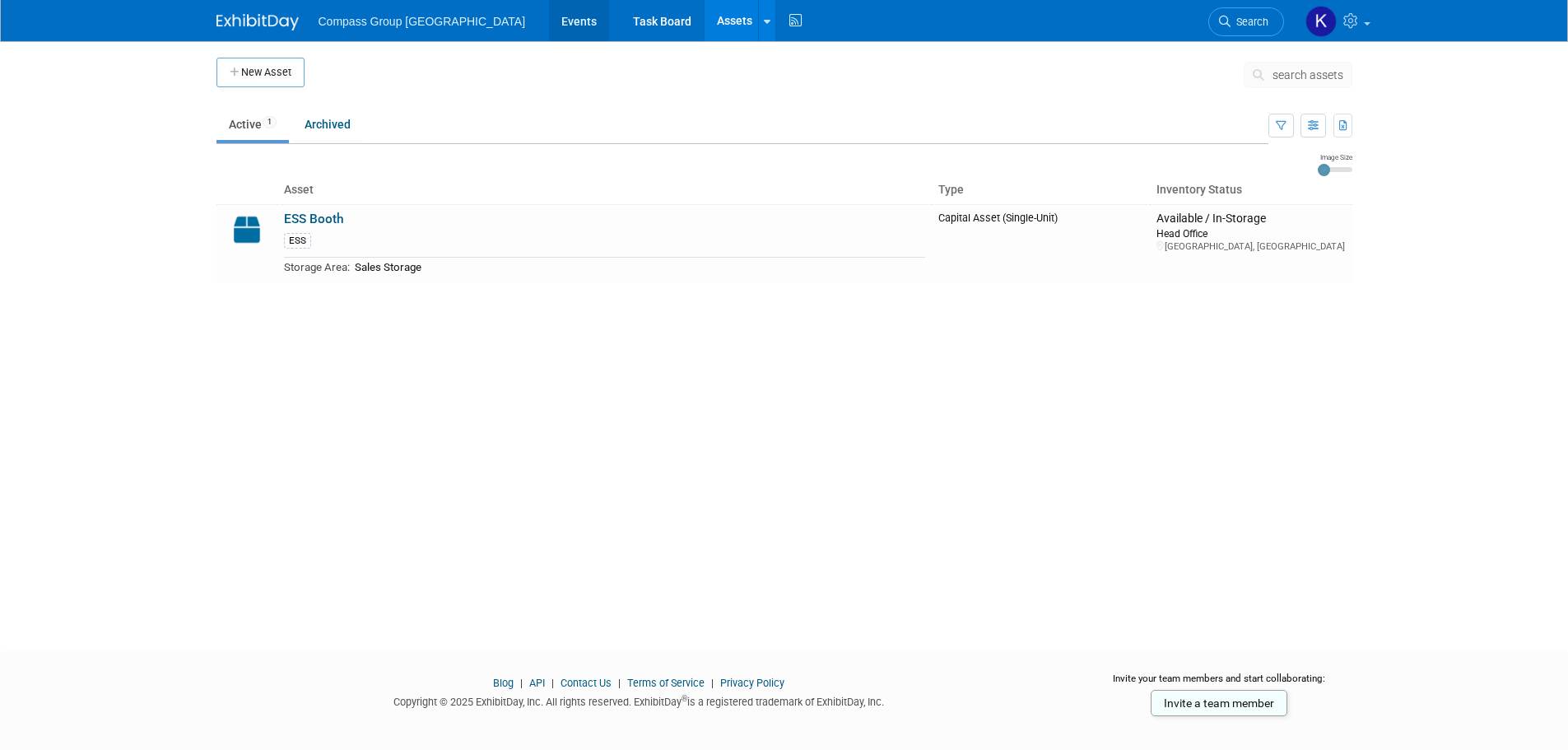
click at [549, 18] on link "Events" at bounding box center [578, 21] width 60 height 41
